Goal: Information Seeking & Learning: Check status

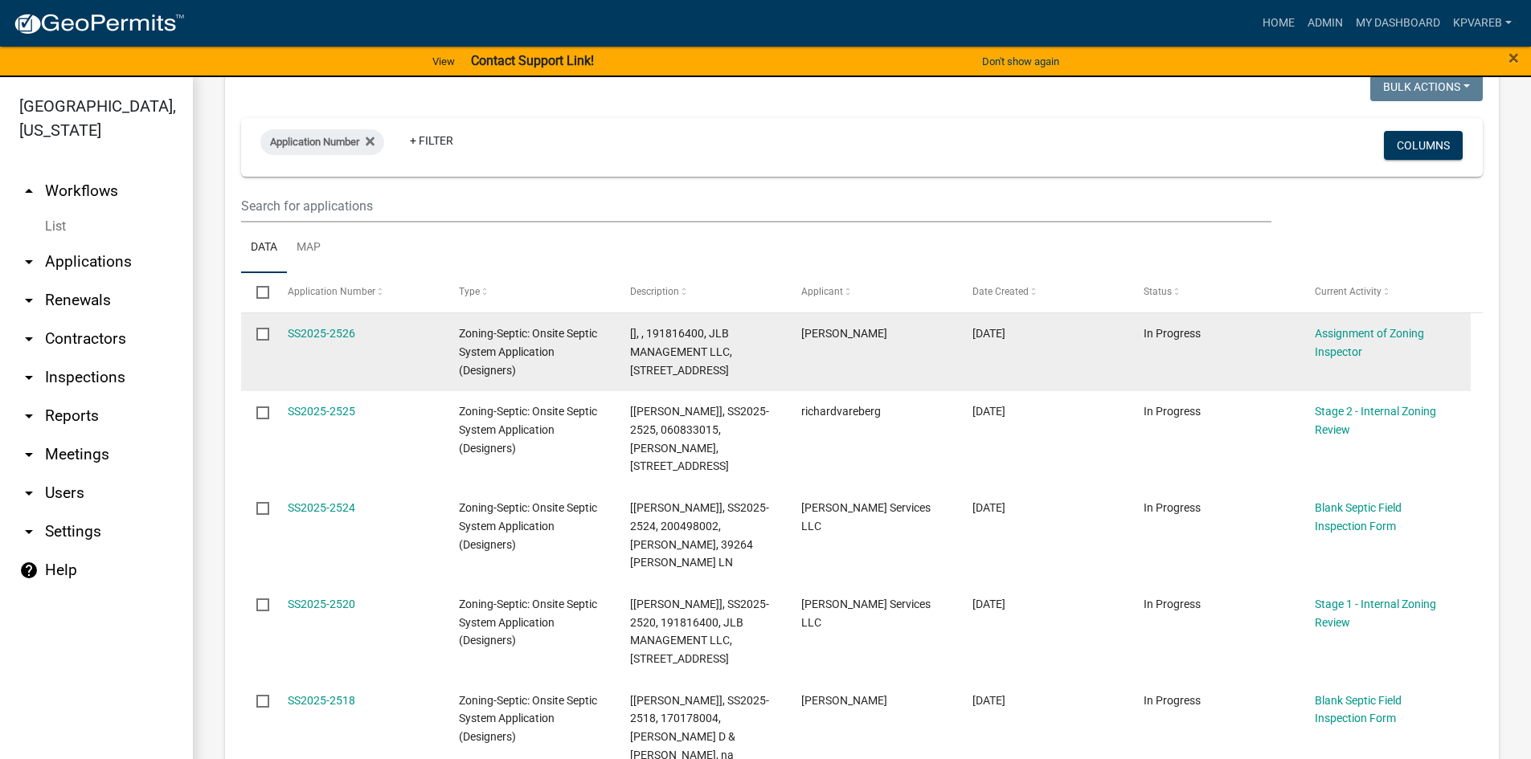
scroll to position [161, 0]
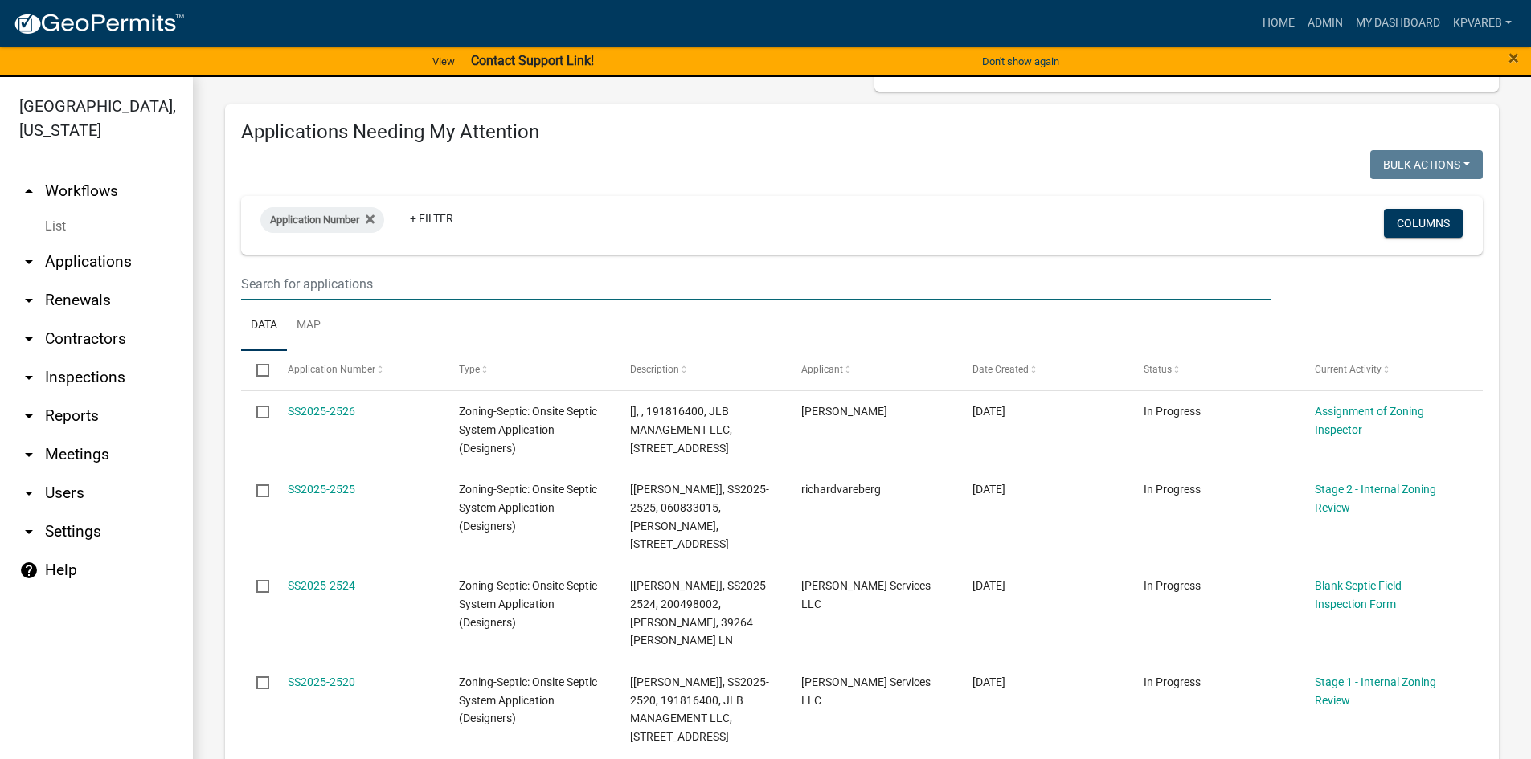
click at [305, 290] on input "text" at bounding box center [756, 284] width 1030 height 33
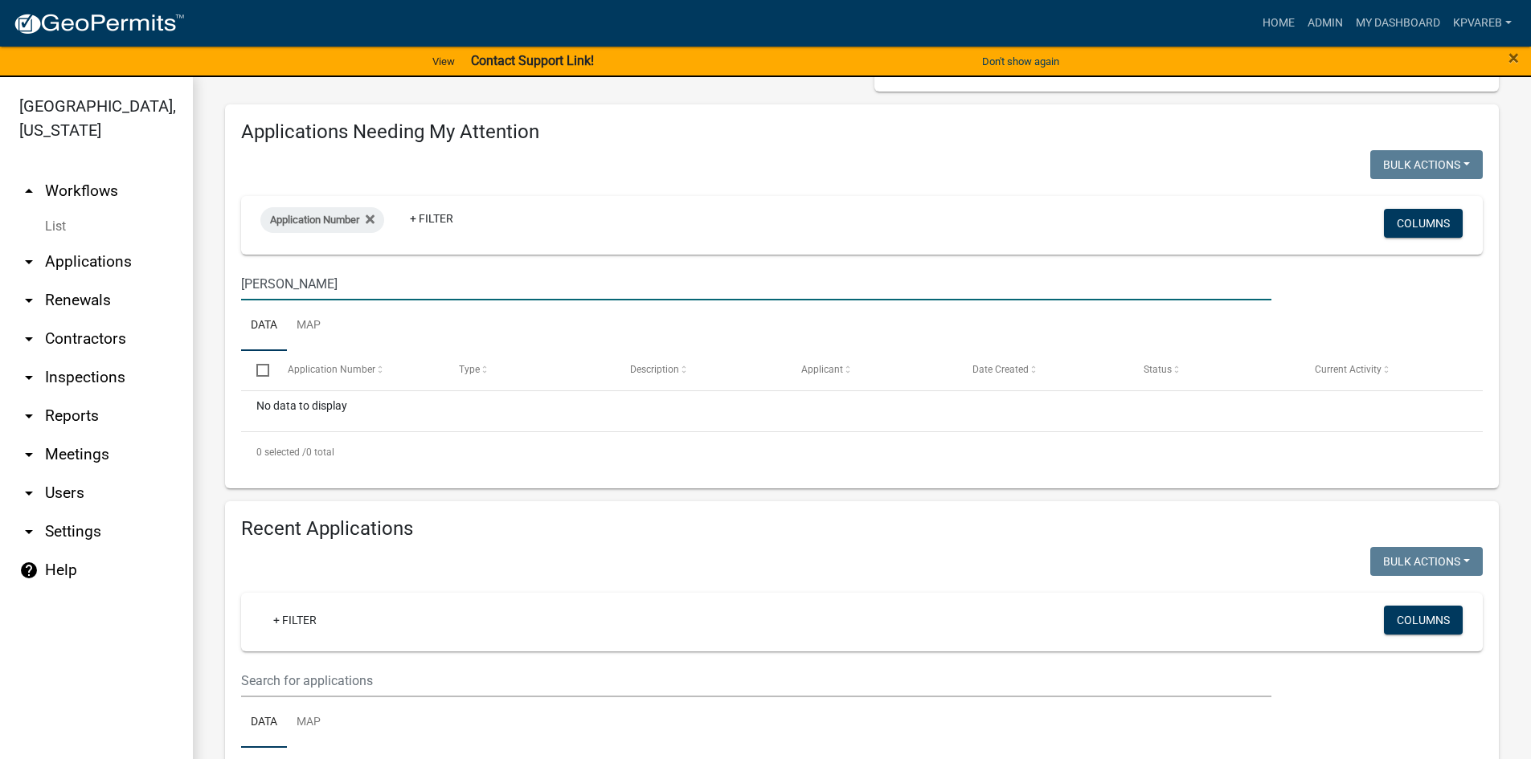
type input "renner"
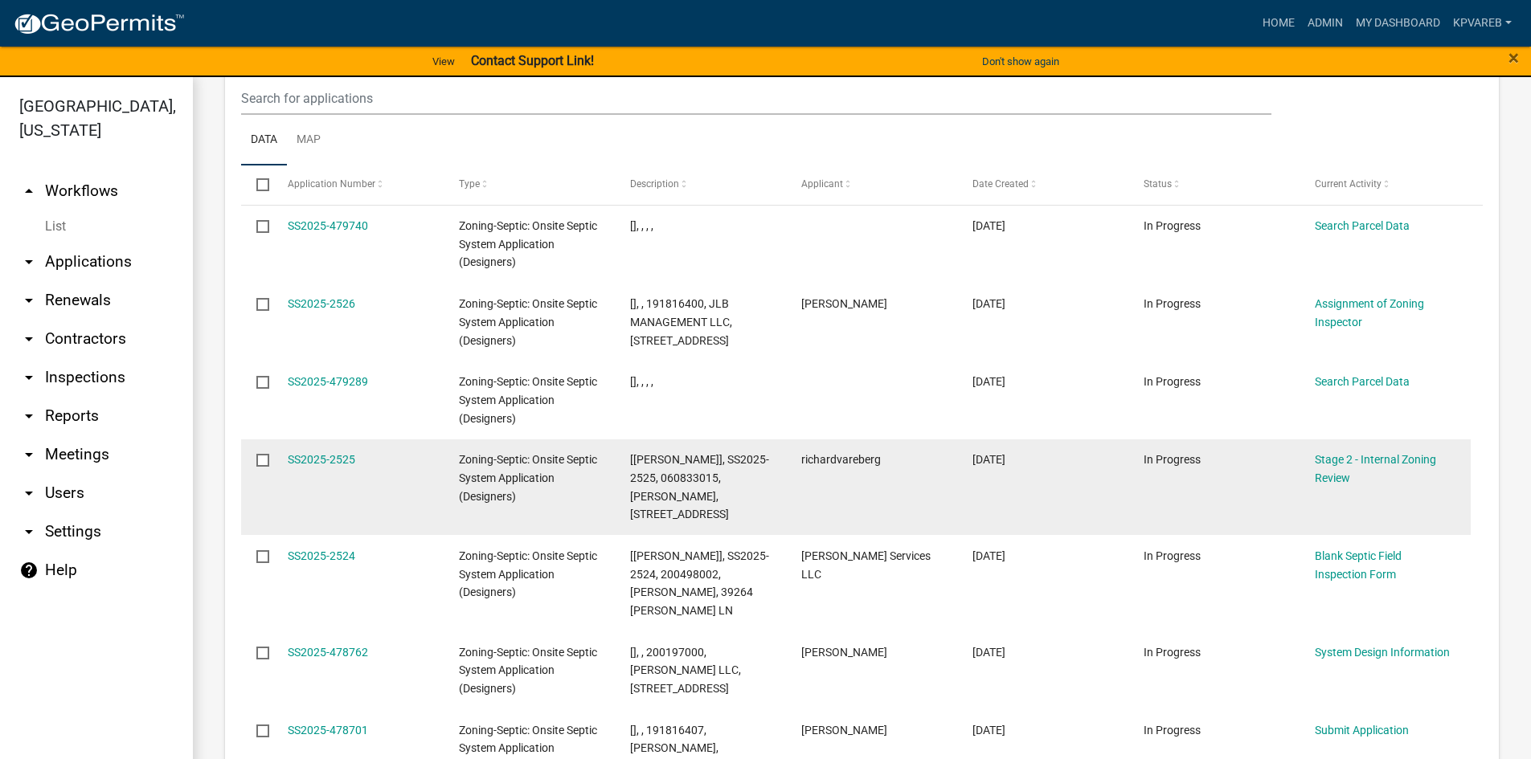
scroll to position [723, 0]
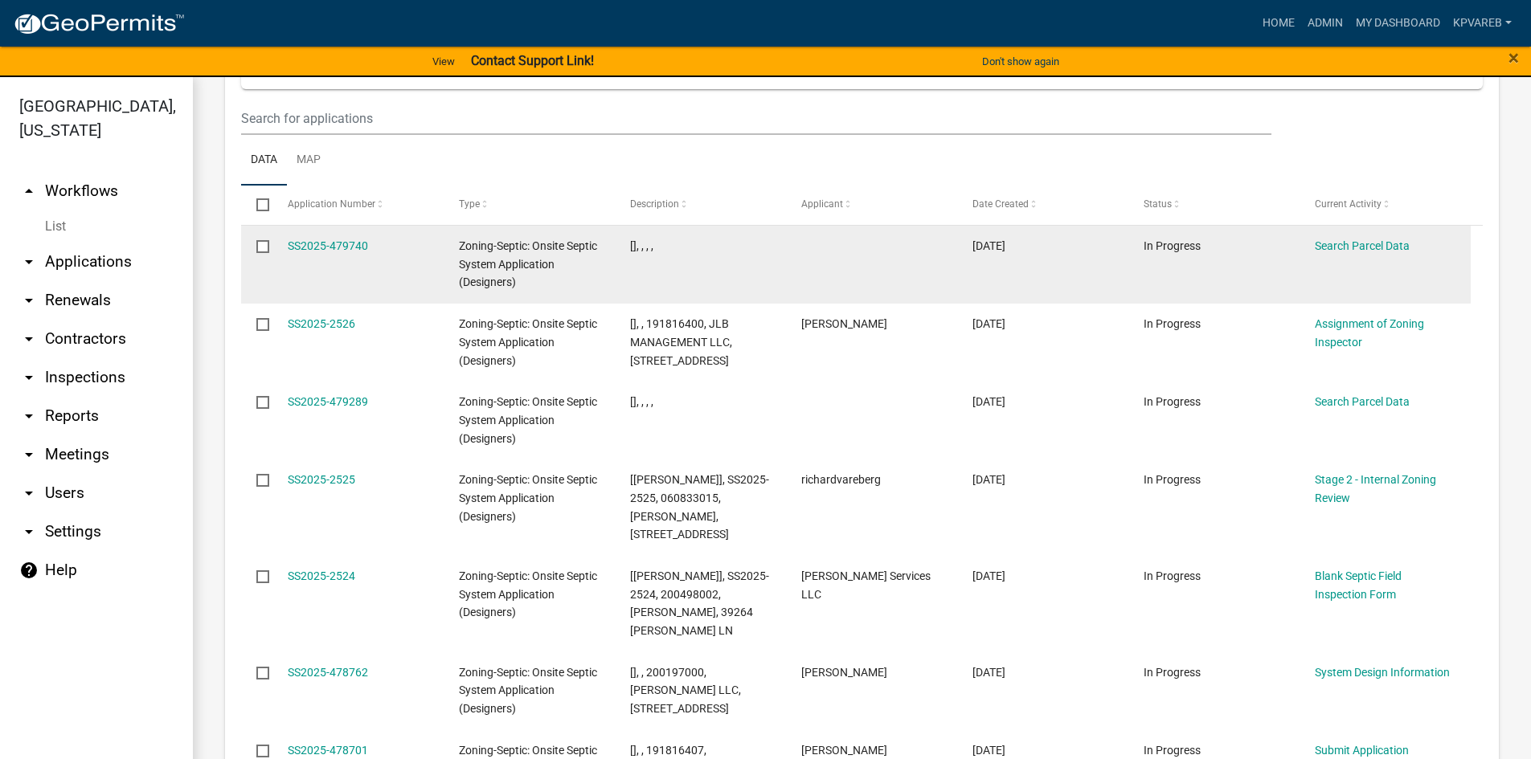
click at [1115, 265] on datatable-body-cell "[DATE]" at bounding box center [1042, 265] width 171 height 78
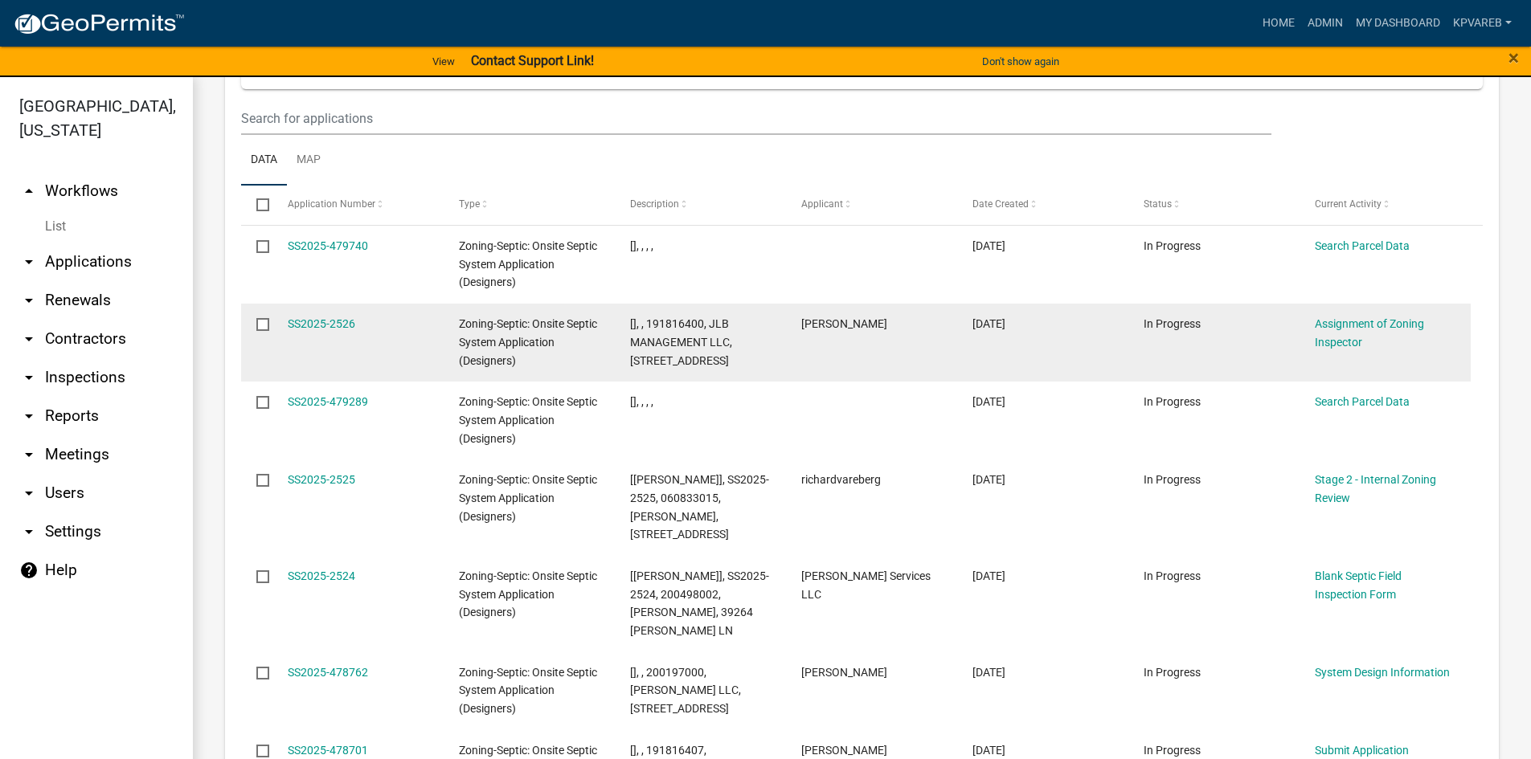
click at [1141, 347] on datatable-body-cell "In Progress" at bounding box center [1213, 343] width 171 height 78
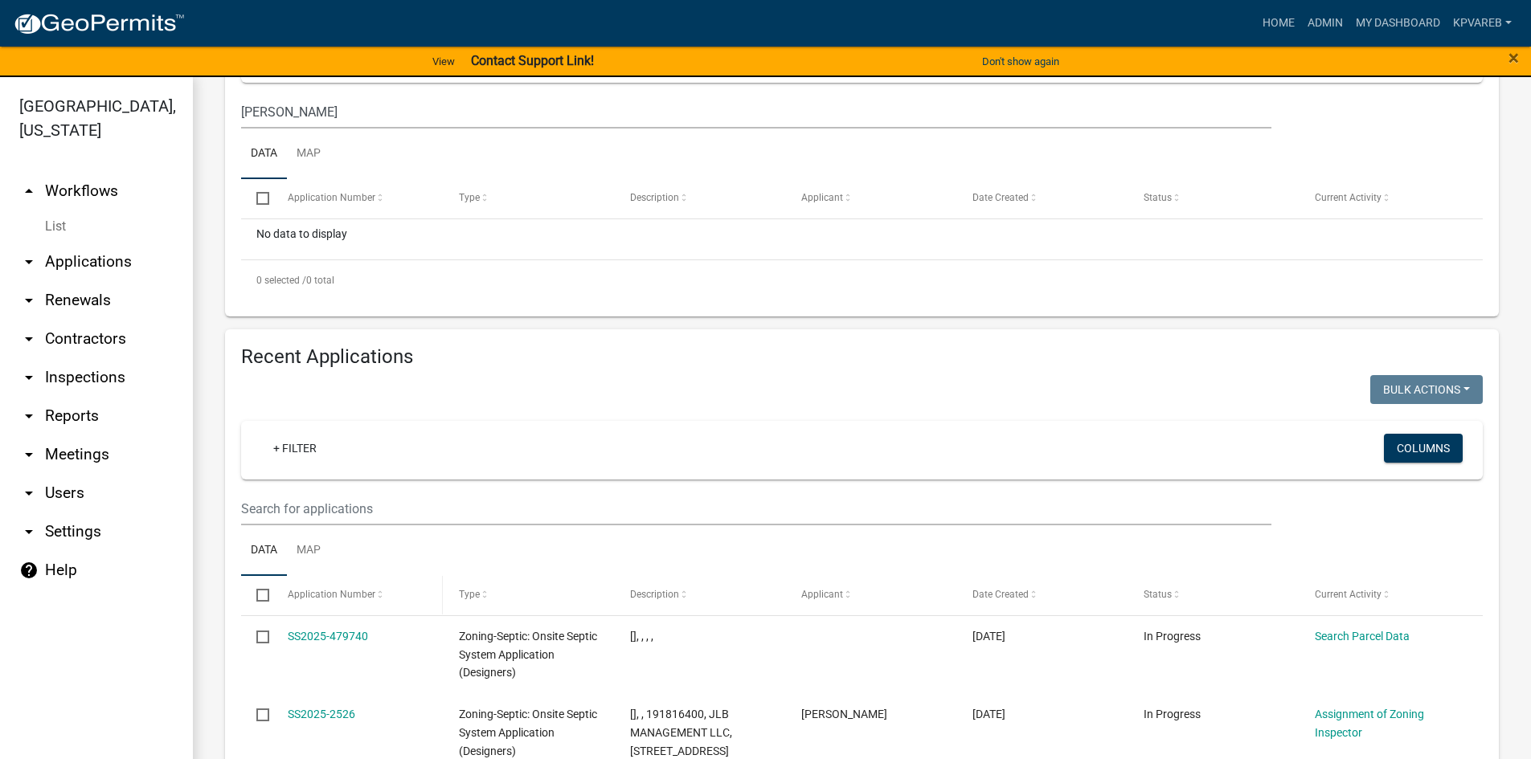
scroll to position [563, 0]
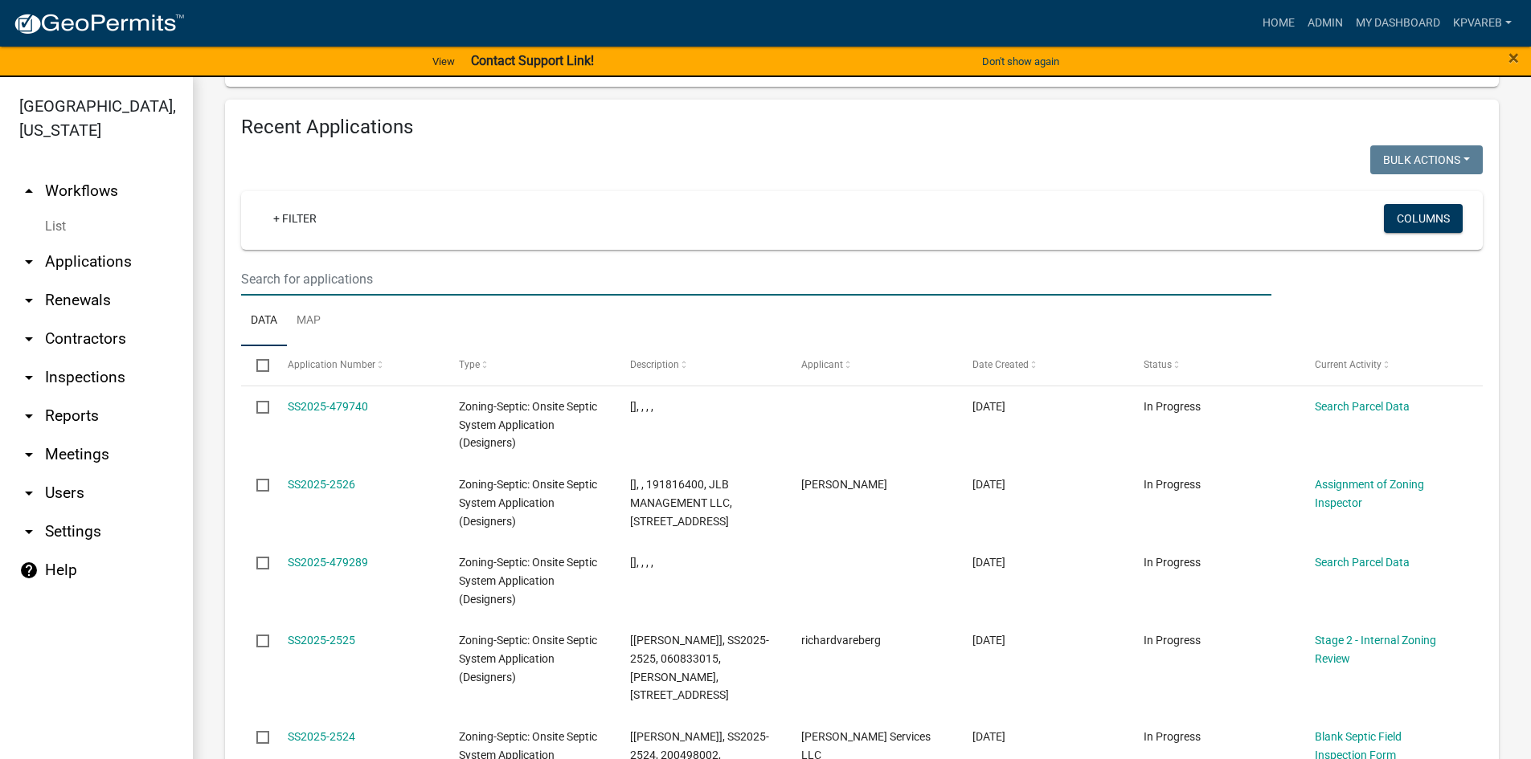
click at [297, 279] on input "text" at bounding box center [756, 279] width 1030 height 33
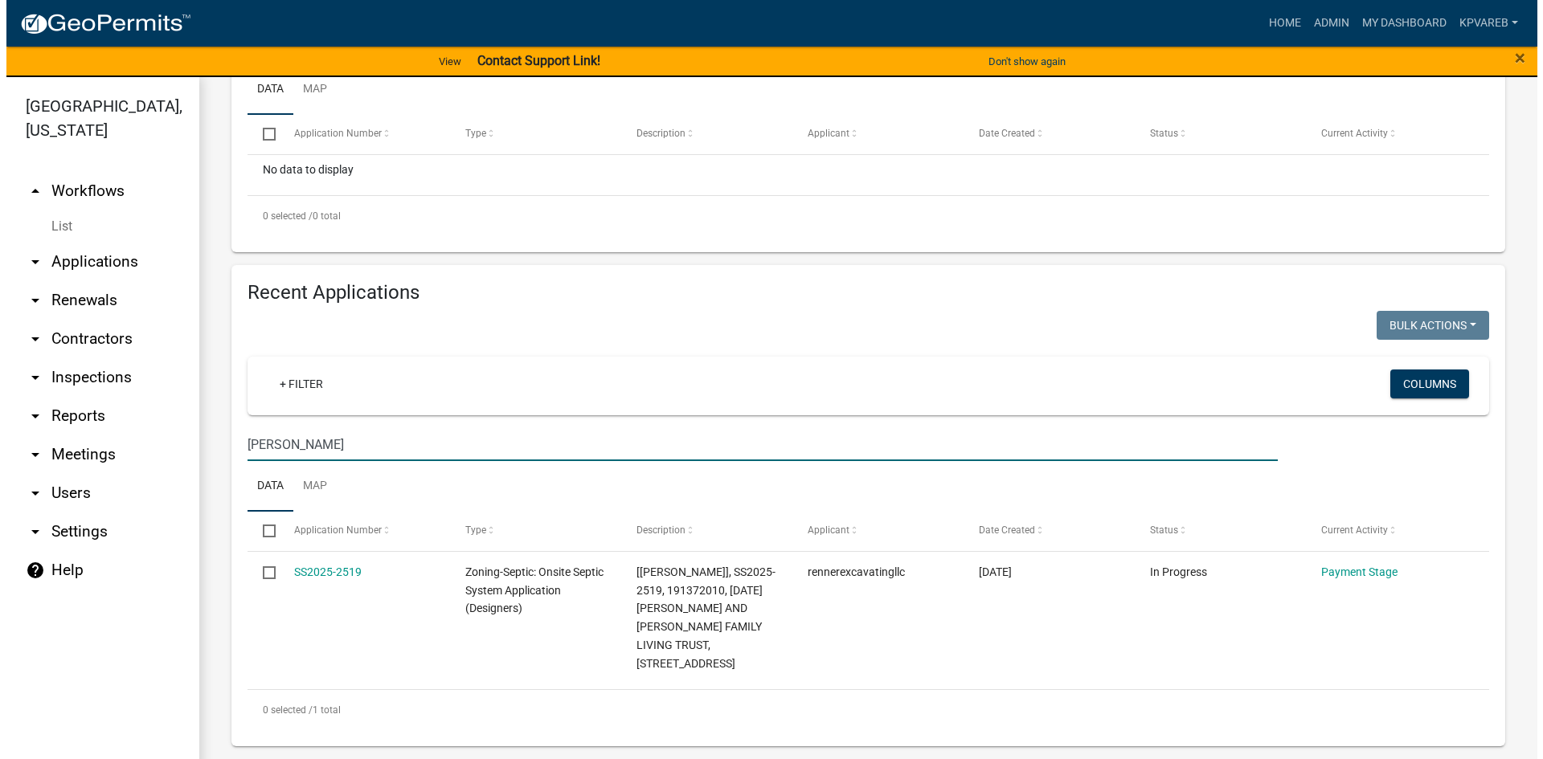
scroll to position [397, 0]
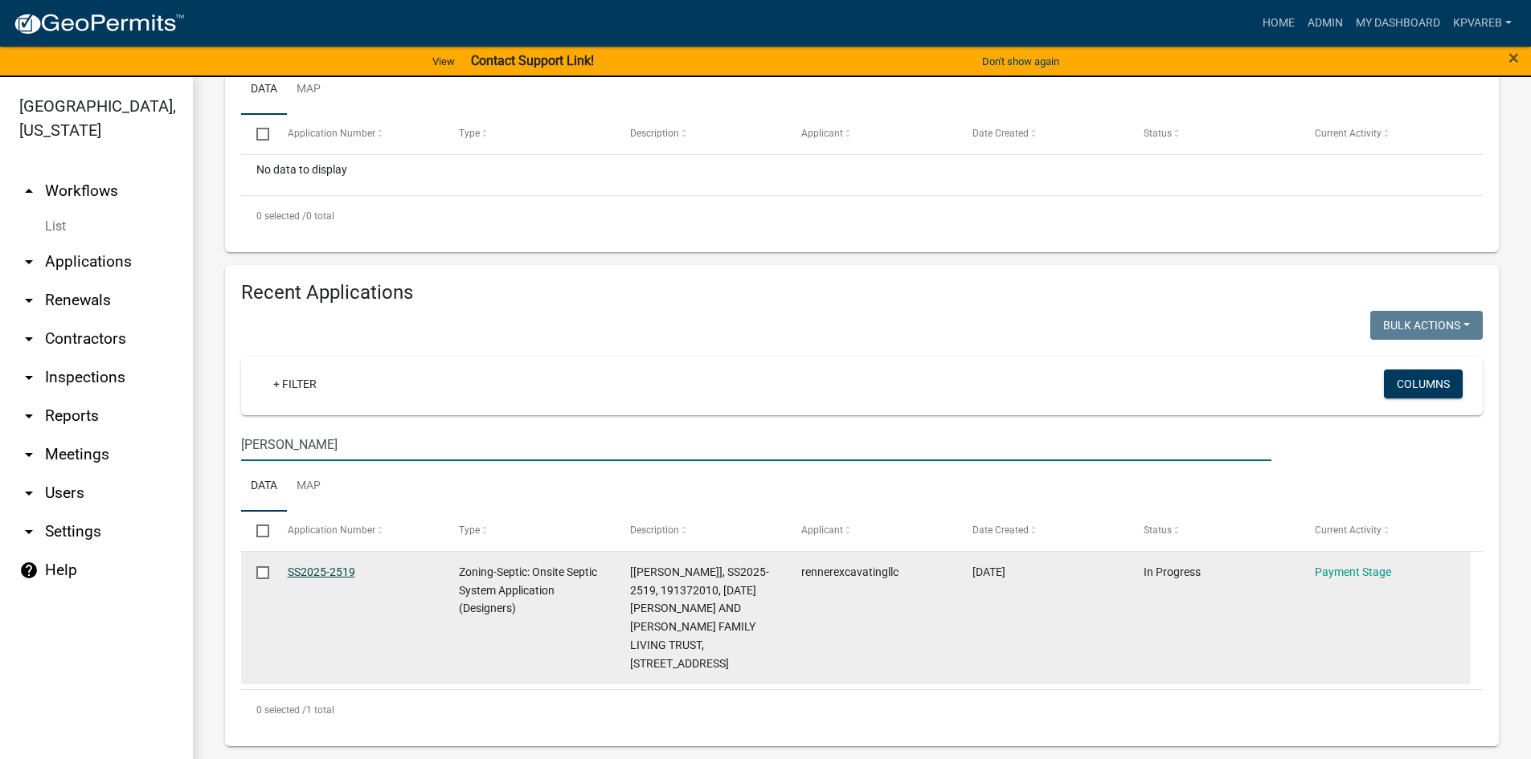
type input "halley"
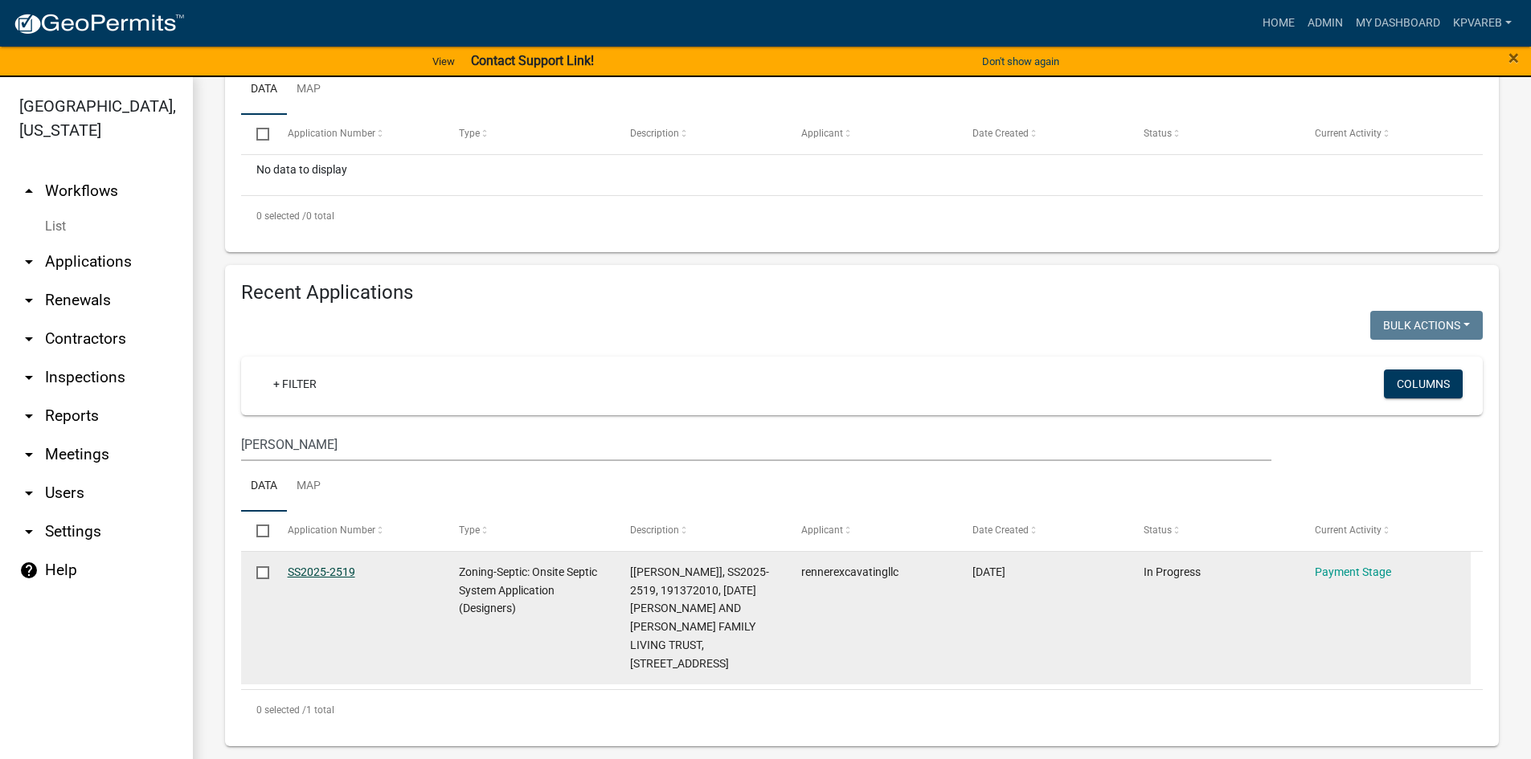
click at [325, 567] on link "SS2025-2519" at bounding box center [322, 572] width 68 height 13
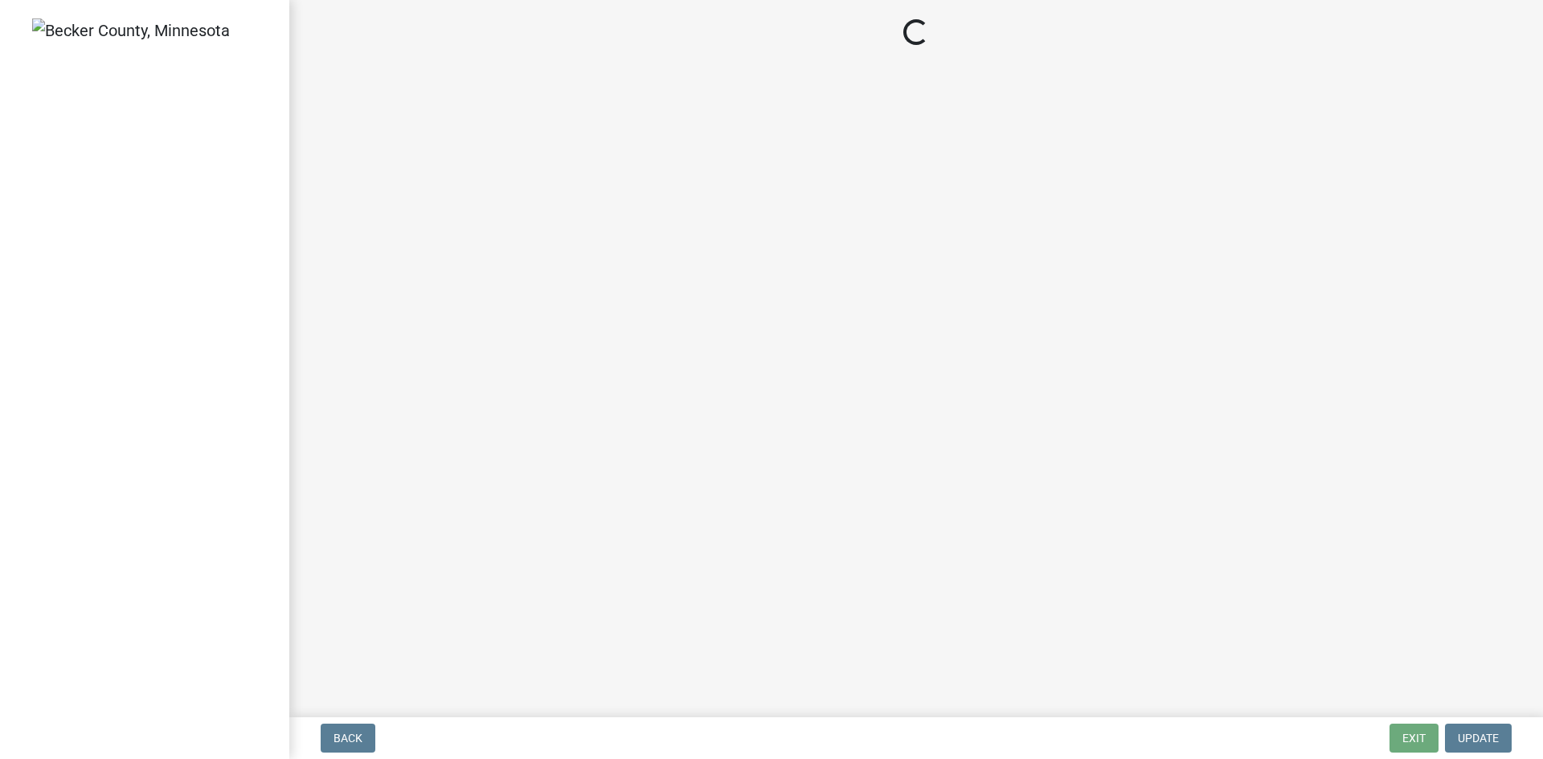
select select "3: 3"
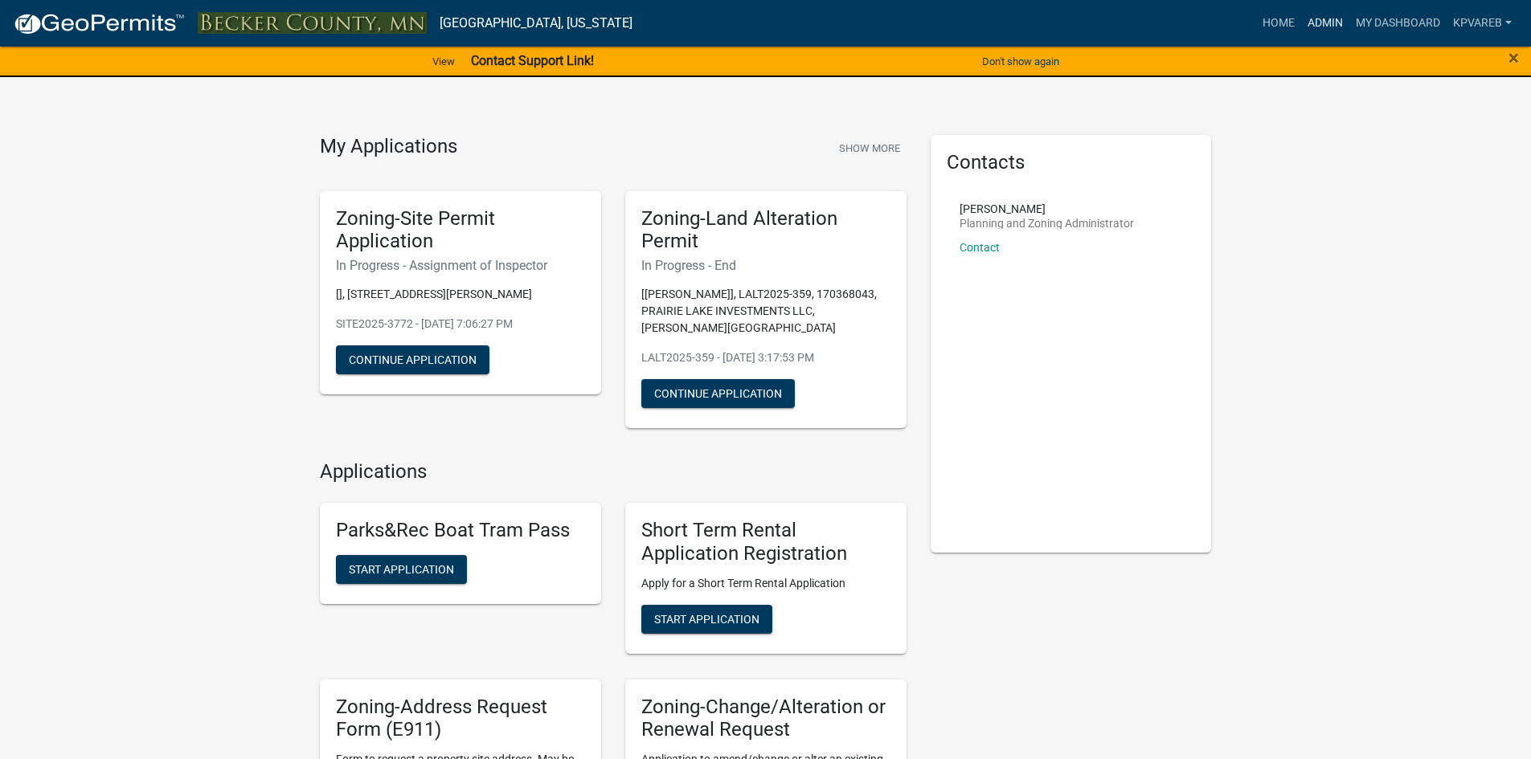
click at [1321, 15] on link "Admin" at bounding box center [1325, 23] width 48 height 31
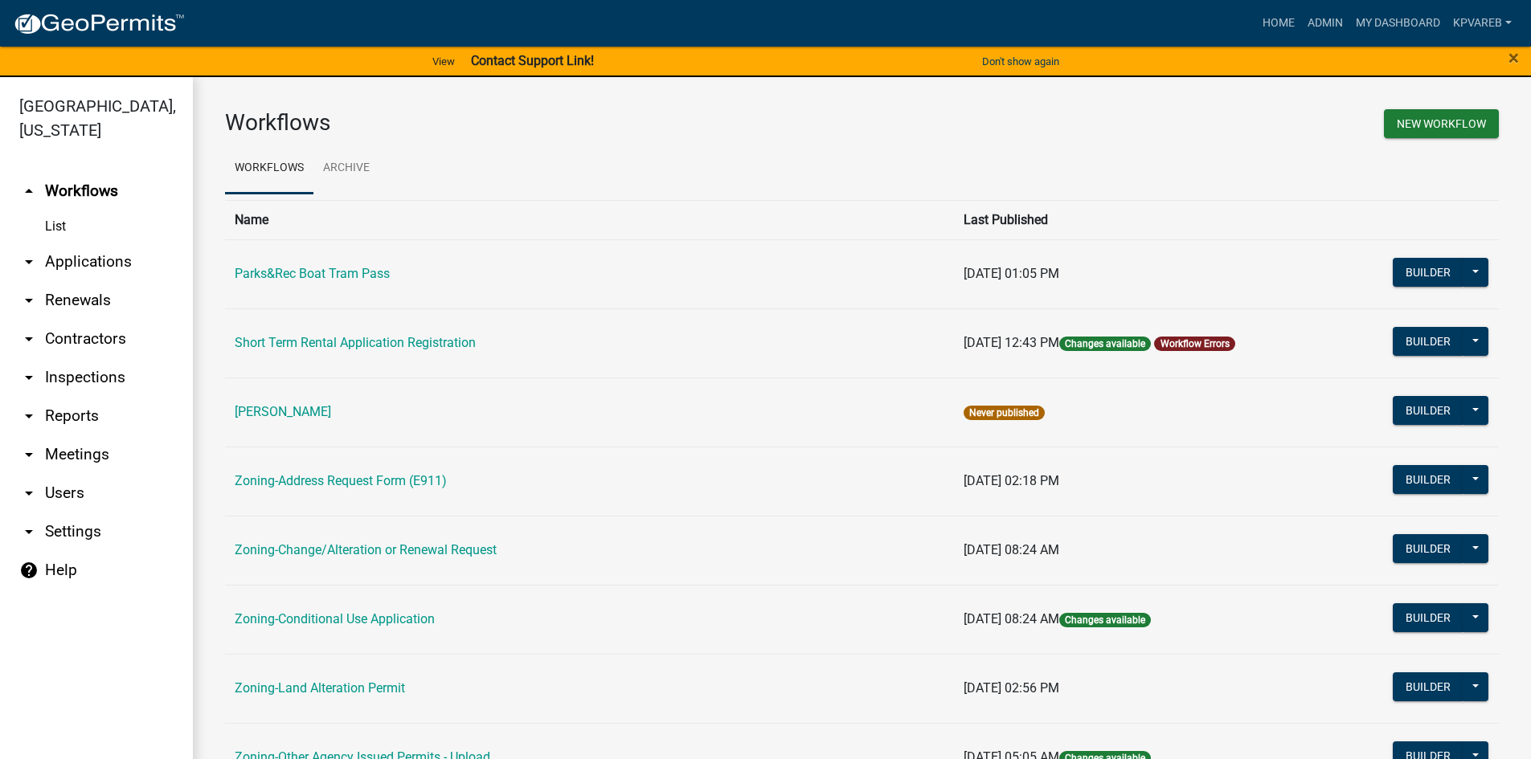
scroll to position [473, 0]
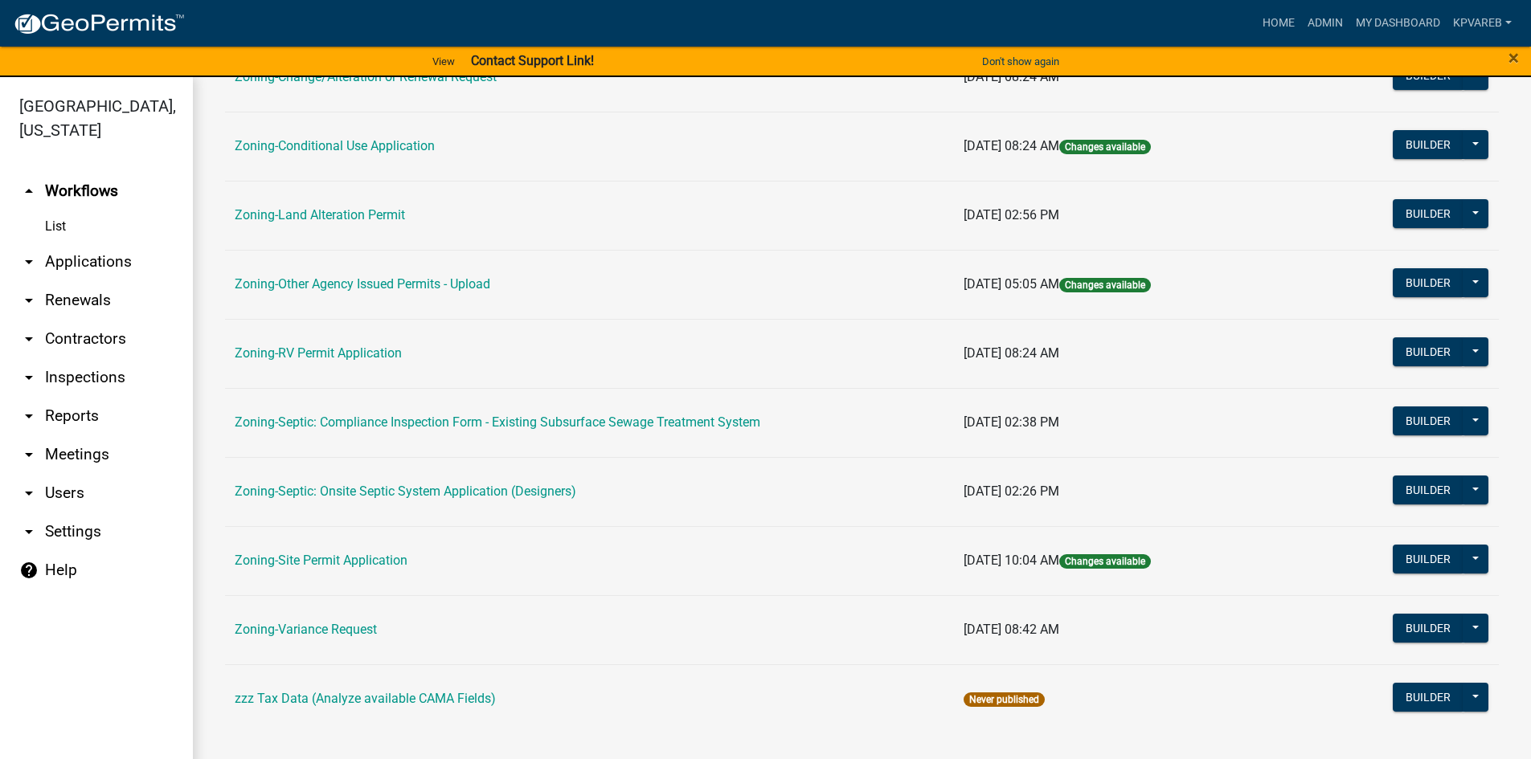
click at [373, 552] on td "Zoning-Site Permit Application" at bounding box center [589, 560] width 729 height 69
click at [375, 562] on link "Zoning-Site Permit Application" at bounding box center [321, 560] width 173 height 15
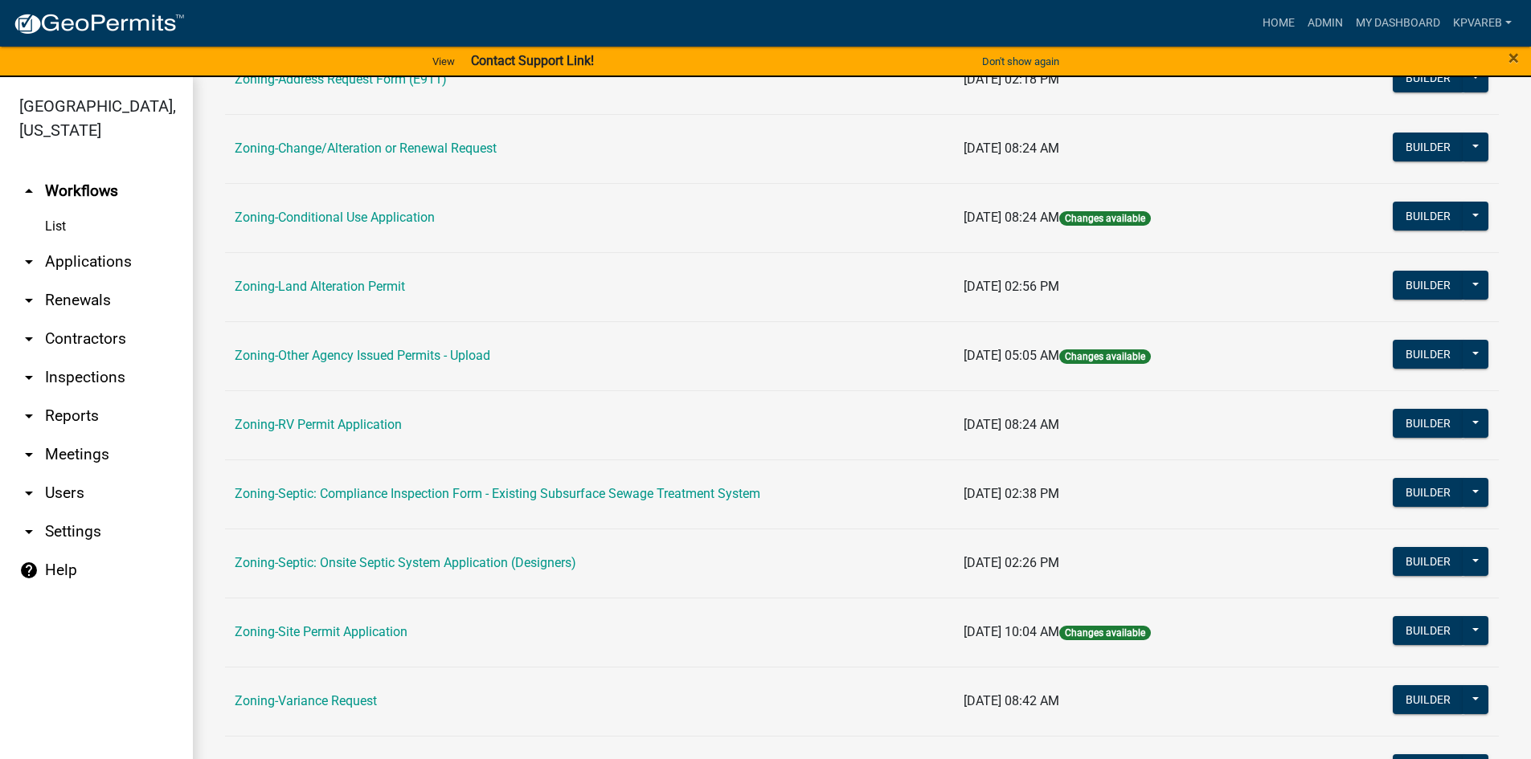
scroll to position [473, 0]
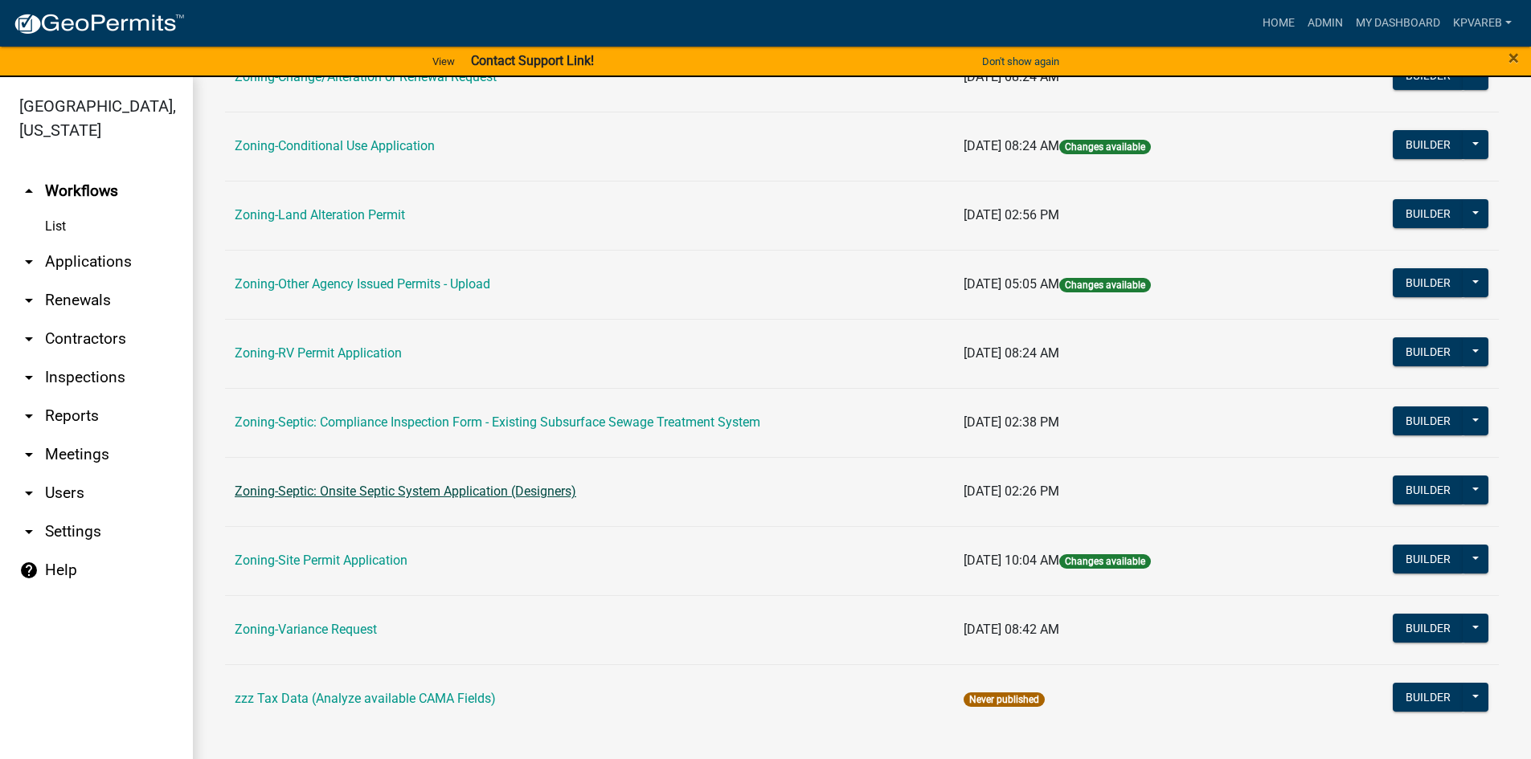
click at [405, 489] on link "Zoning-Septic: Onsite Septic System Application (Designers)" at bounding box center [406, 491] width 342 height 15
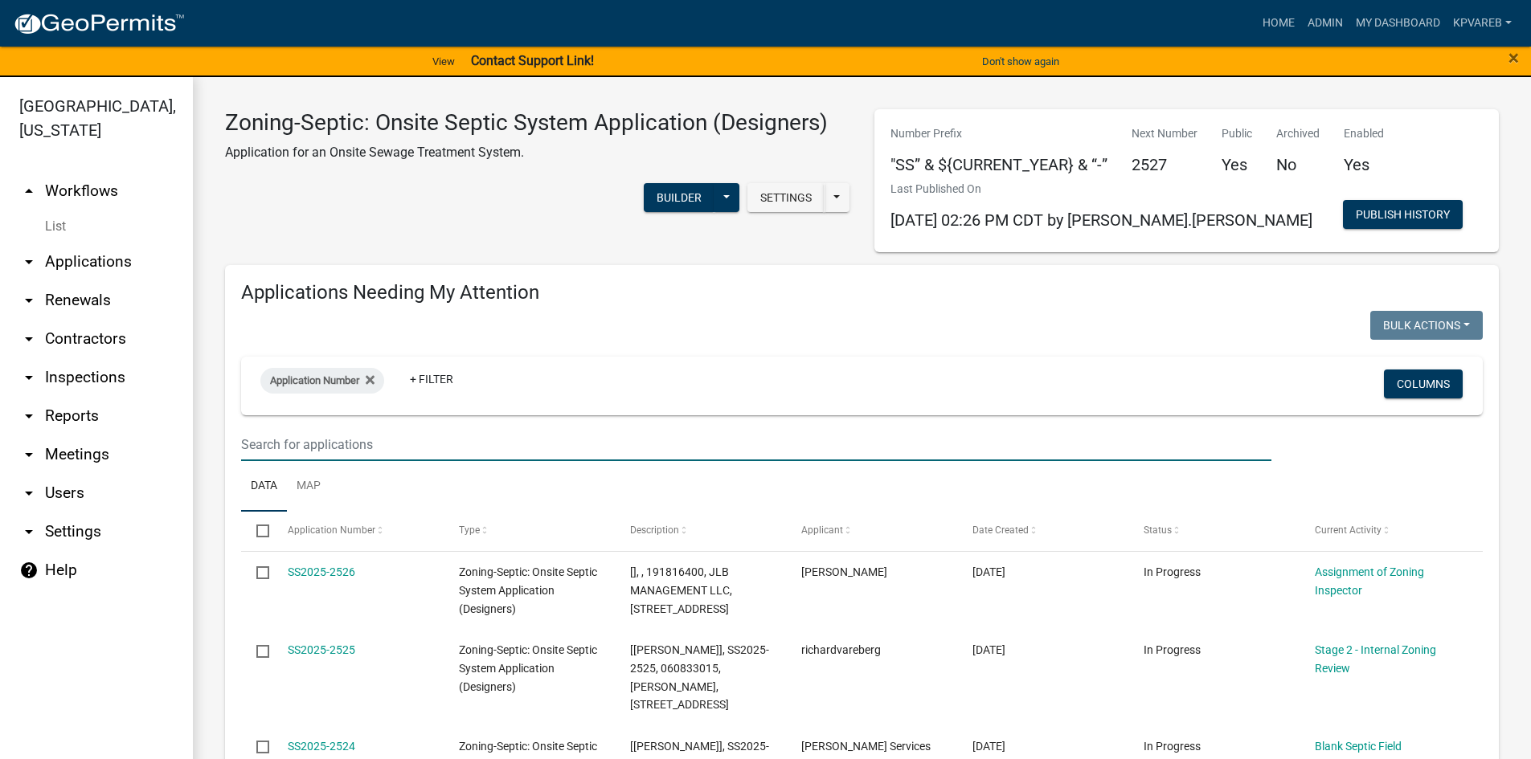
click at [278, 447] on input "text" at bounding box center [756, 444] width 1030 height 33
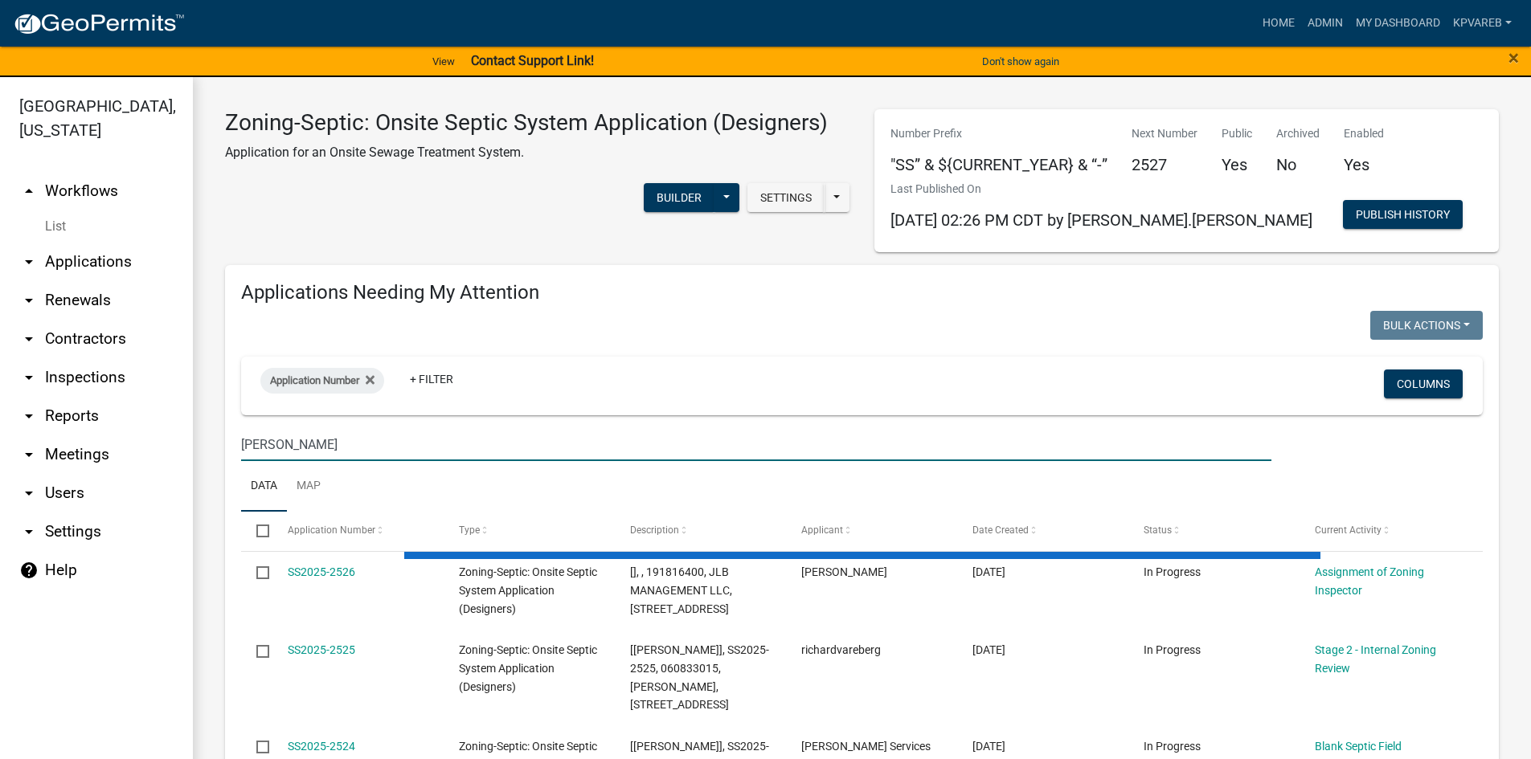
type input "renner"
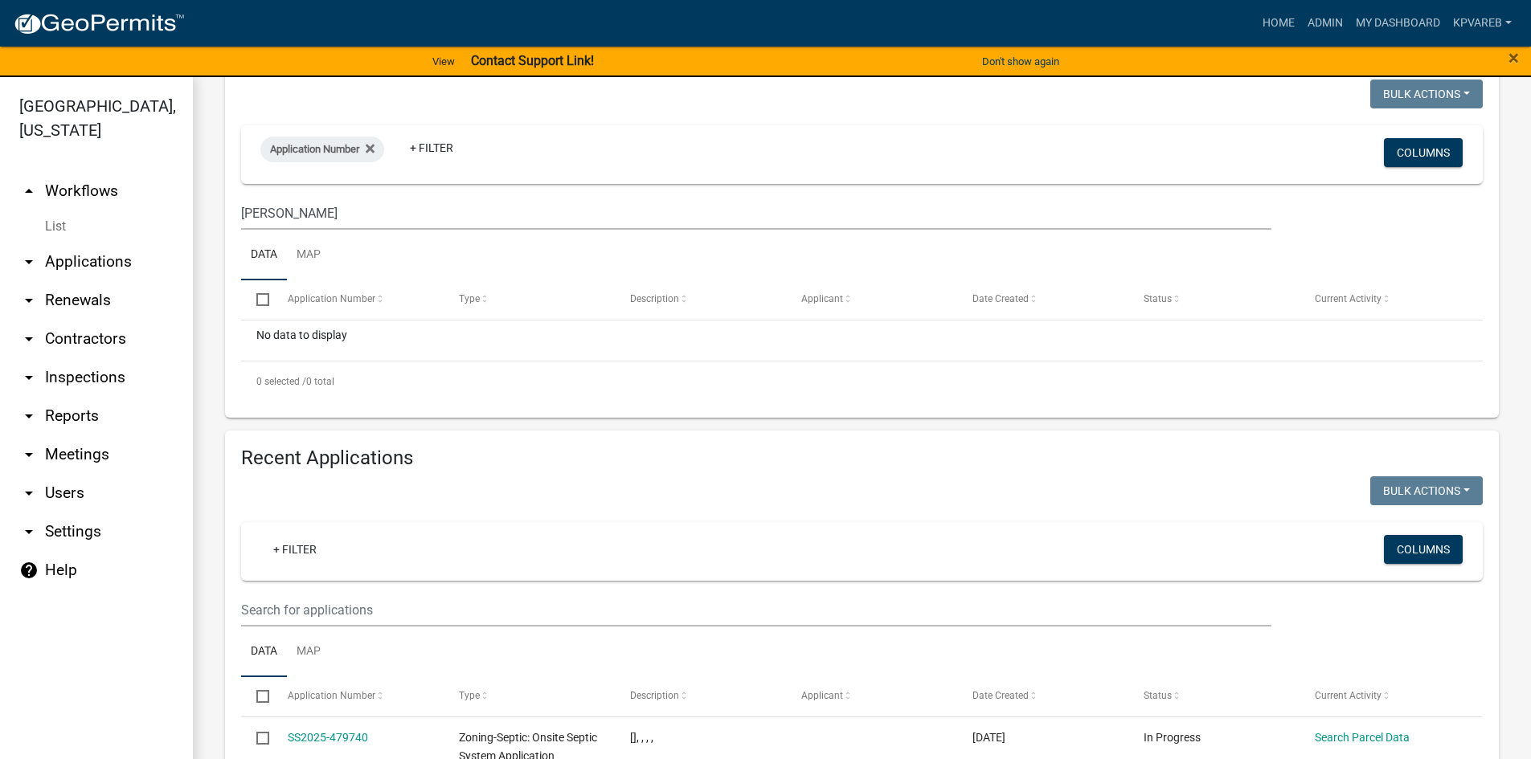
scroll to position [241, 0]
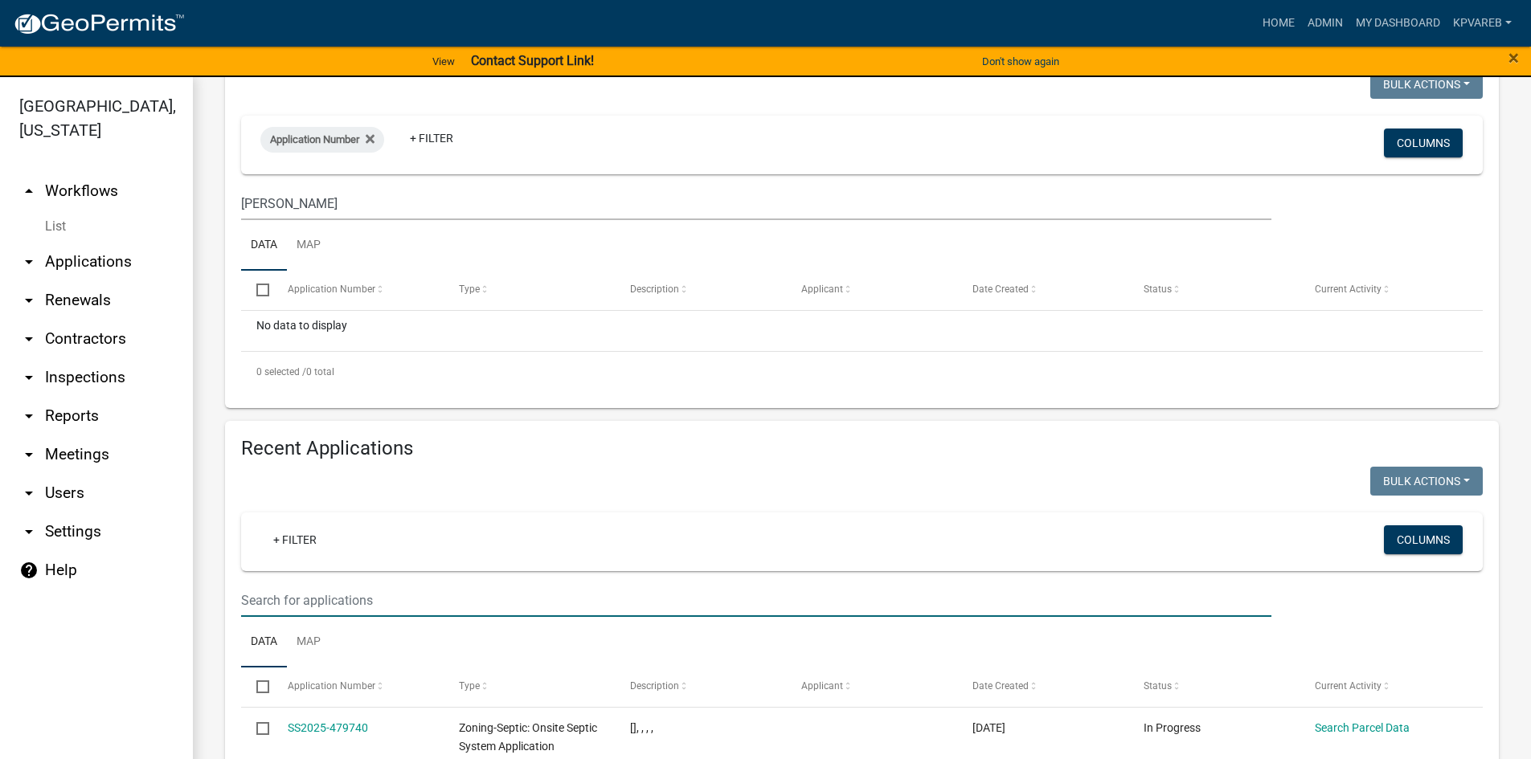
click at [289, 585] on input "text" at bounding box center [756, 600] width 1030 height 33
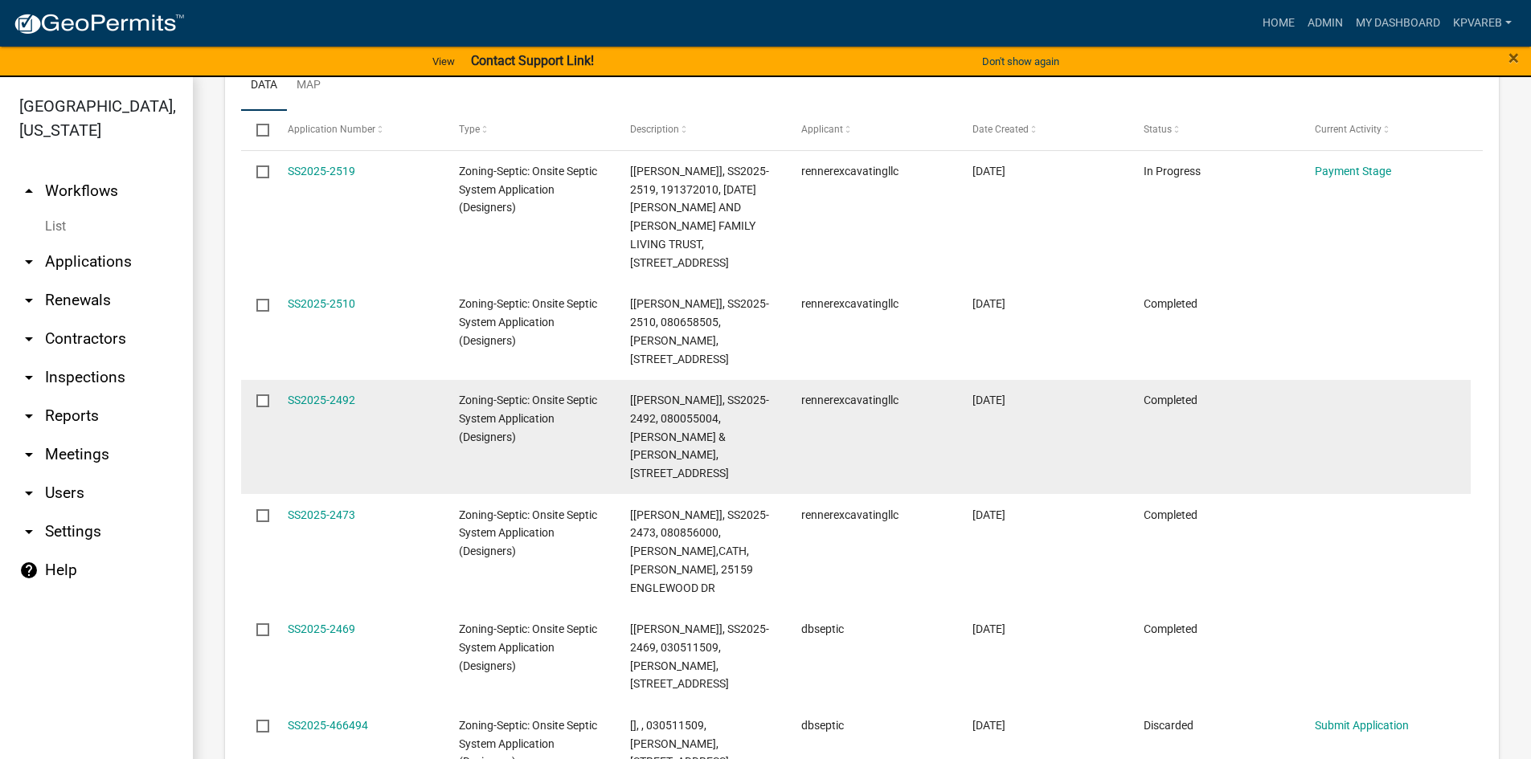
scroll to position [804, 0]
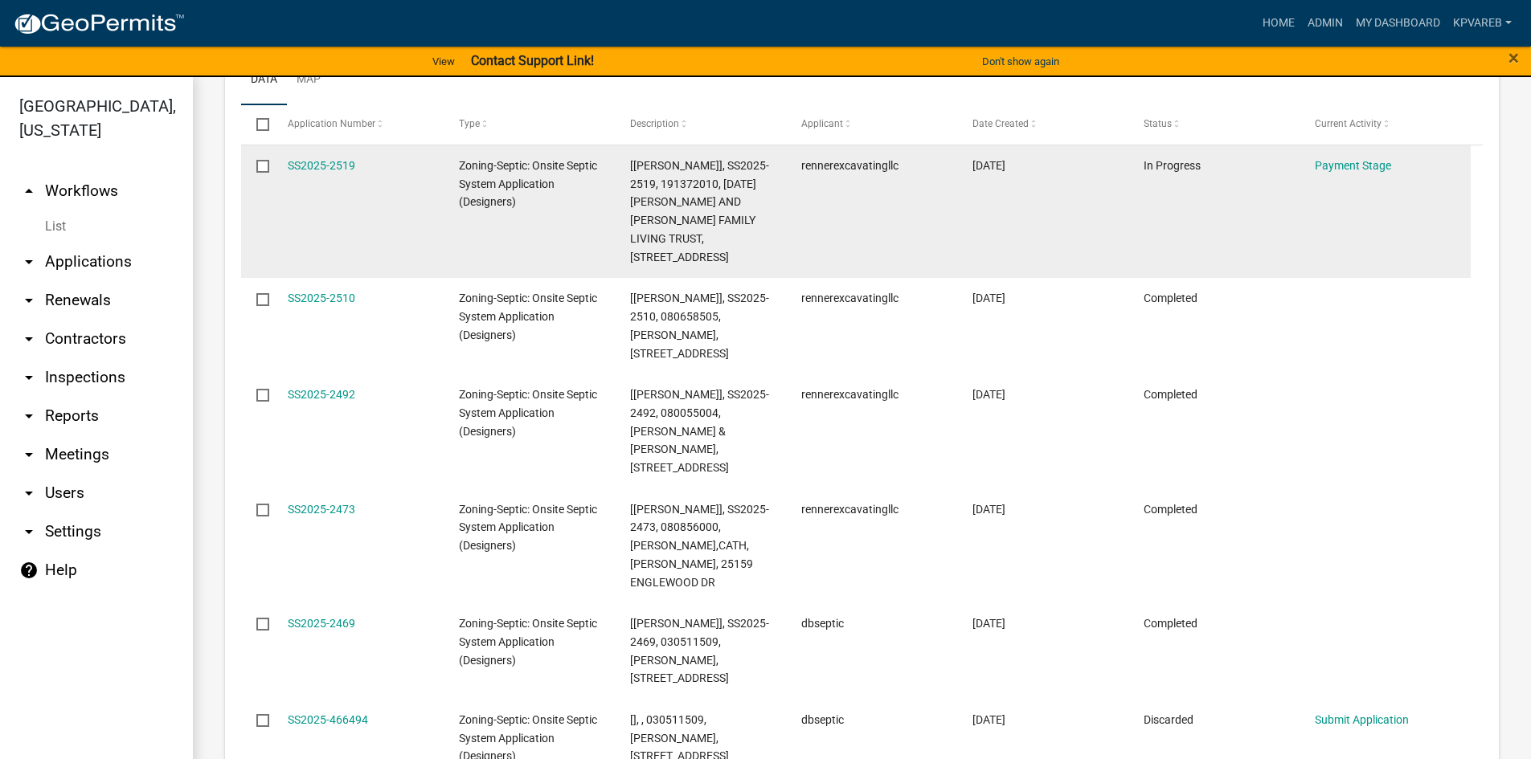
type input "renner"
click at [1033, 227] on datatable-body-cell "[DATE]" at bounding box center [1042, 211] width 171 height 133
click at [811, 224] on datatable-body-cell "rennerexcavatingllc" at bounding box center [871, 211] width 171 height 133
click at [813, 223] on datatable-body-cell "rennerexcavatingllc" at bounding box center [871, 211] width 171 height 133
click at [787, 234] on datatable-body-cell "rennerexcavatingllc" at bounding box center [871, 211] width 171 height 133
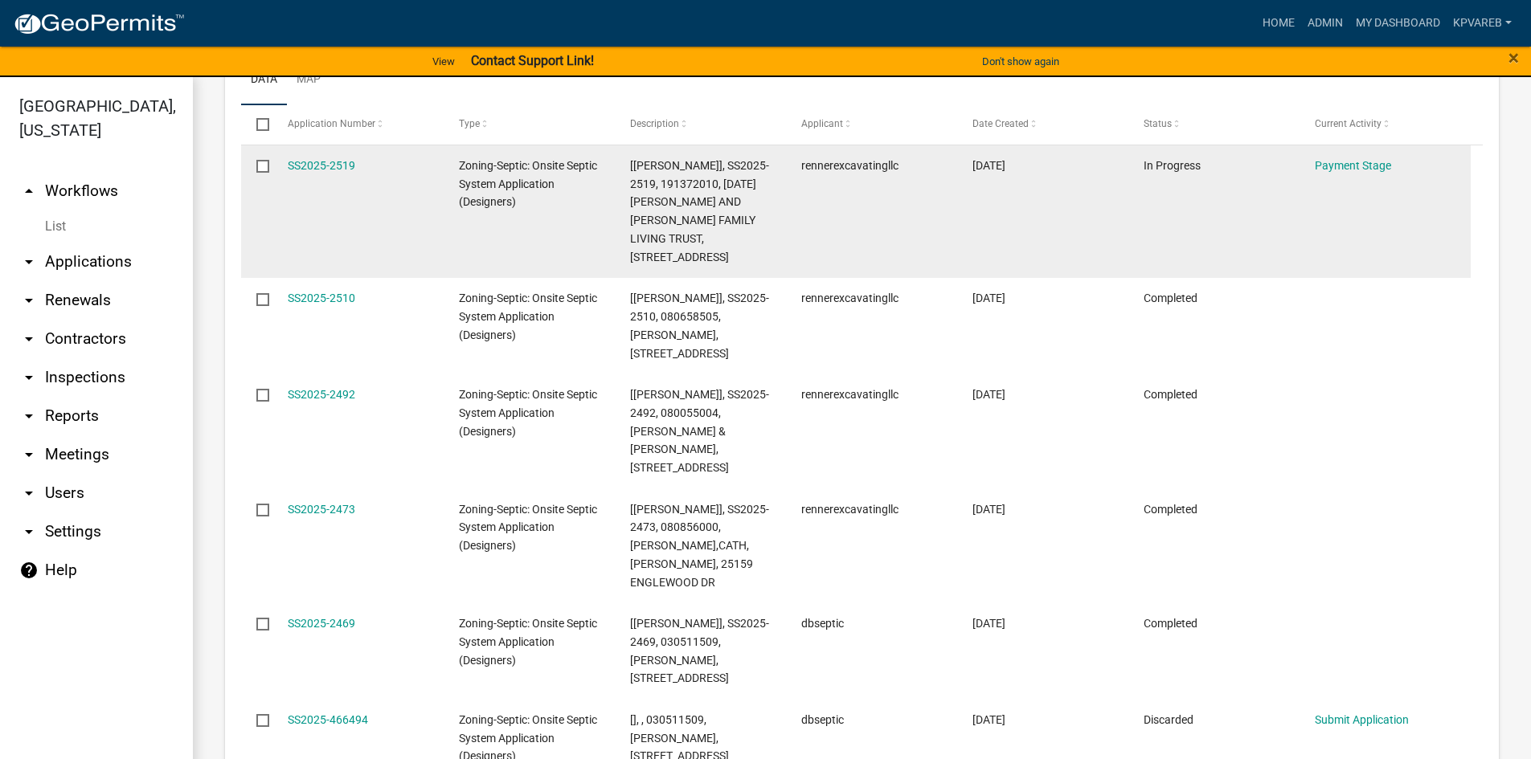
click at [343, 210] on datatable-body-cell "SS2025-2519" at bounding box center [357, 211] width 171 height 133
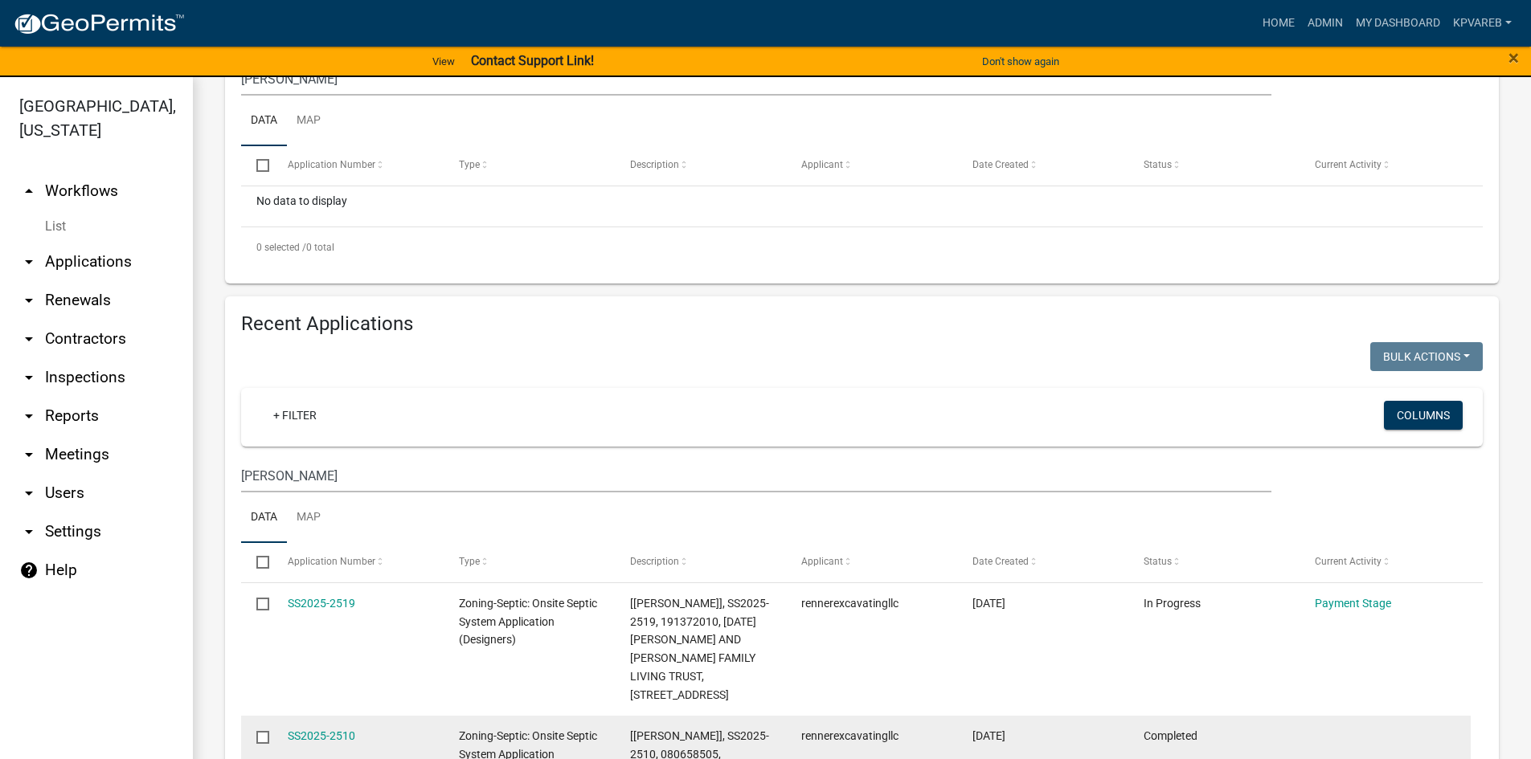
scroll to position [241, 0]
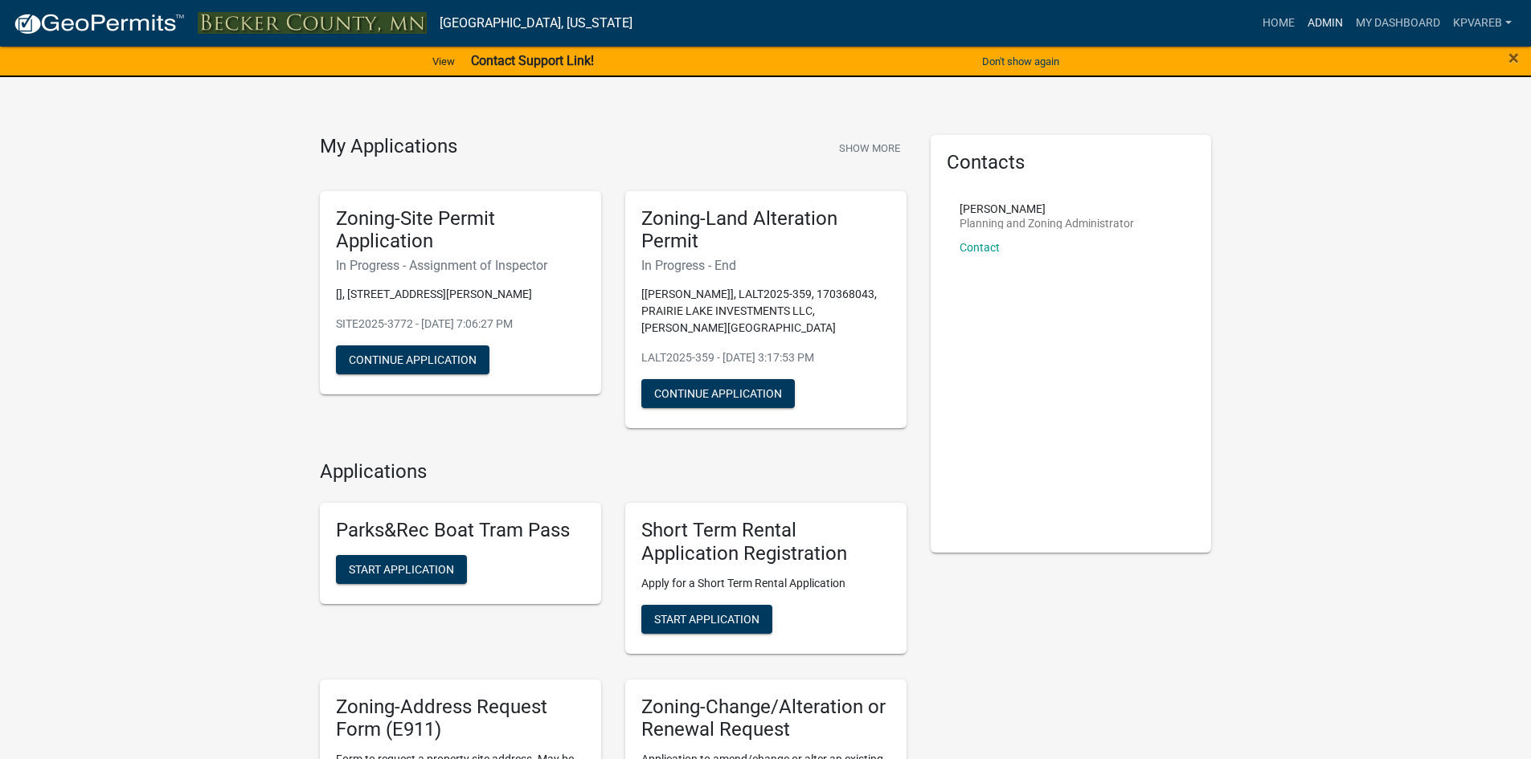
click at [1322, 20] on link "Admin" at bounding box center [1325, 23] width 48 height 31
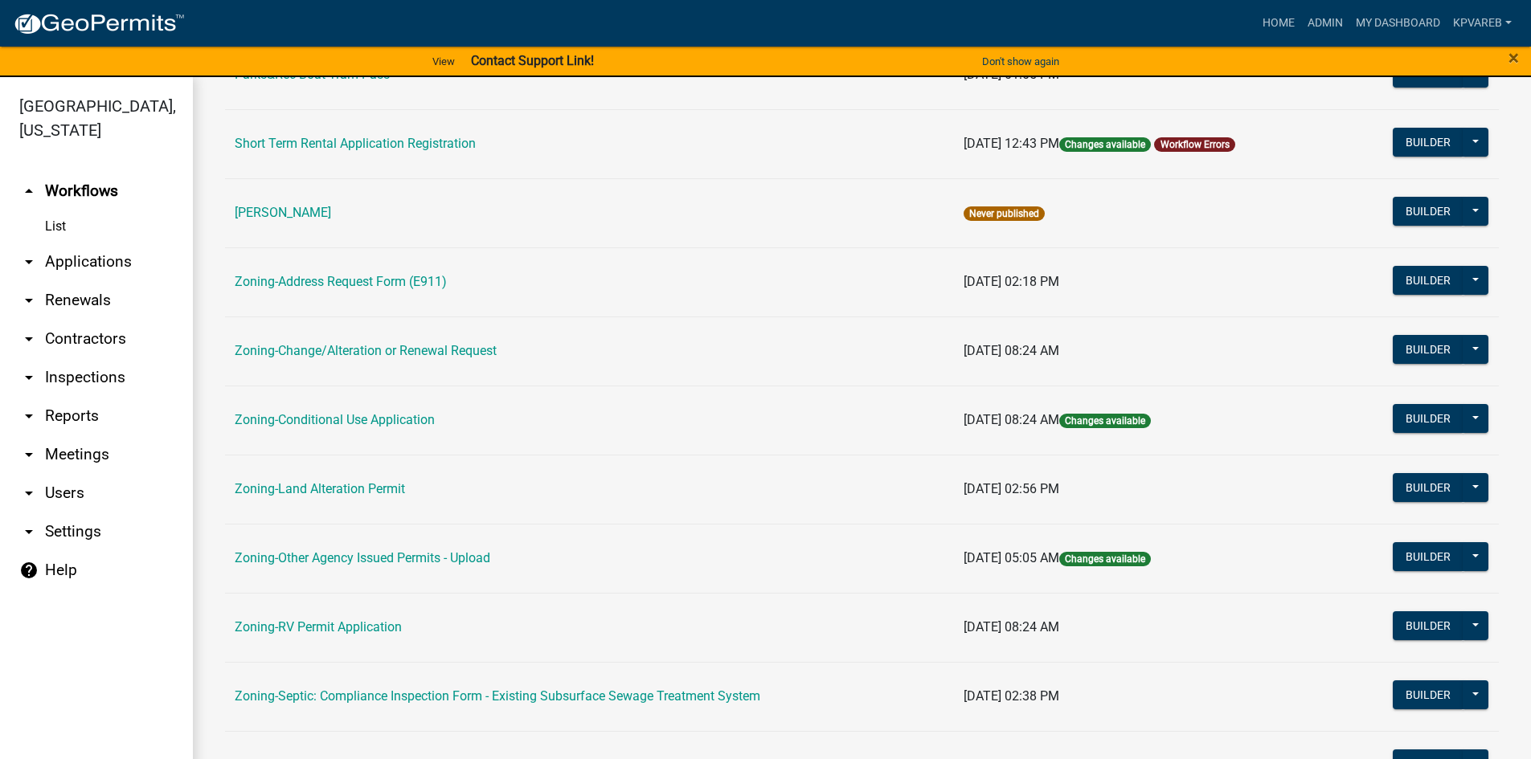
scroll to position [402, 0]
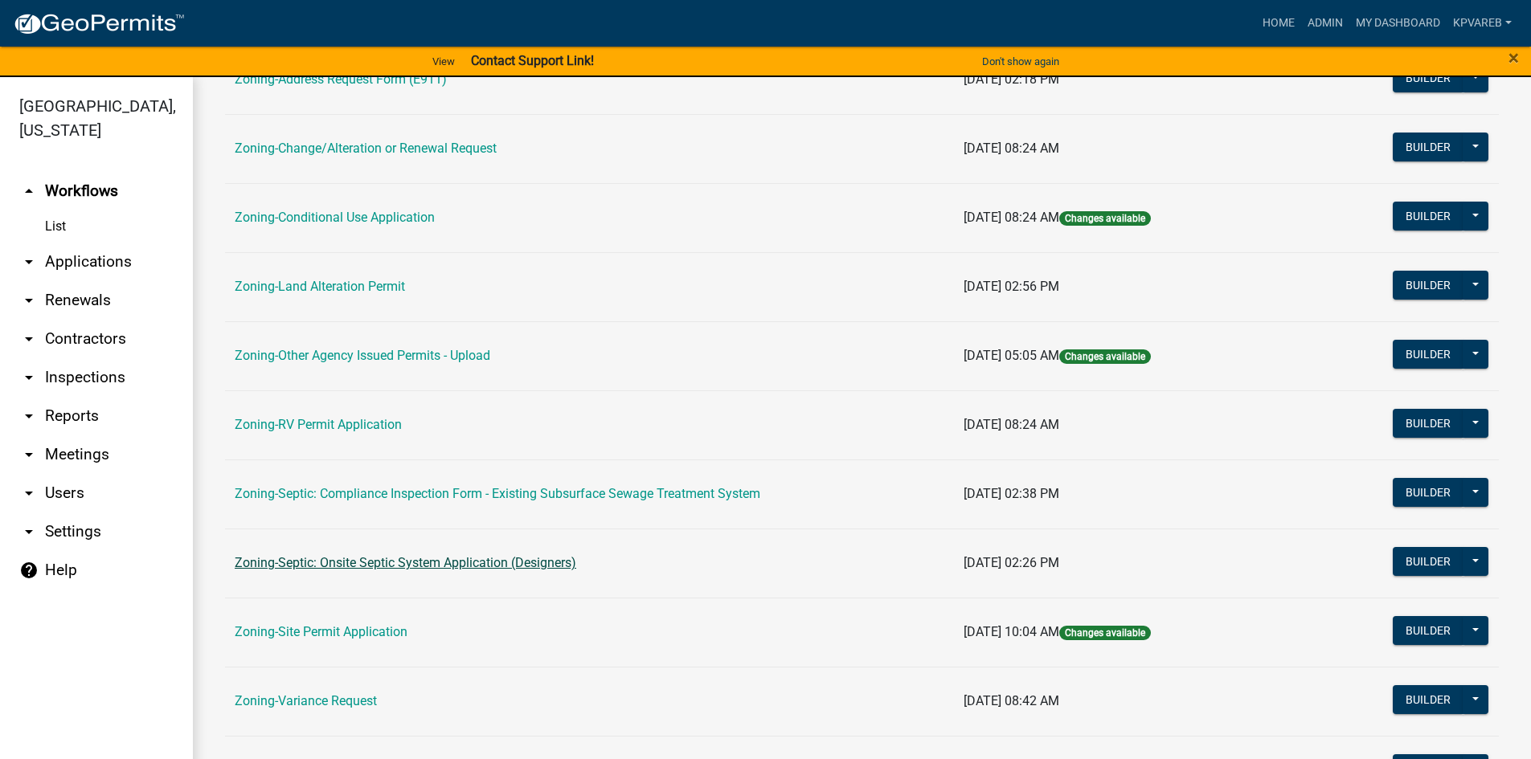
click at [443, 560] on link "Zoning-Septic: Onsite Septic System Application (Designers)" at bounding box center [406, 562] width 342 height 15
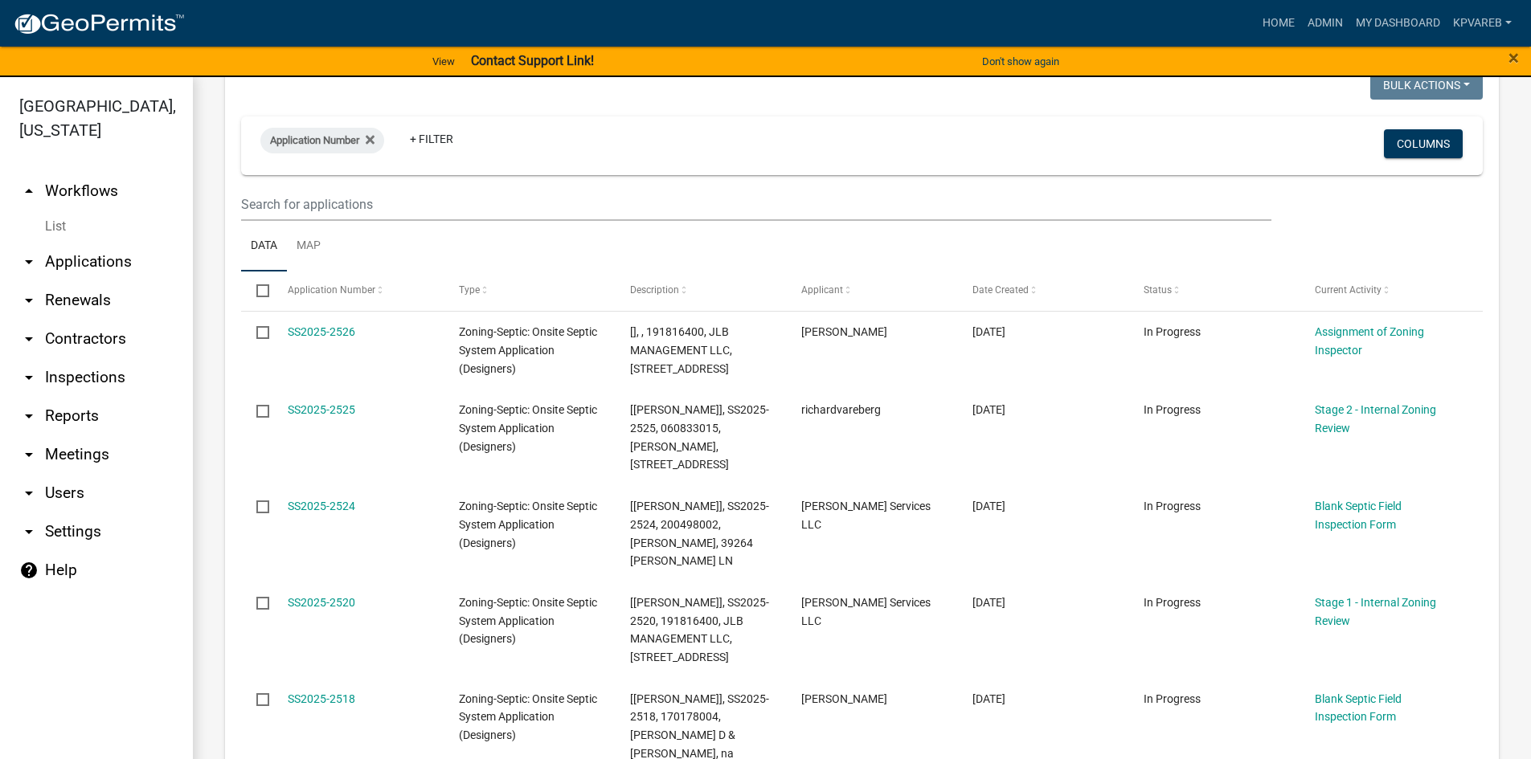
scroll to position [241, 0]
click at [276, 195] on input "text" at bounding box center [756, 203] width 1030 height 33
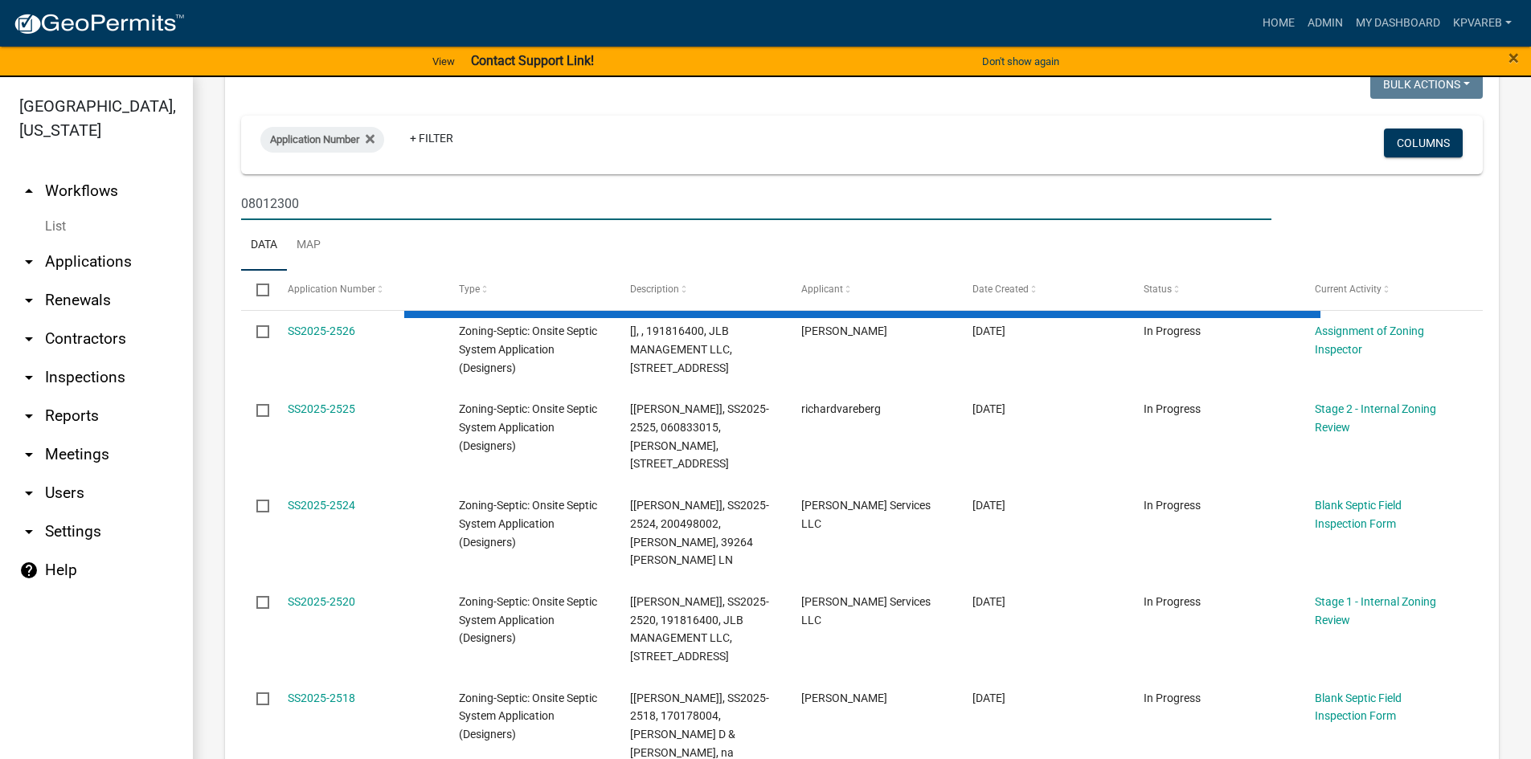
type input "080123000"
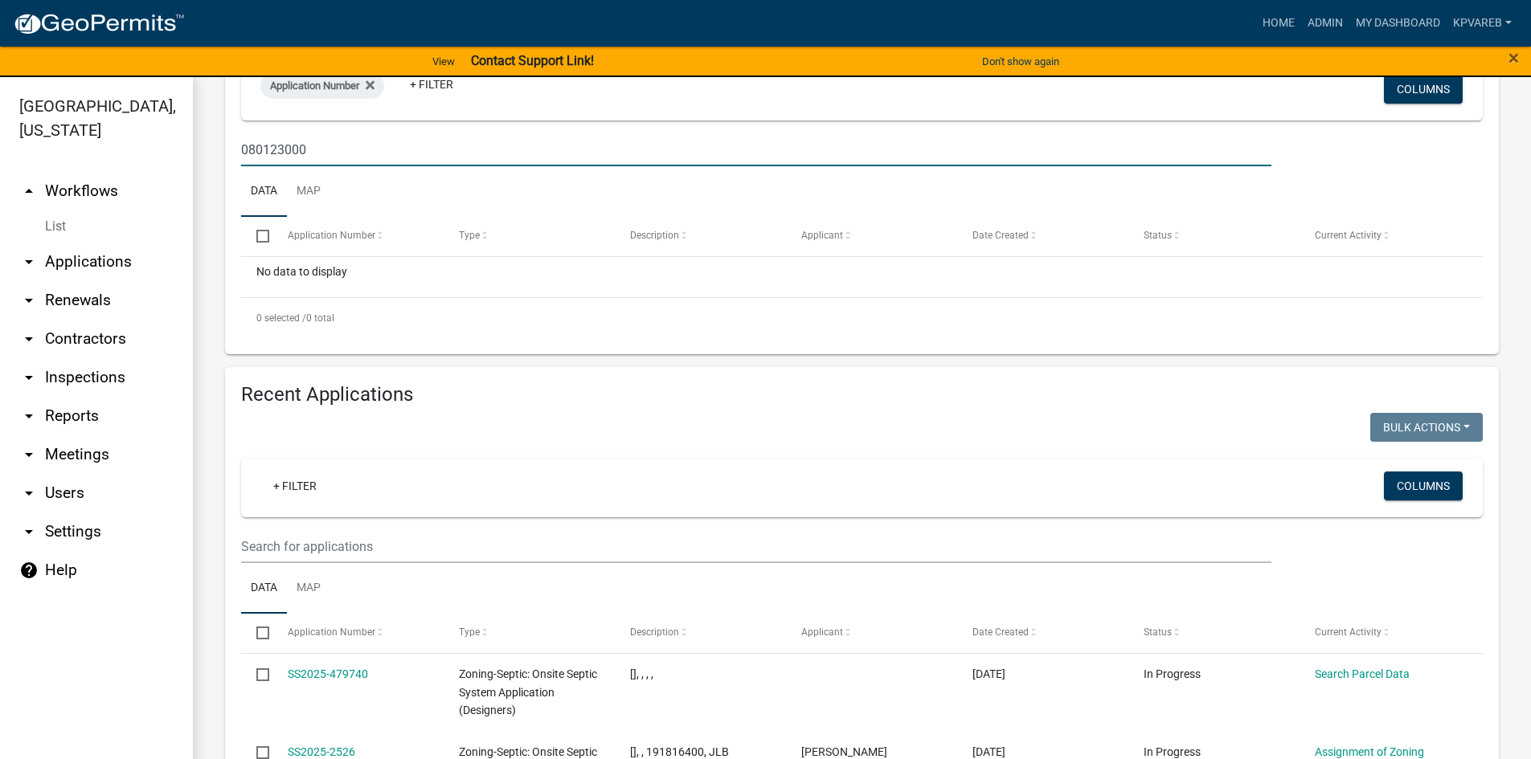
scroll to position [321, 0]
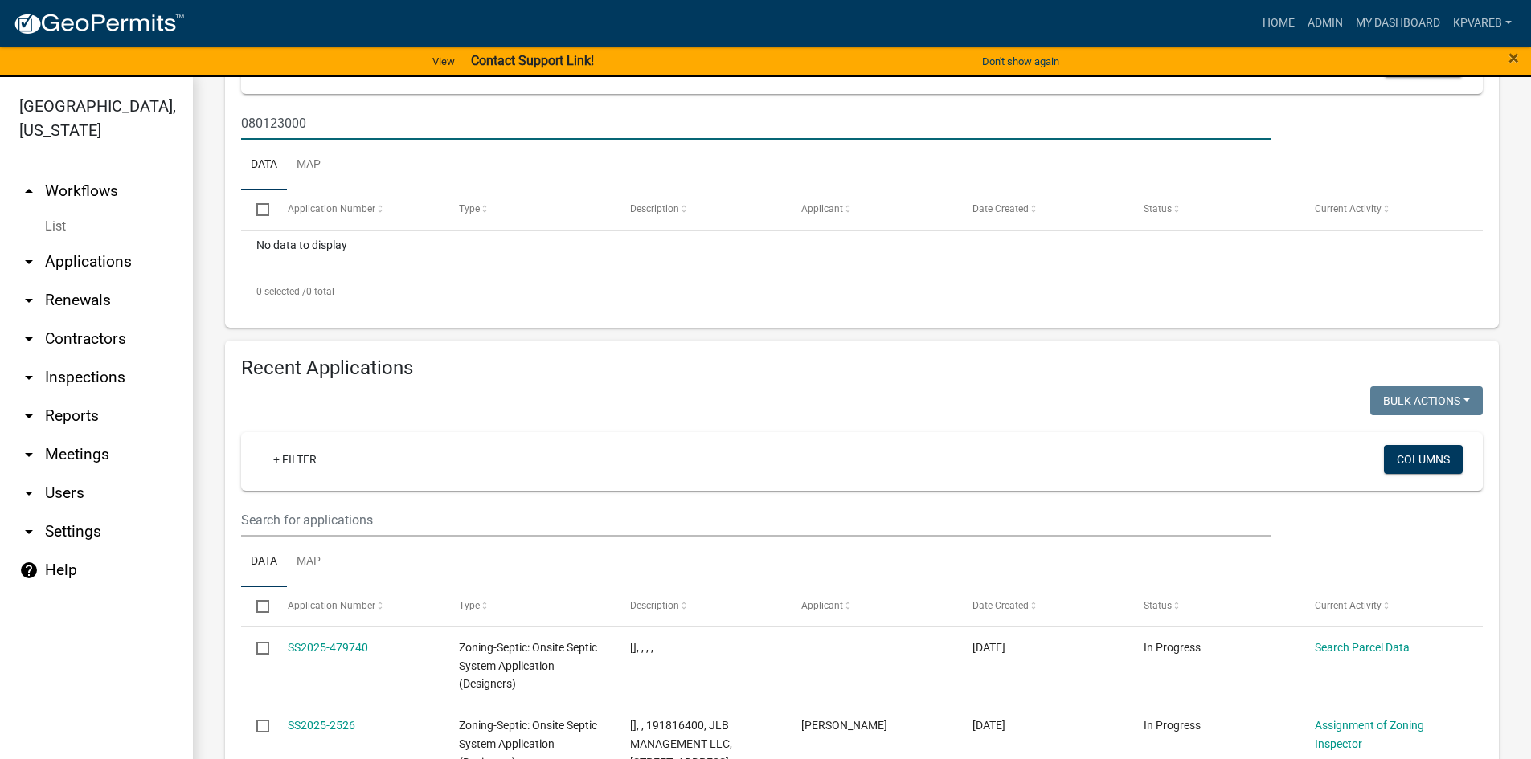
drag, startPoint x: 242, startPoint y: 121, endPoint x: 325, endPoint y: 109, distance: 83.7
click at [325, 109] on input "080123000" at bounding box center [756, 123] width 1030 height 33
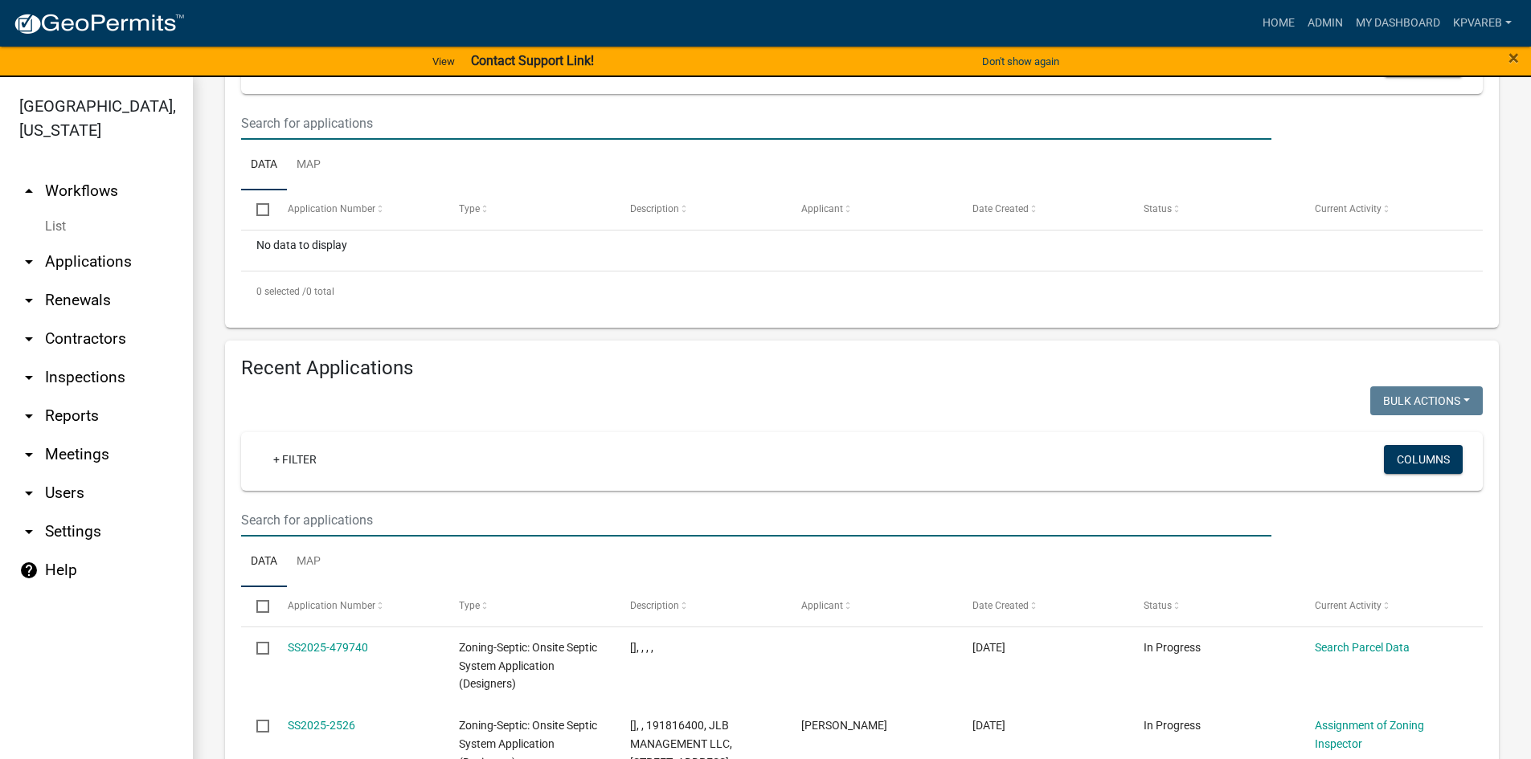
click at [274, 517] on input "text" at bounding box center [756, 520] width 1030 height 33
paste input "080123000"
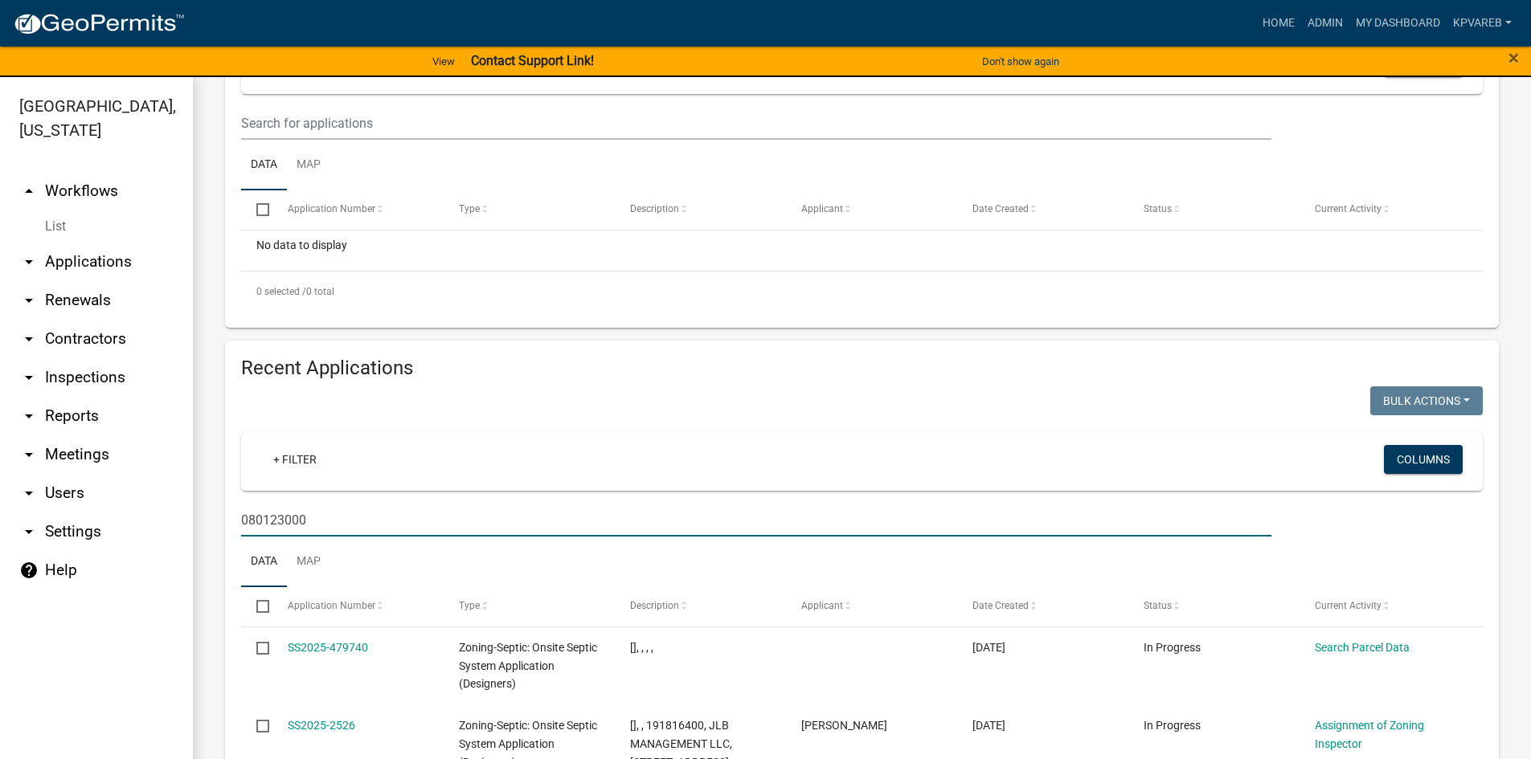
click at [351, 534] on input "080123000" at bounding box center [756, 520] width 1030 height 33
click at [355, 527] on input "080123000" at bounding box center [756, 520] width 1030 height 33
type input "080123000"
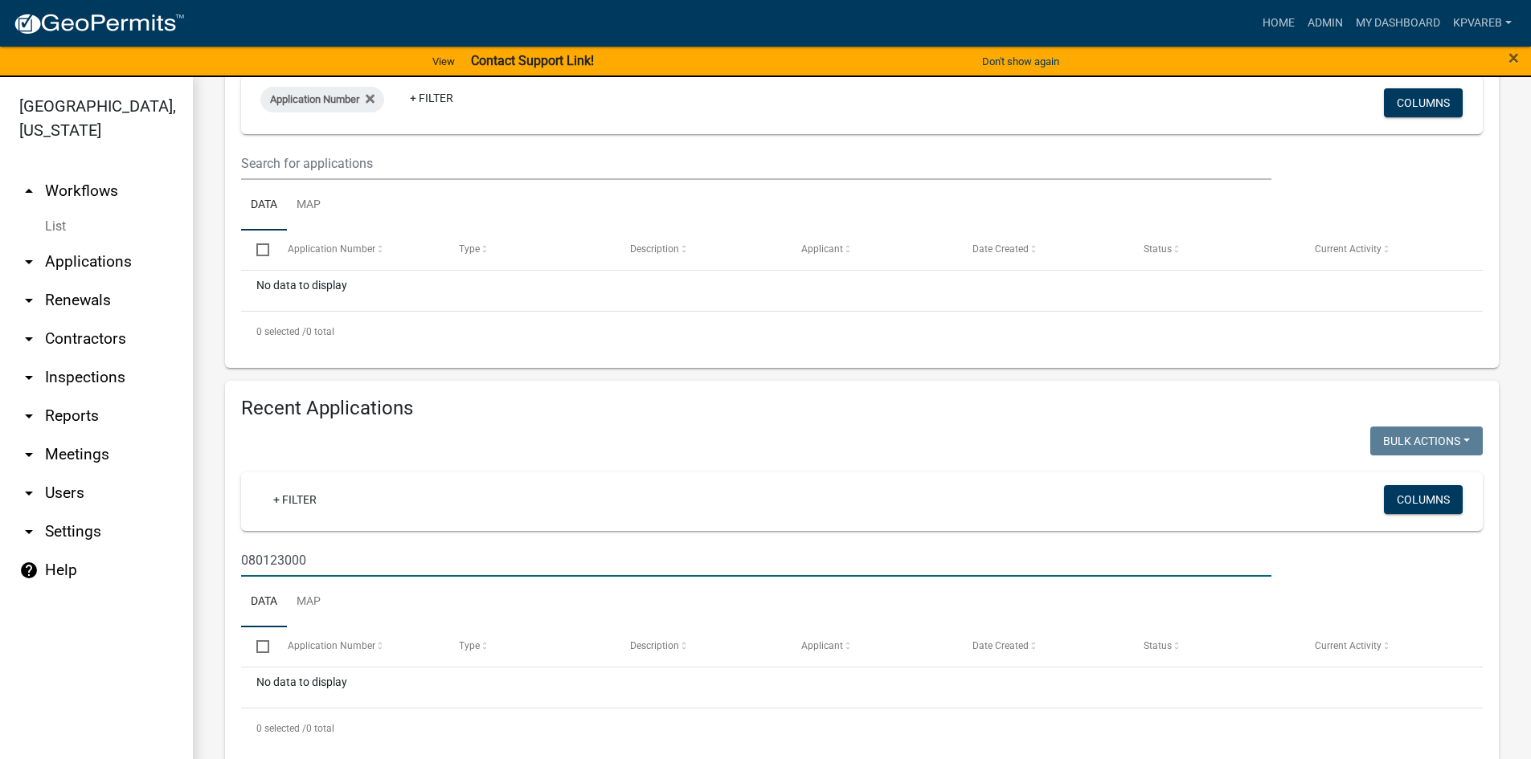
scroll to position [300, 0]
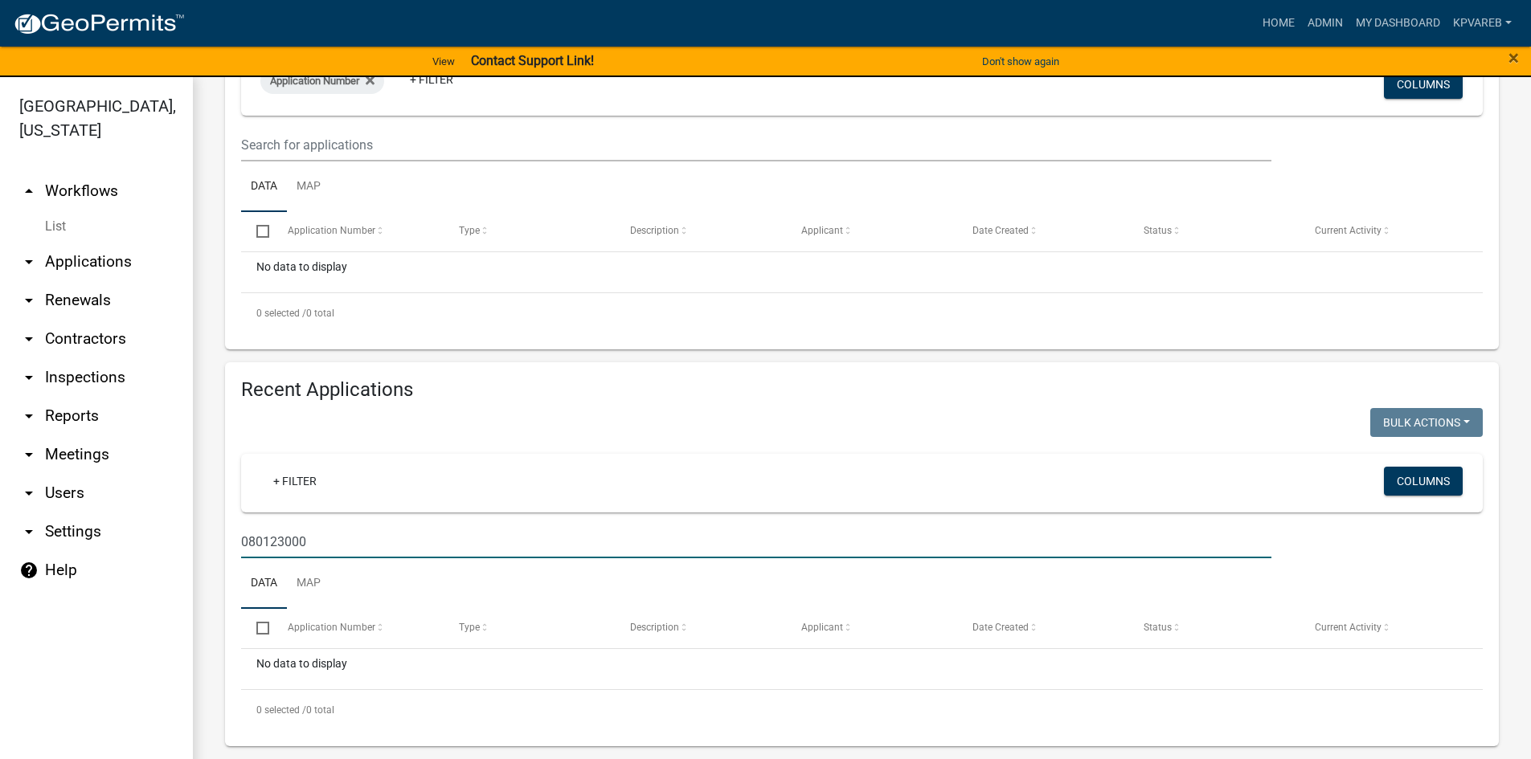
click at [336, 546] on input "080123000" at bounding box center [756, 542] width 1030 height 33
click at [329, 543] on input "080123000" at bounding box center [756, 542] width 1030 height 33
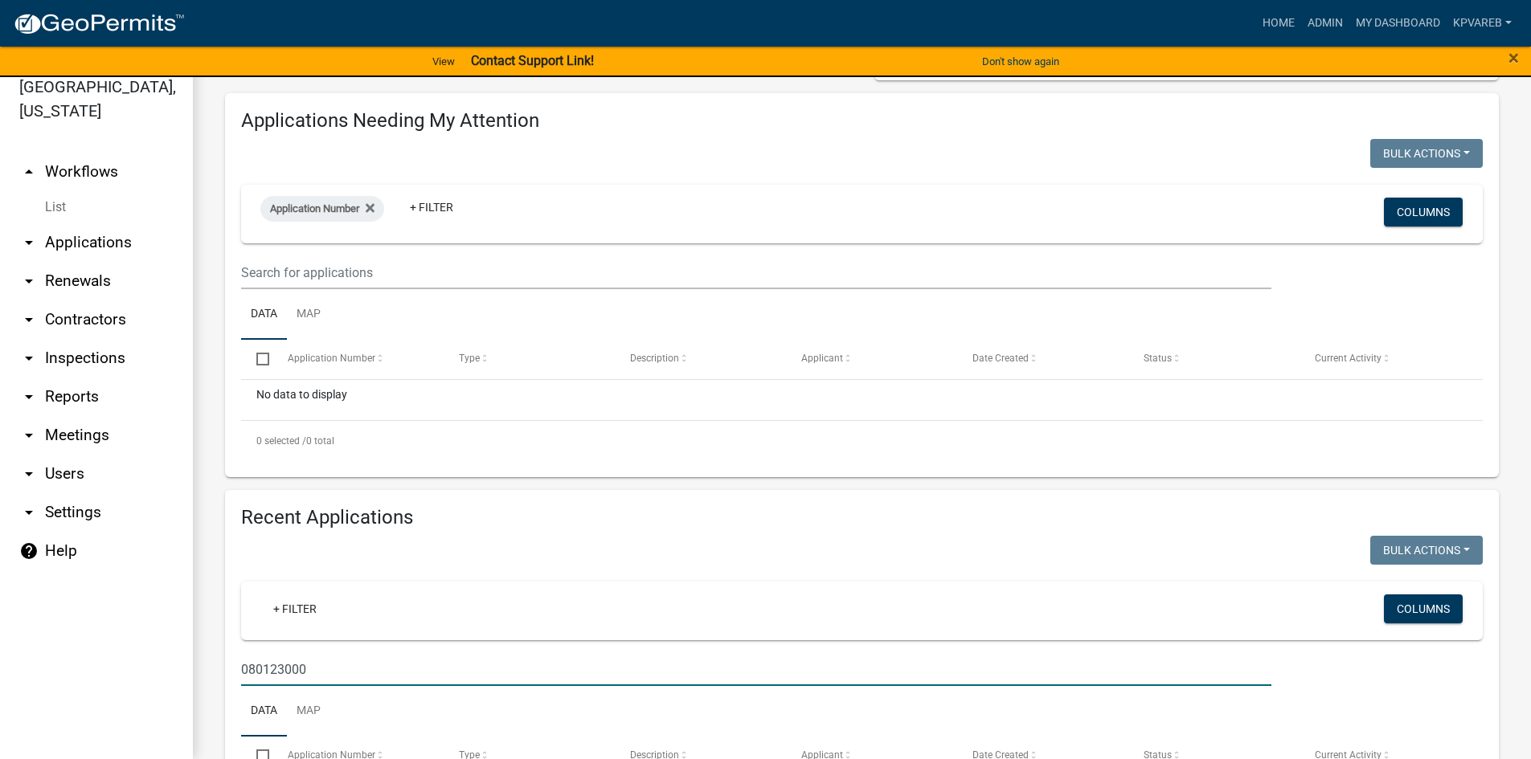
scroll to position [0, 0]
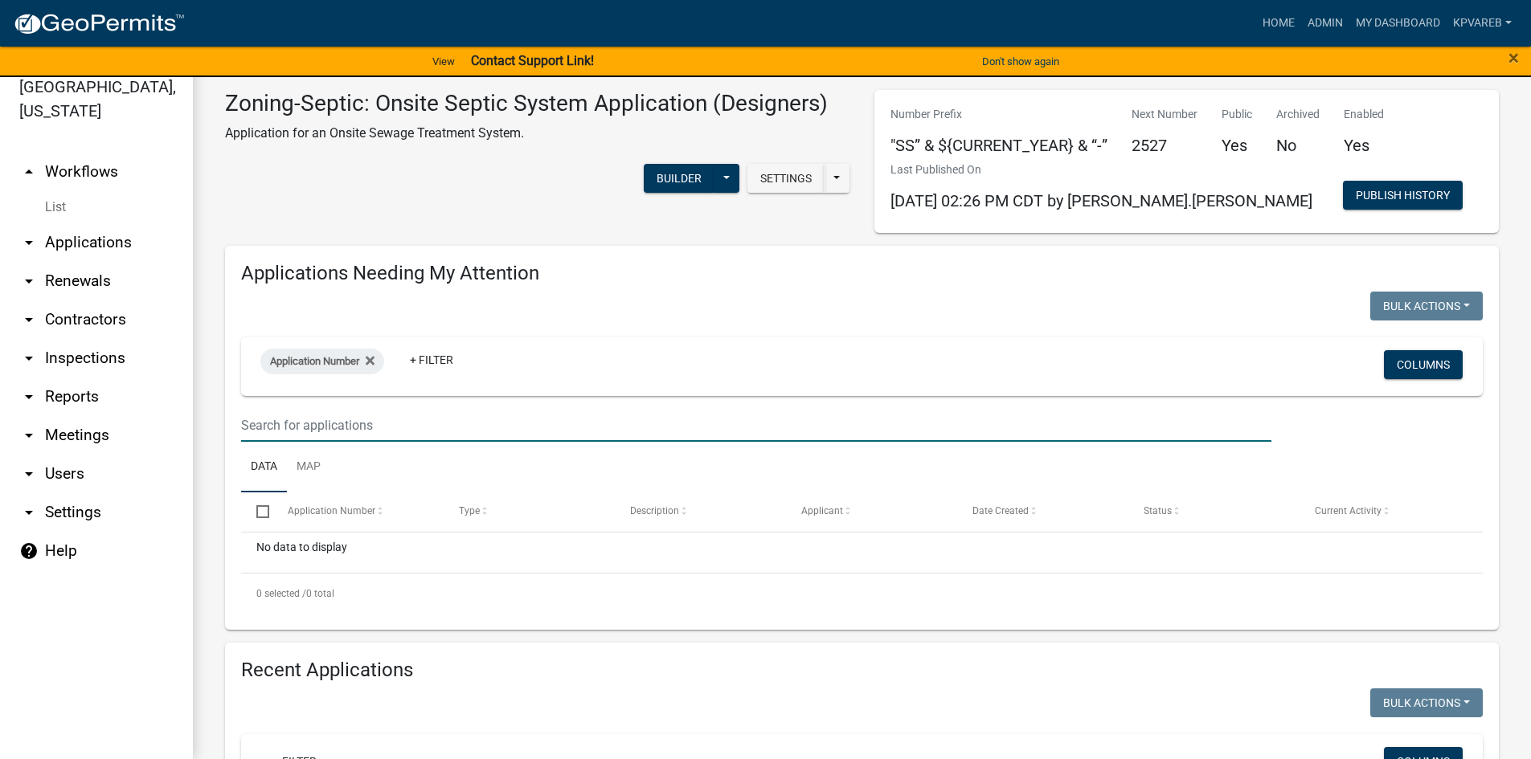
click at [291, 424] on input "text" at bounding box center [756, 425] width 1030 height 33
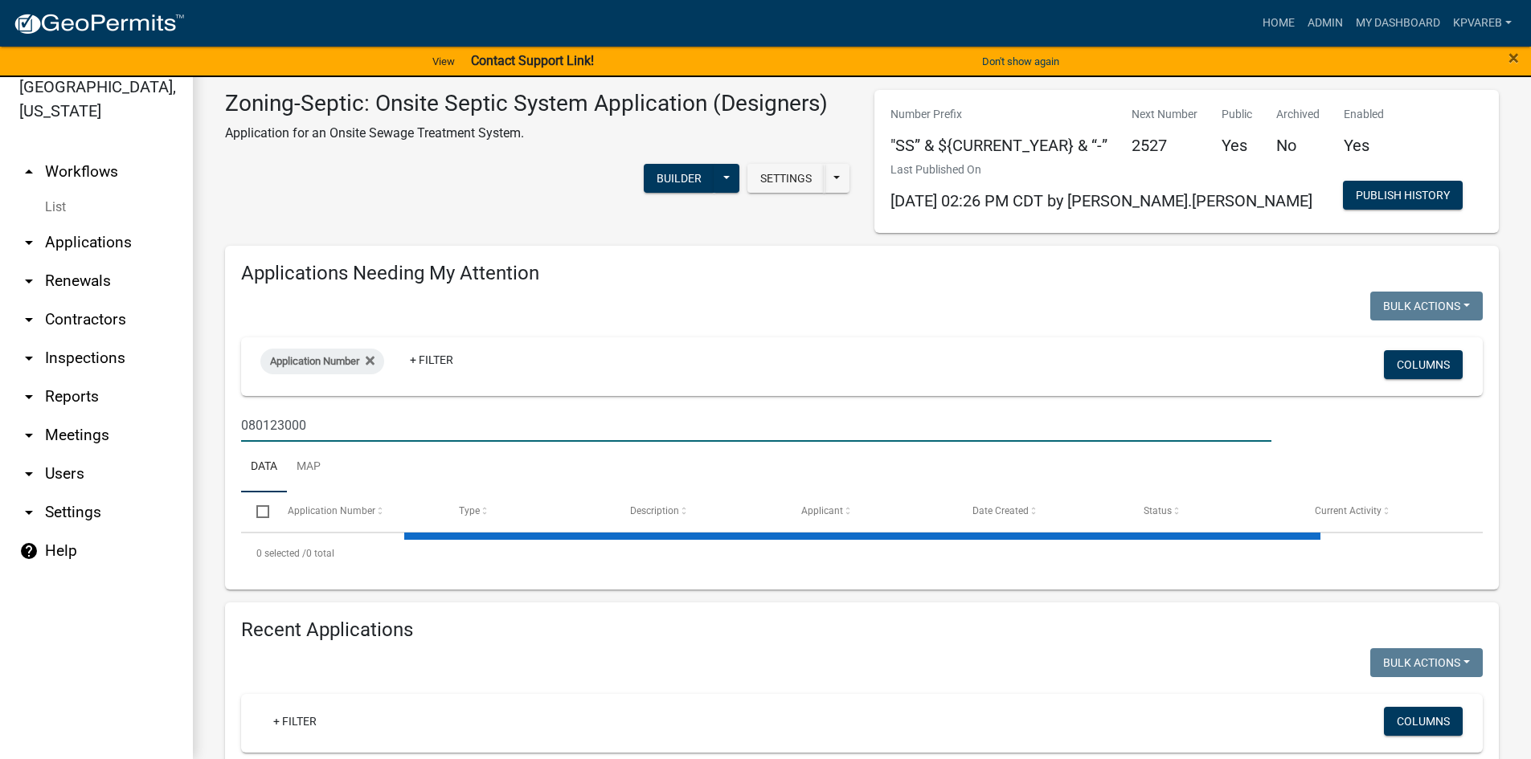
click at [340, 425] on input "080123000" at bounding box center [756, 425] width 1030 height 33
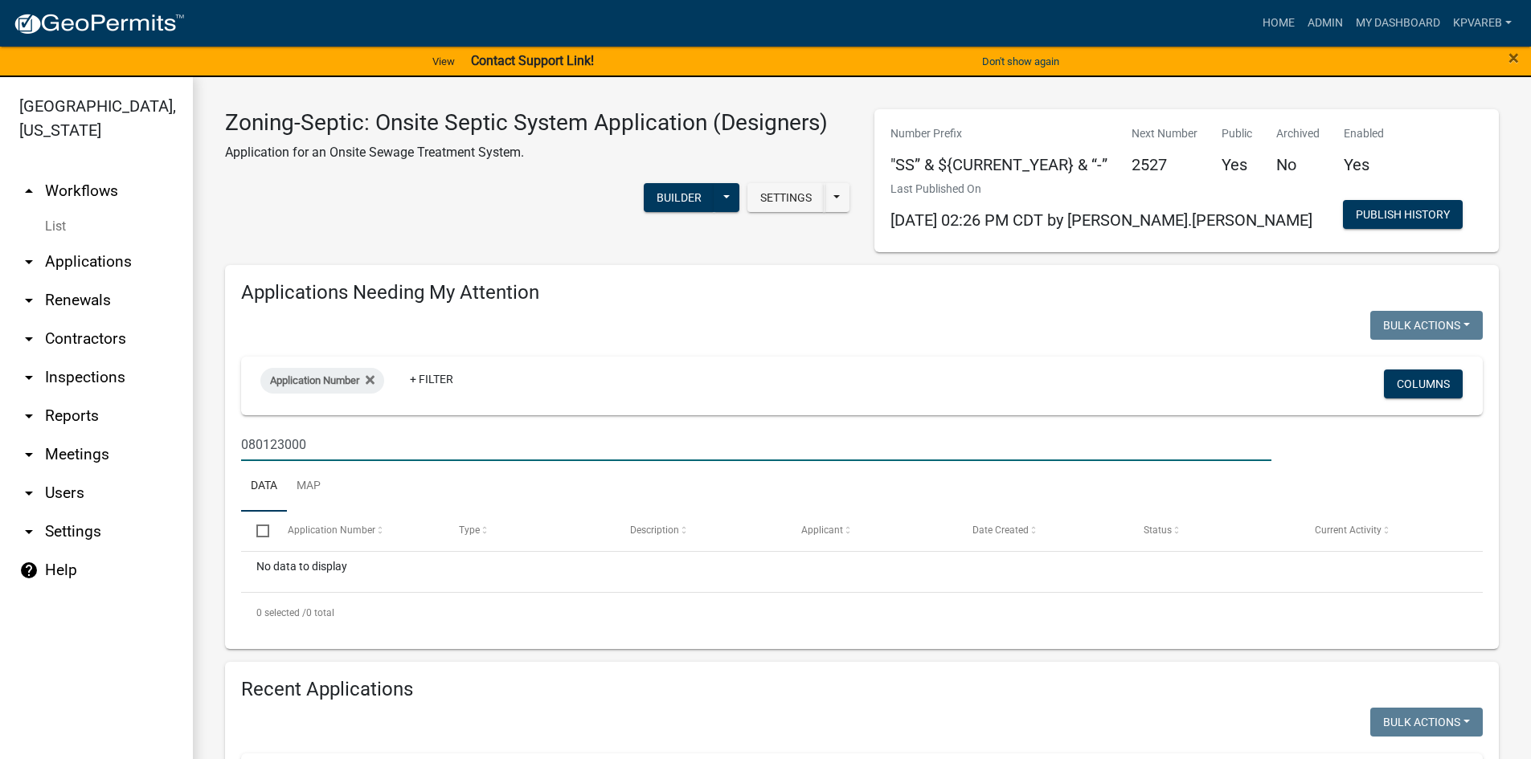
click at [319, 444] on input "080123000" at bounding box center [756, 444] width 1030 height 33
type input "080123000"
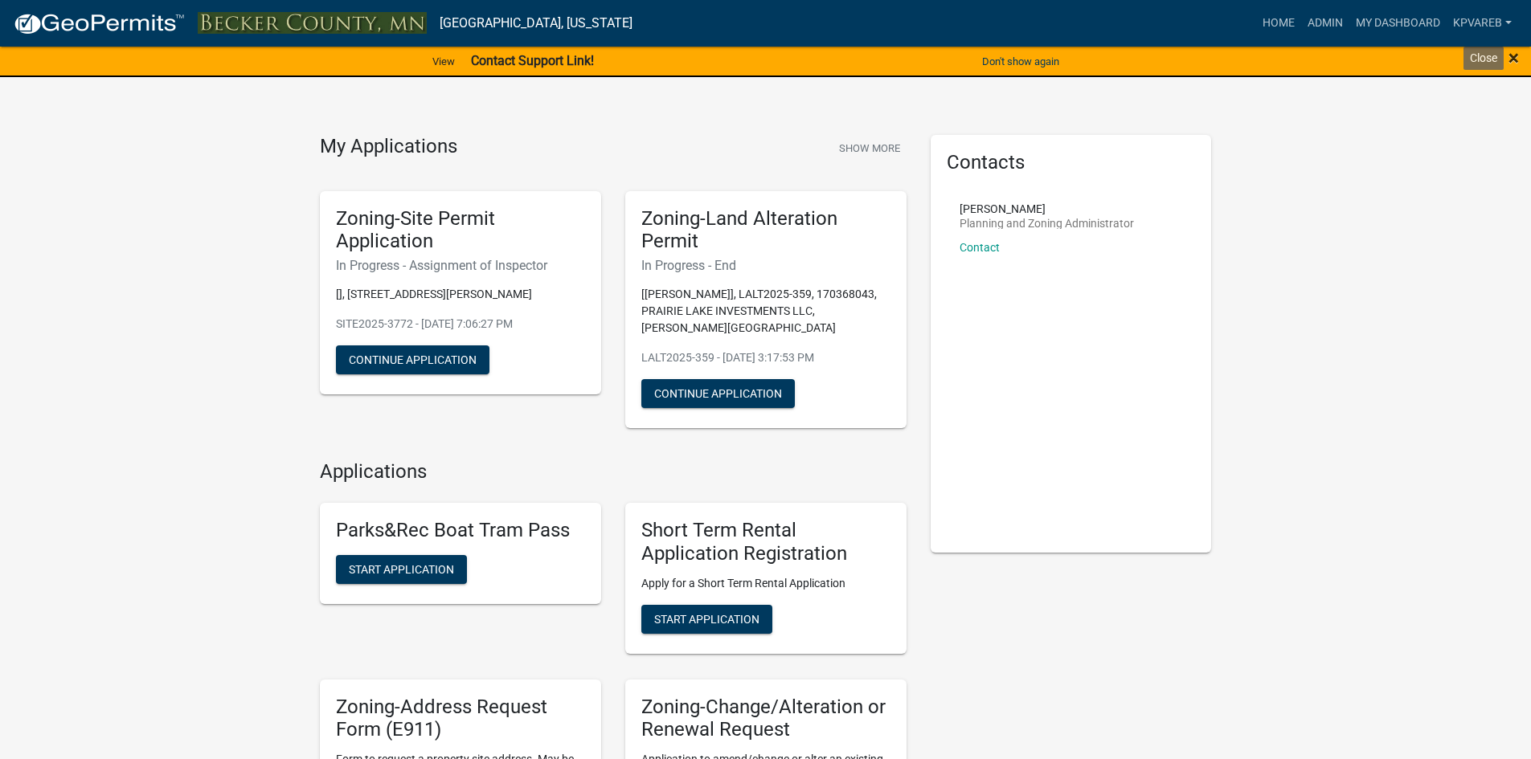
click at [1517, 59] on span "×" at bounding box center [1513, 58] width 10 height 23
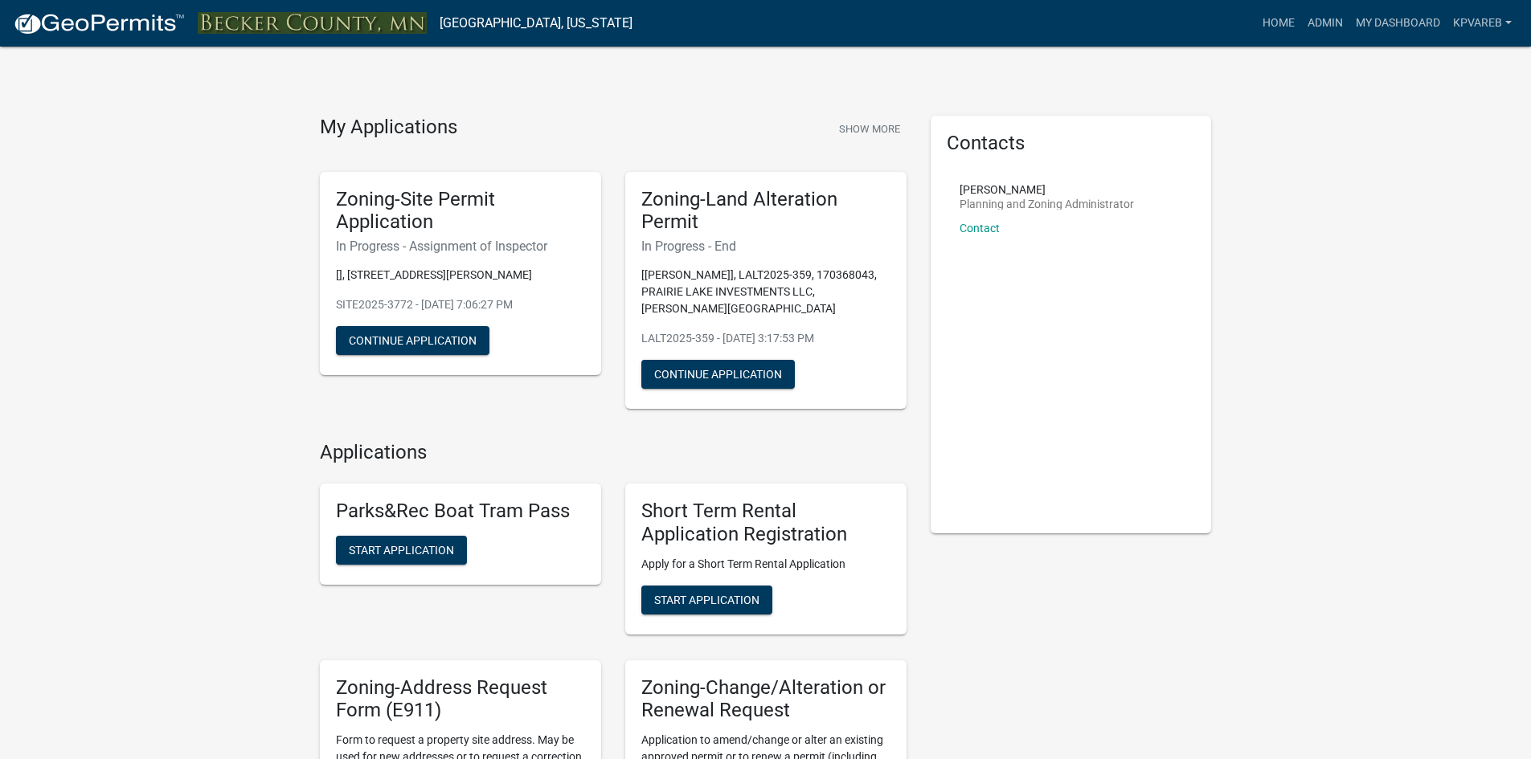
click at [1326, 27] on link "Admin" at bounding box center [1325, 23] width 48 height 31
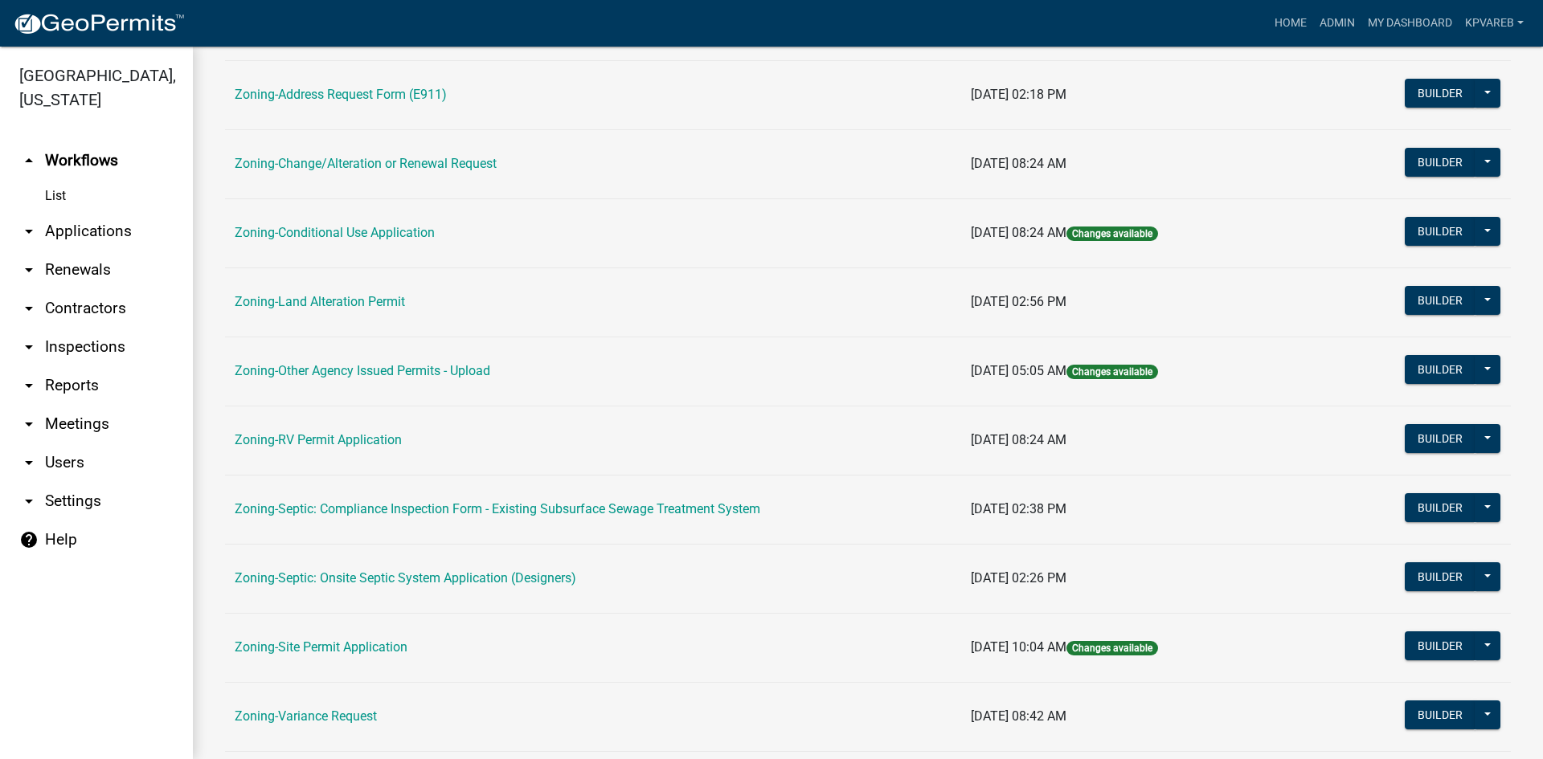
scroll to position [462, 0]
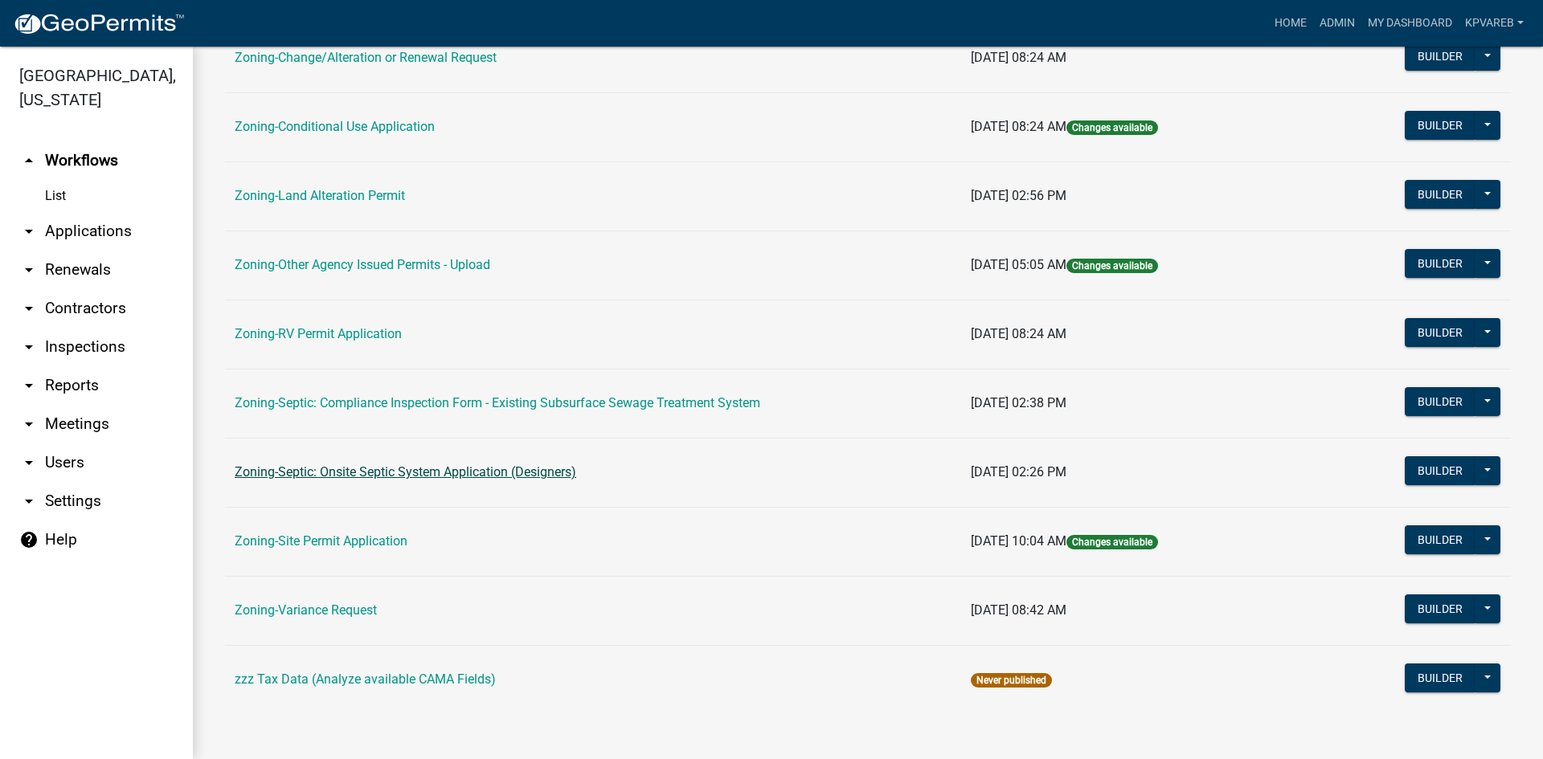
click at [489, 465] on link "Zoning-Septic: Onsite Septic System Application (Designers)" at bounding box center [406, 472] width 342 height 15
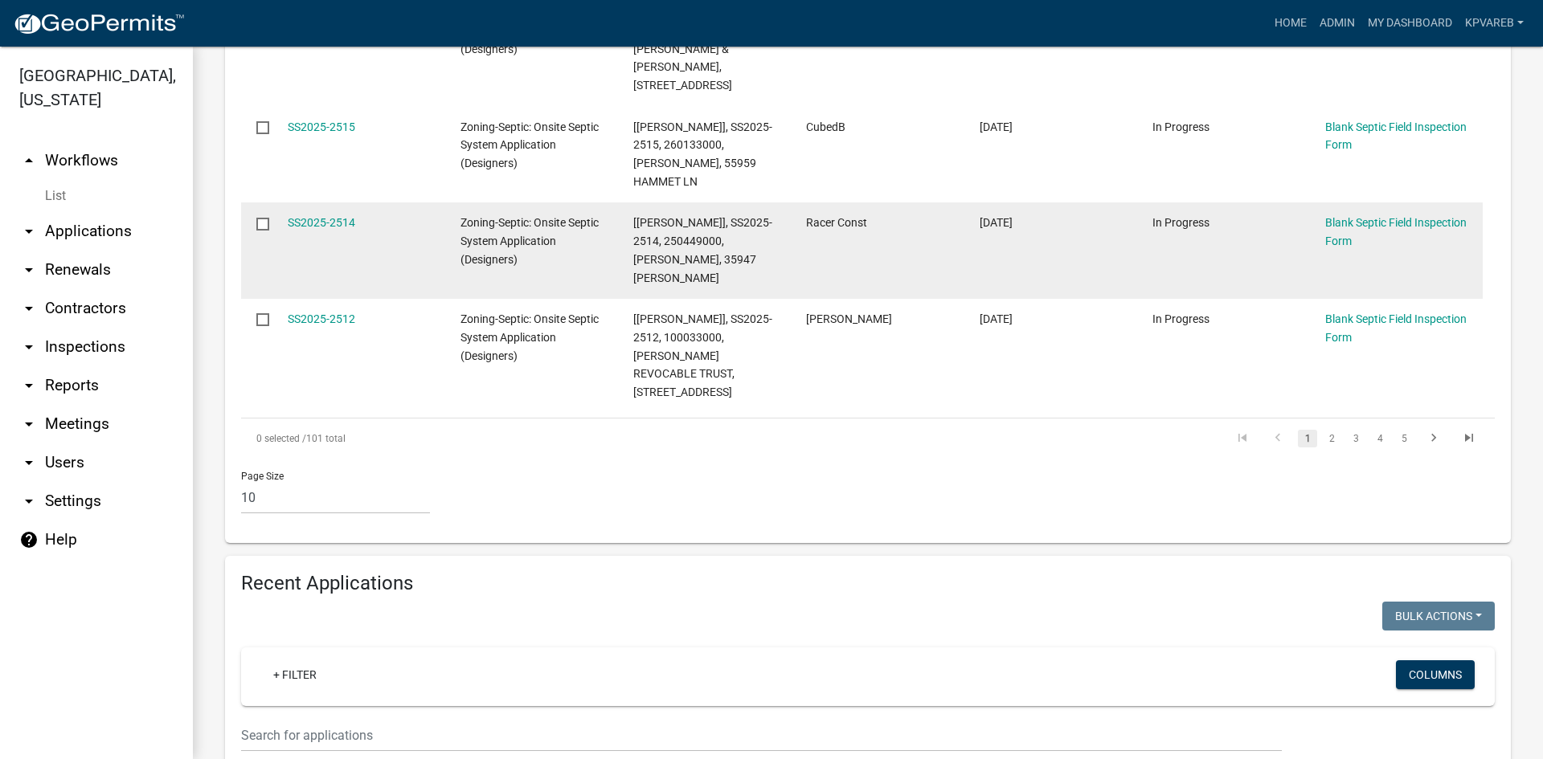
scroll to position [1125, 0]
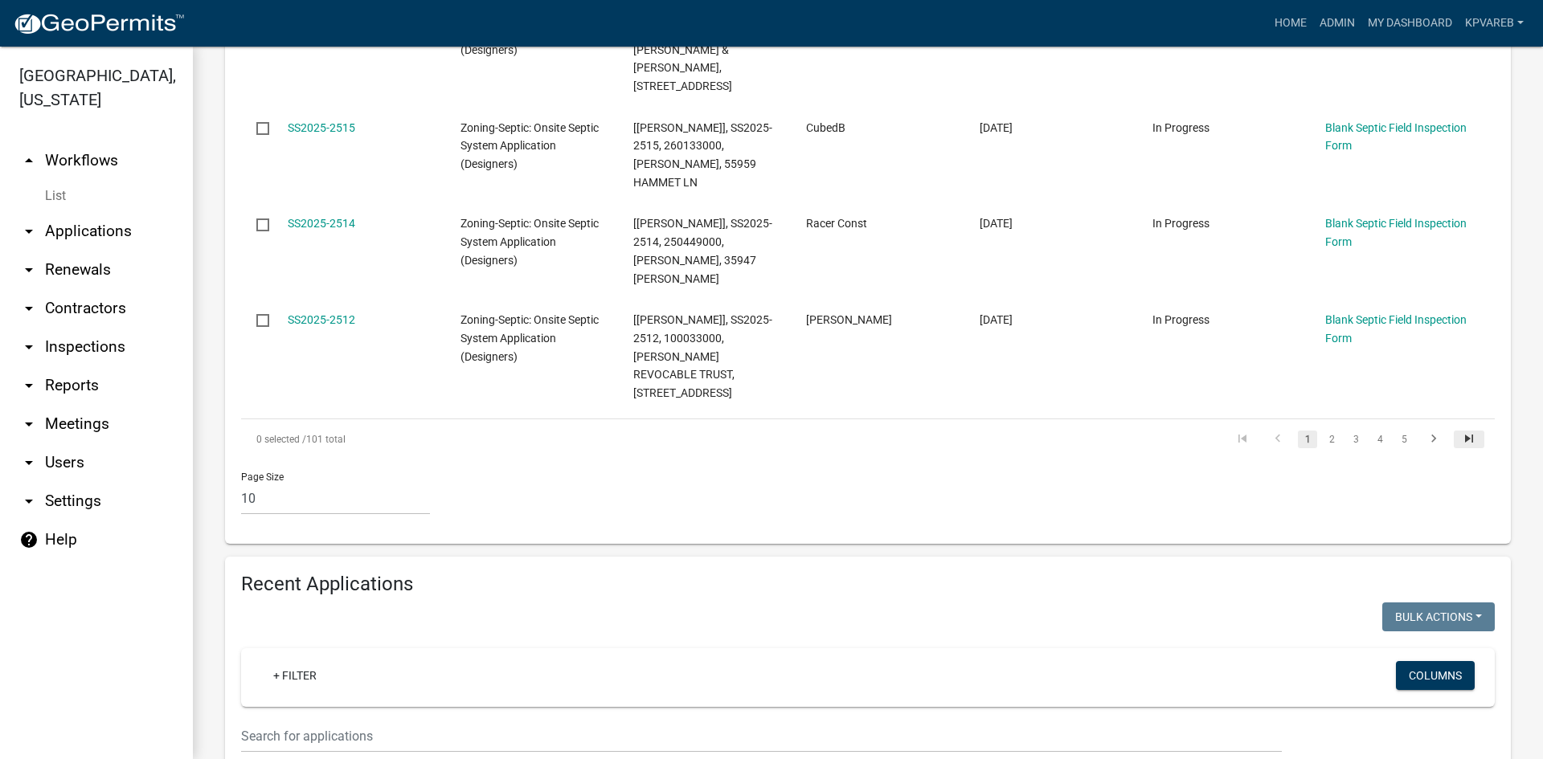
click at [1459, 432] on icon "go to last page" at bounding box center [1469, 441] width 21 height 19
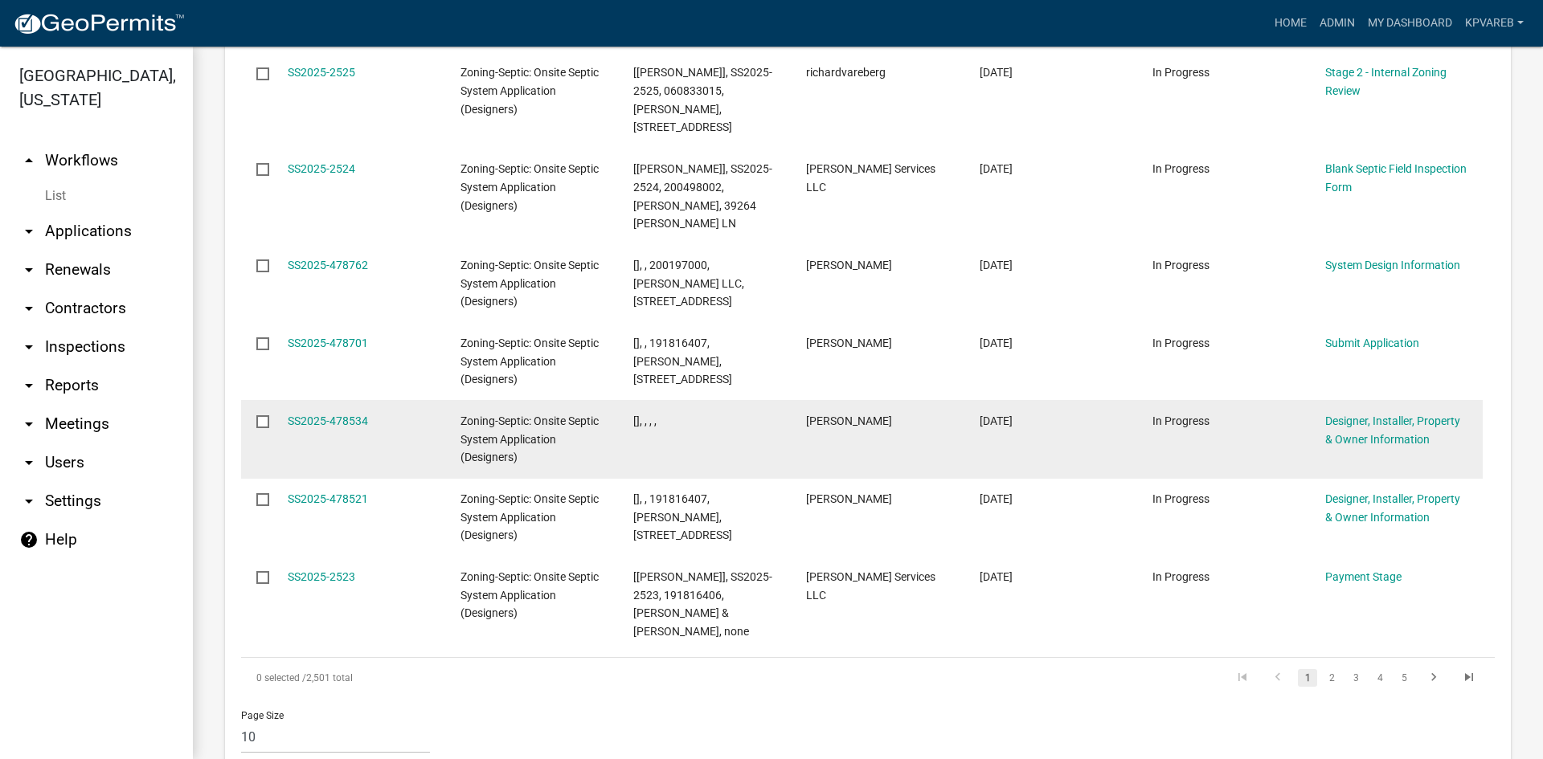
scroll to position [1267, 0]
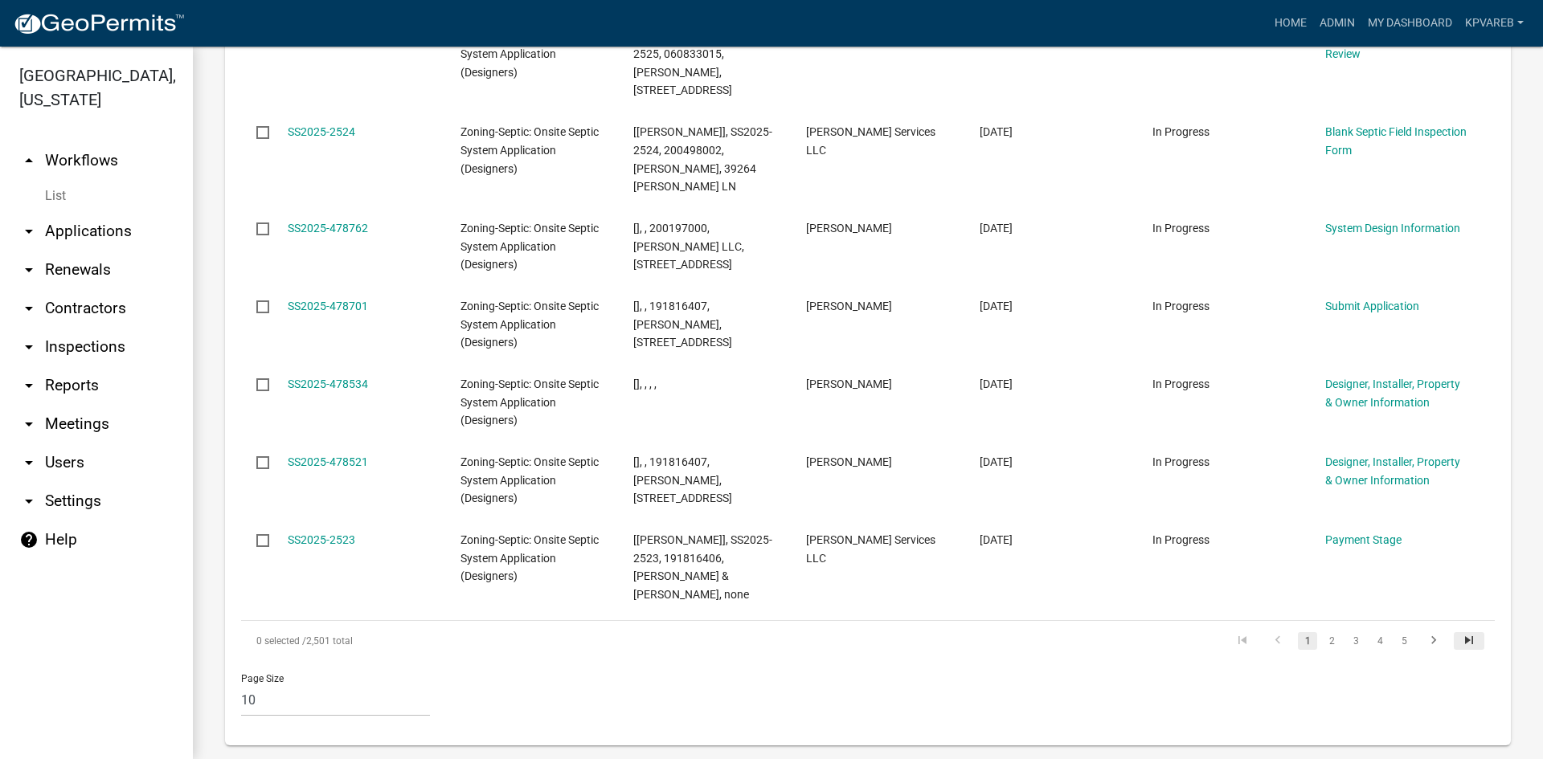
click at [1459, 633] on icon "go to last page" at bounding box center [1469, 642] width 21 height 19
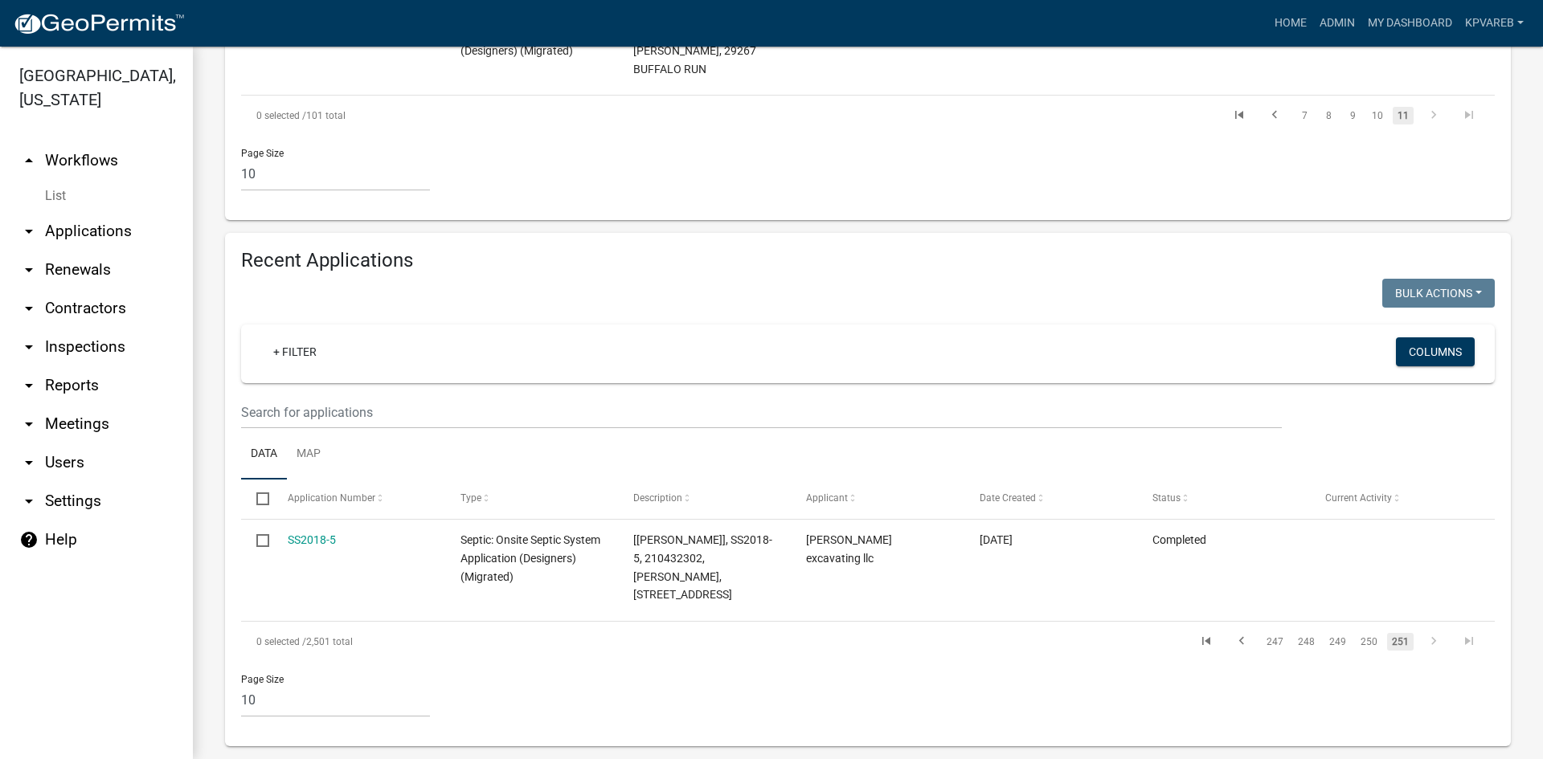
scroll to position [367, 0]
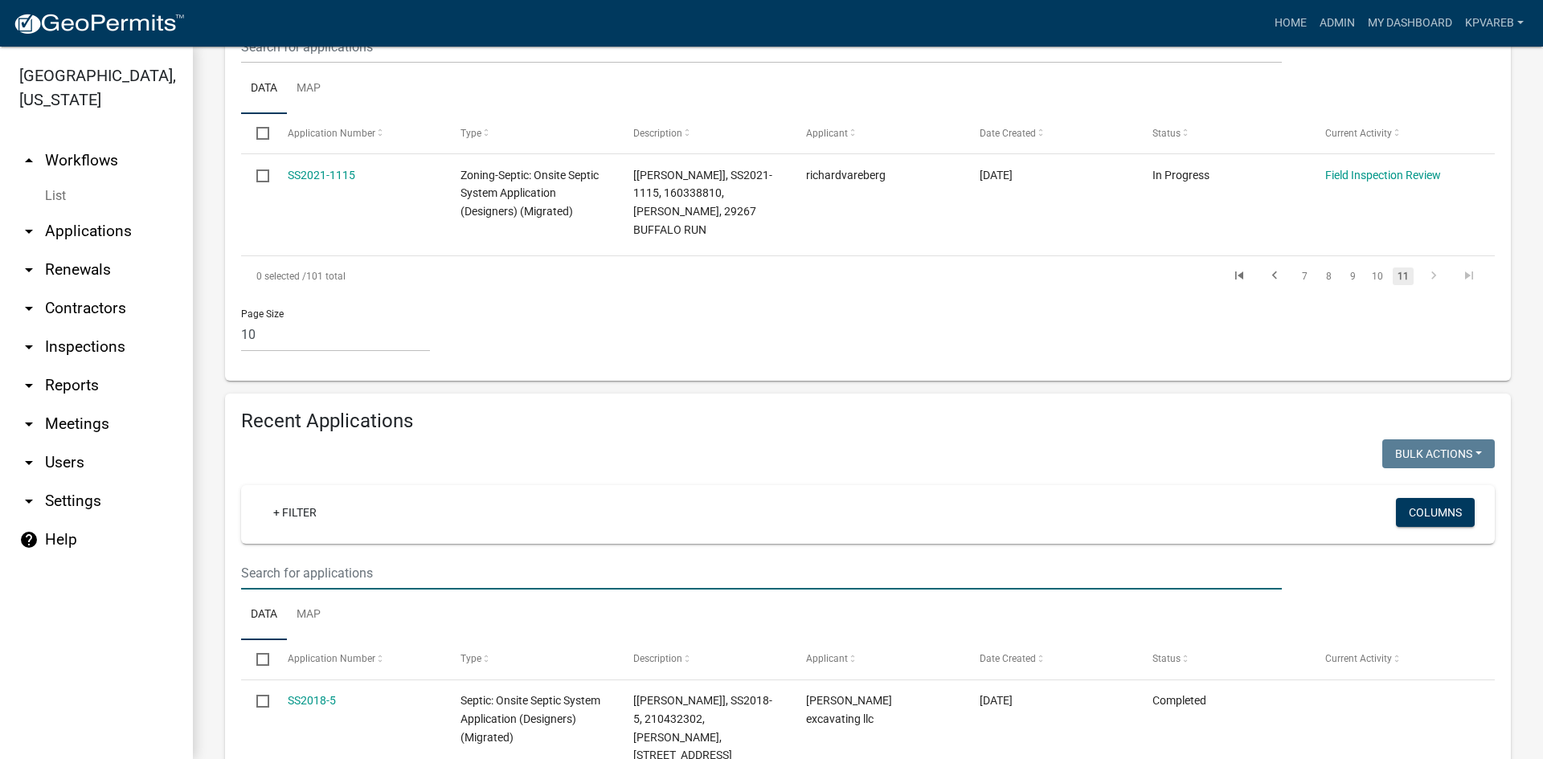
click at [297, 583] on input "text" at bounding box center [761, 573] width 1041 height 33
click at [268, 569] on input "text" at bounding box center [761, 573] width 1041 height 33
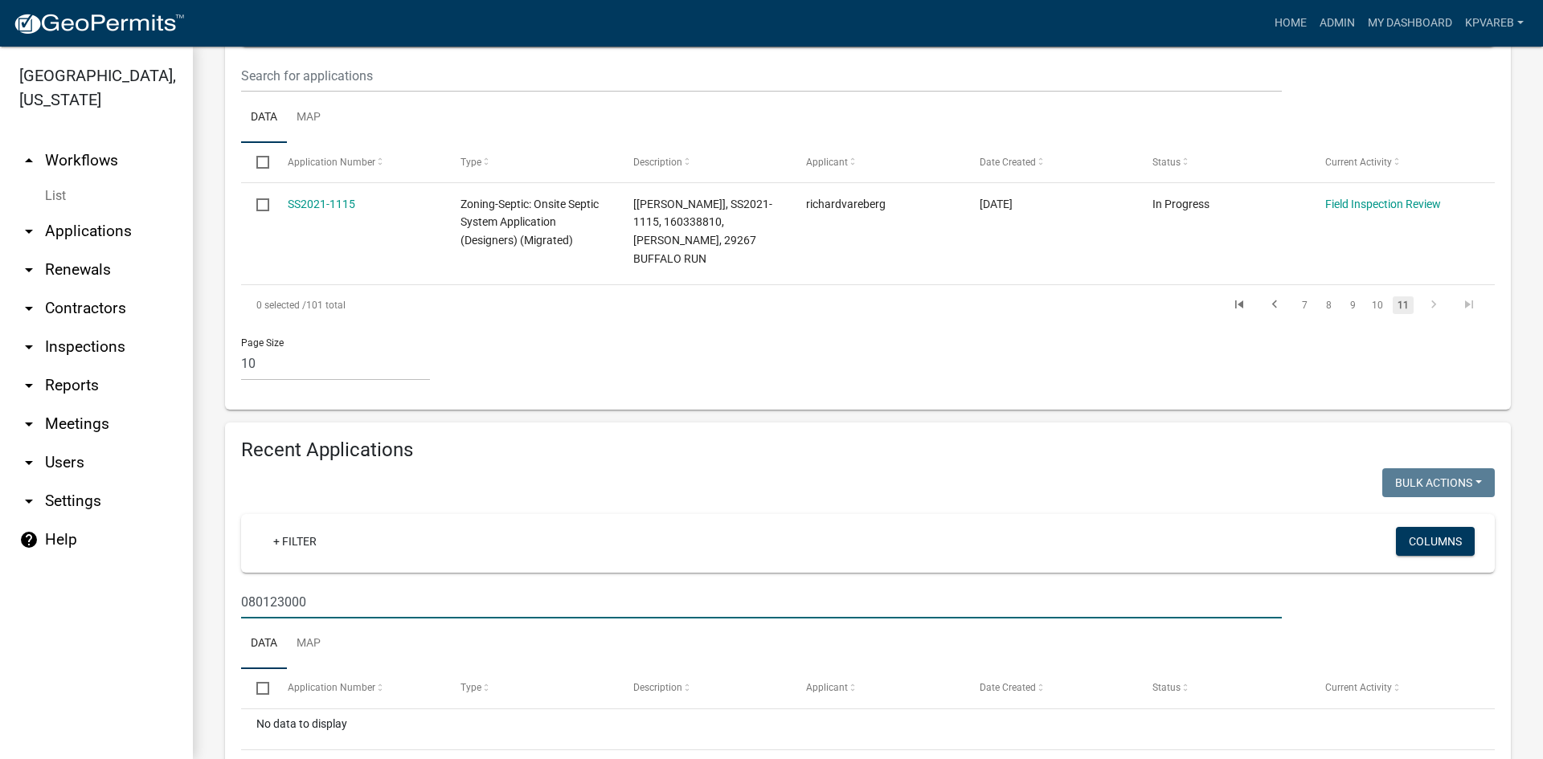
scroll to position [96, 0]
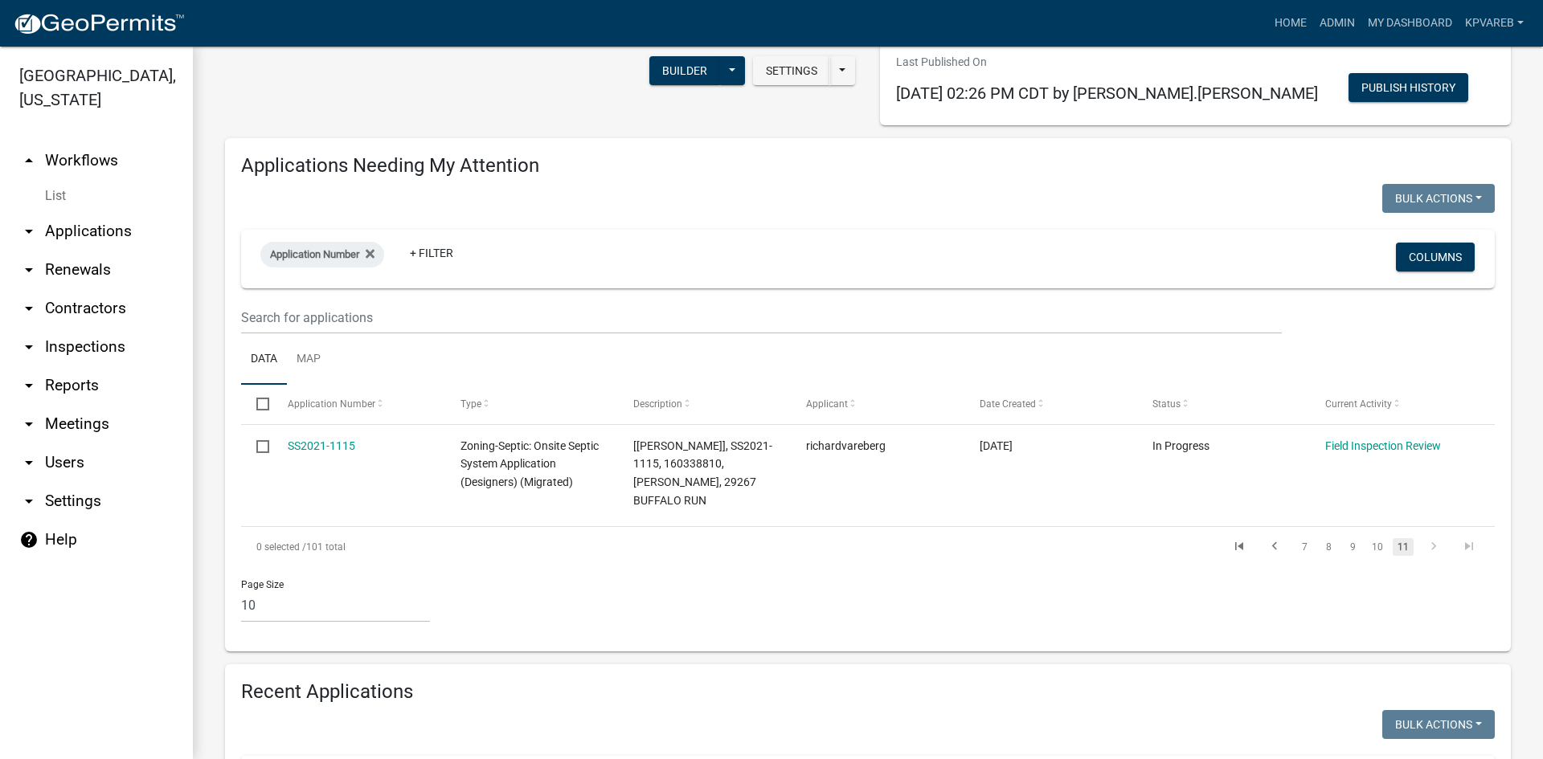
type input "080123000"
click at [313, 311] on input "text" at bounding box center [761, 317] width 1041 height 33
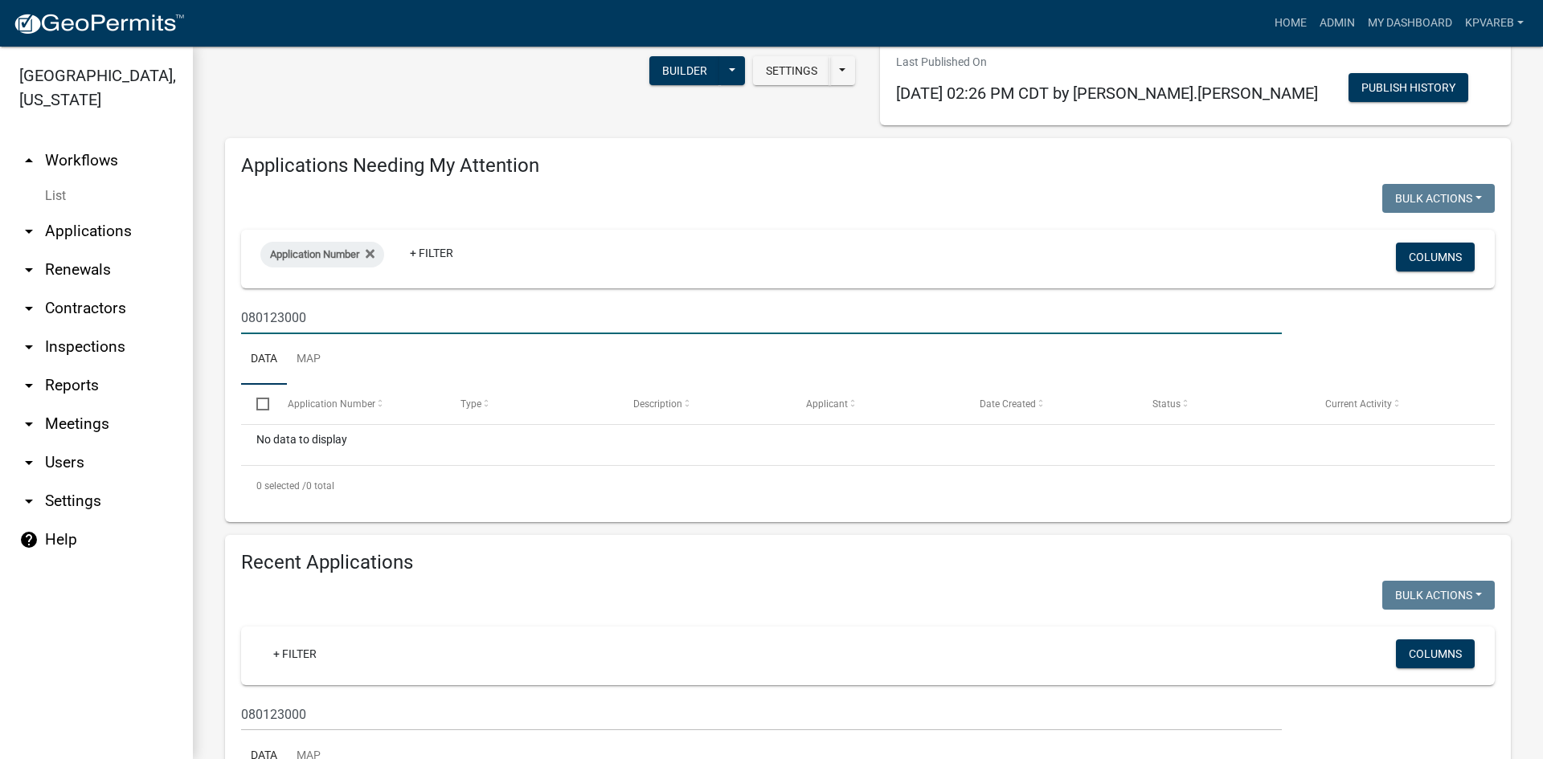
type input "080123000"
click at [962, 226] on div "Applications Needing My Attention Bulk Actions Void Expire Lock Withdraw Applic…" at bounding box center [868, 330] width 1286 height 384
click at [438, 128] on div "Zoning-Septic: Onsite Septic System Application (Designers) Application for an …" at bounding box center [868, 450] width 1286 height 937
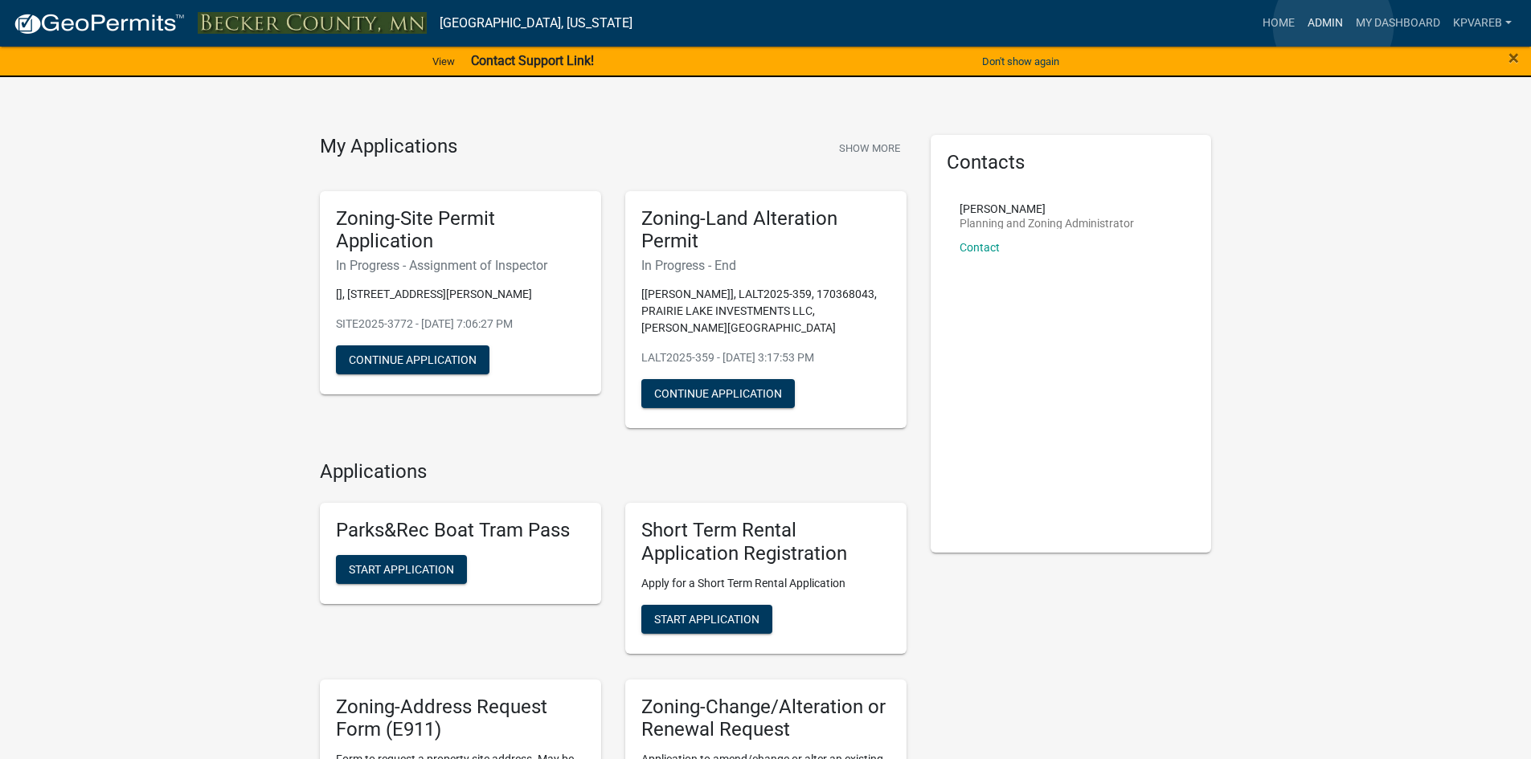
click at [1332, 26] on link "Admin" at bounding box center [1325, 23] width 48 height 31
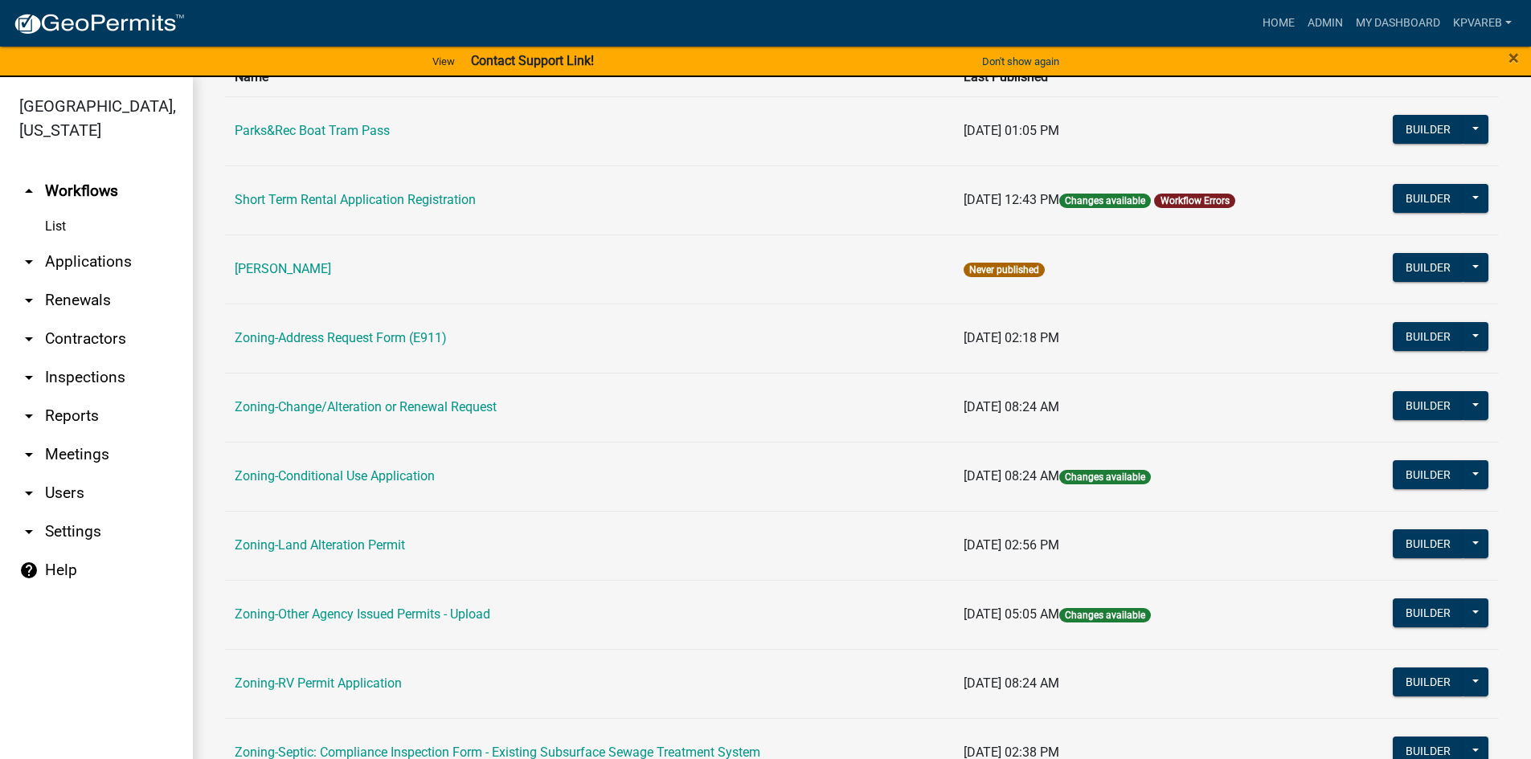
scroll to position [402, 0]
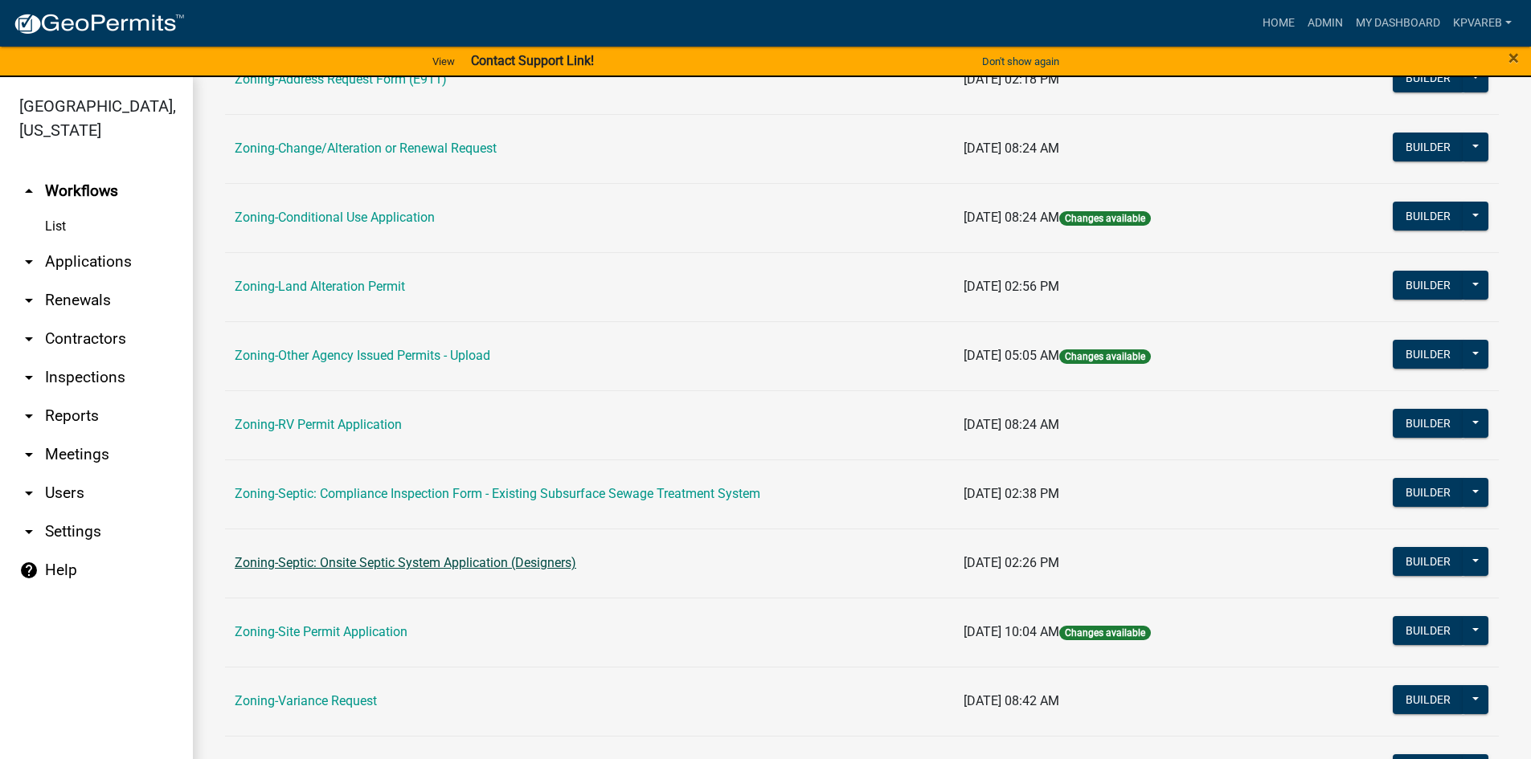
click at [517, 561] on link "Zoning-Septic: Onsite Septic System Application (Designers)" at bounding box center [406, 562] width 342 height 15
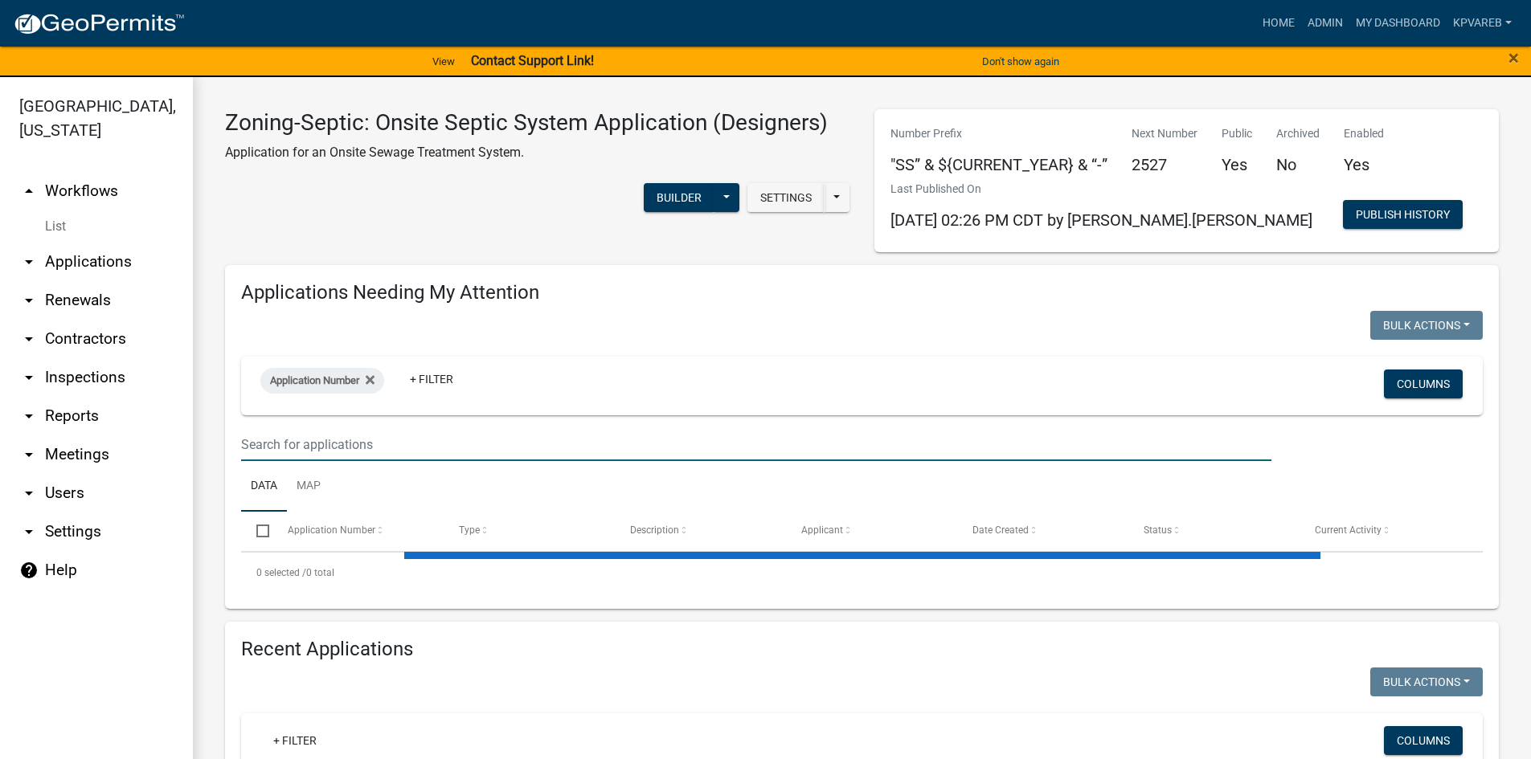
click at [363, 452] on input "text" at bounding box center [756, 444] width 1030 height 33
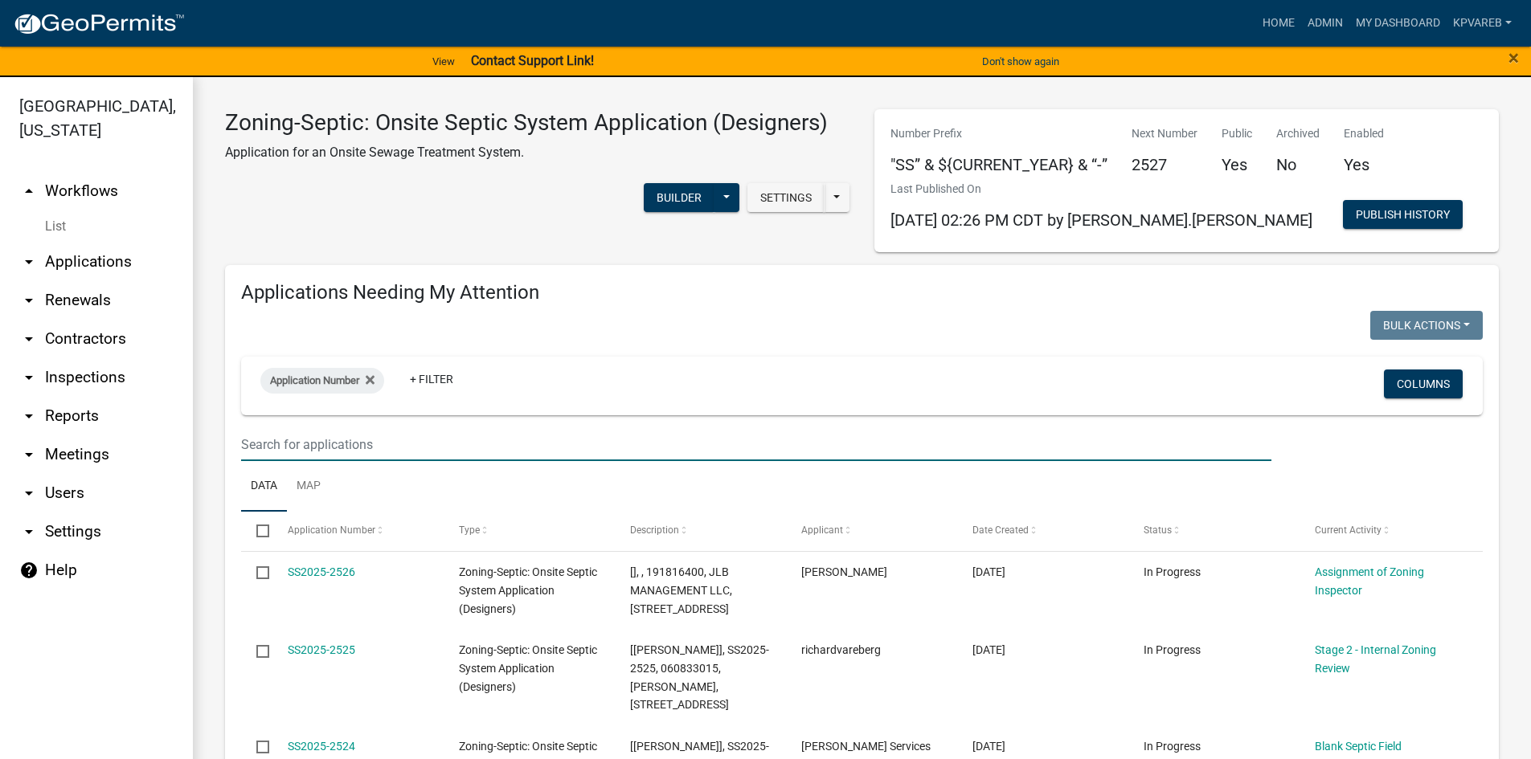
click at [261, 450] on input "text" at bounding box center [756, 444] width 1030 height 33
click at [273, 442] on input "text" at bounding box center [756, 444] width 1030 height 33
type input "scotts"
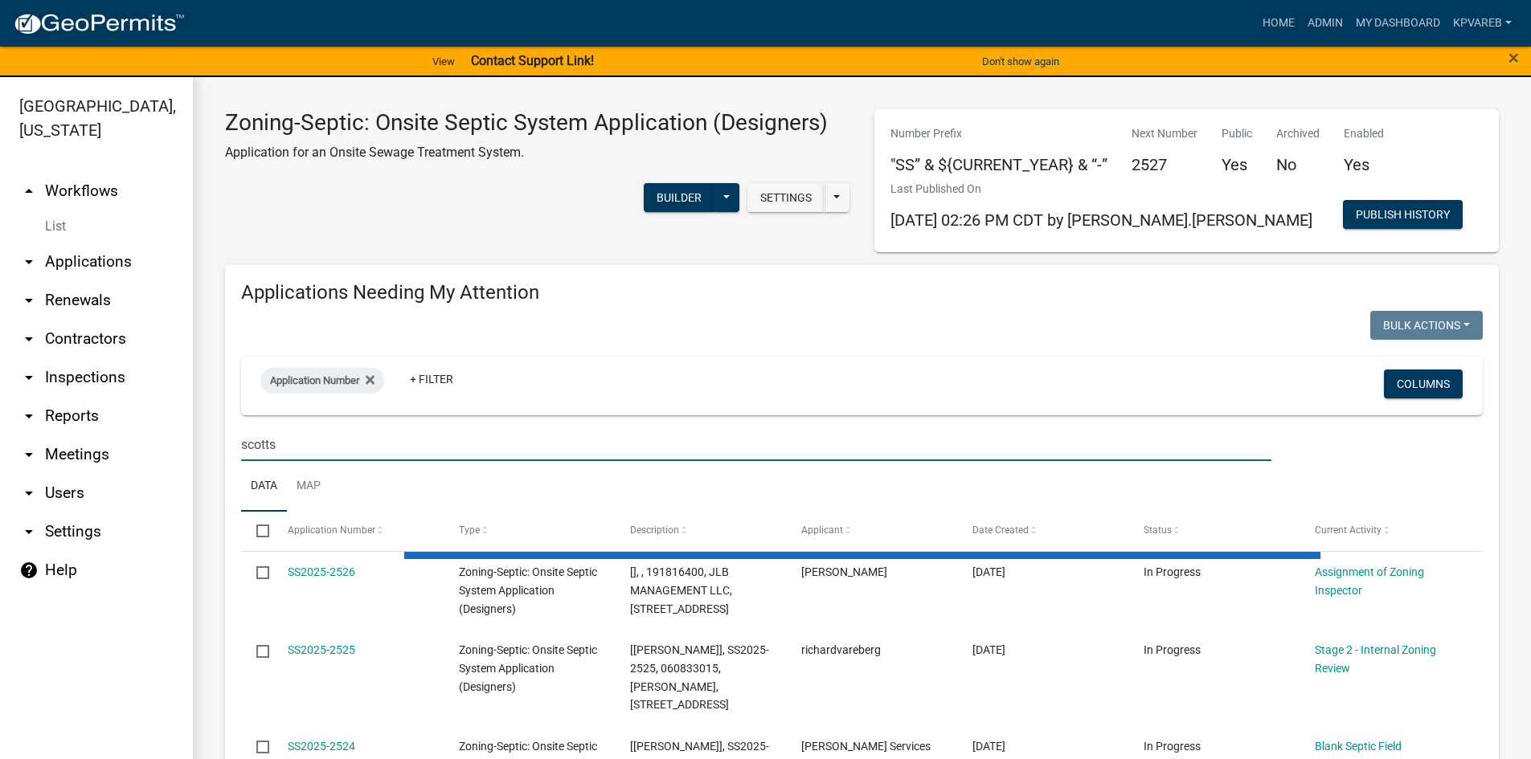
drag, startPoint x: 287, startPoint y: 453, endPoint x: 211, endPoint y: 460, distance: 76.6
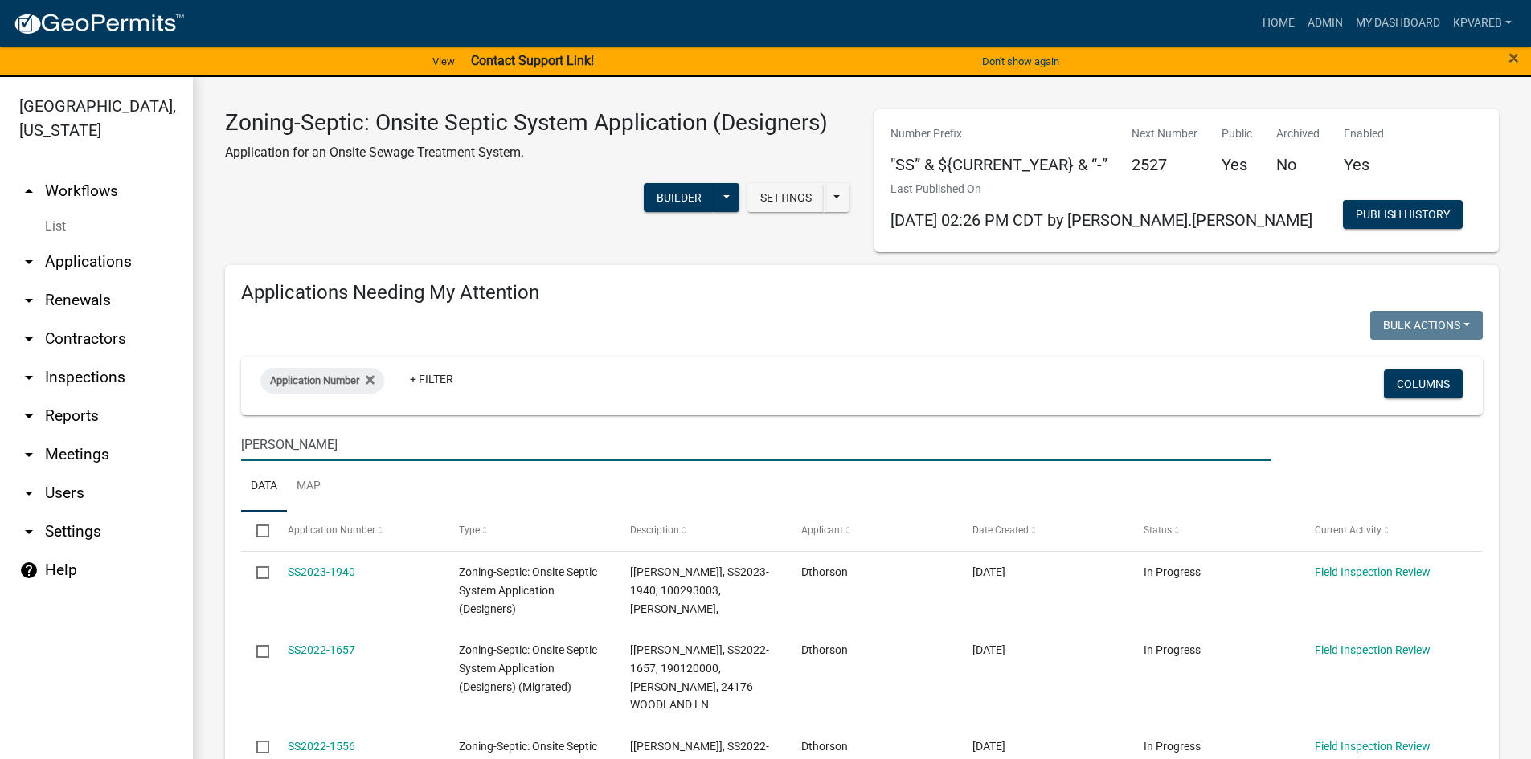
type input "[PERSON_NAME]"
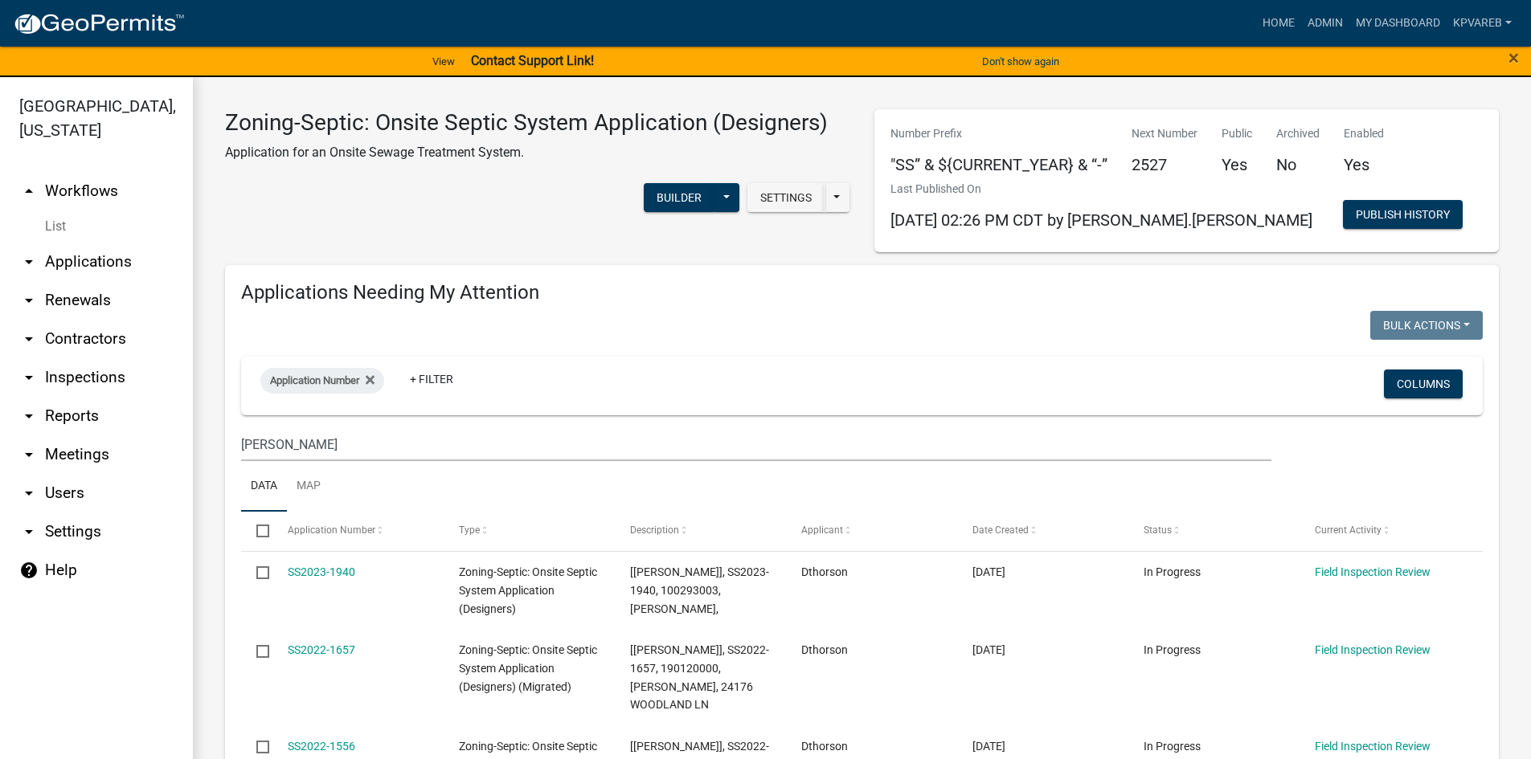
click at [862, 300] on h4 "Applications Needing My Attention" at bounding box center [862, 292] width 1242 height 23
